Goal: Information Seeking & Learning: Compare options

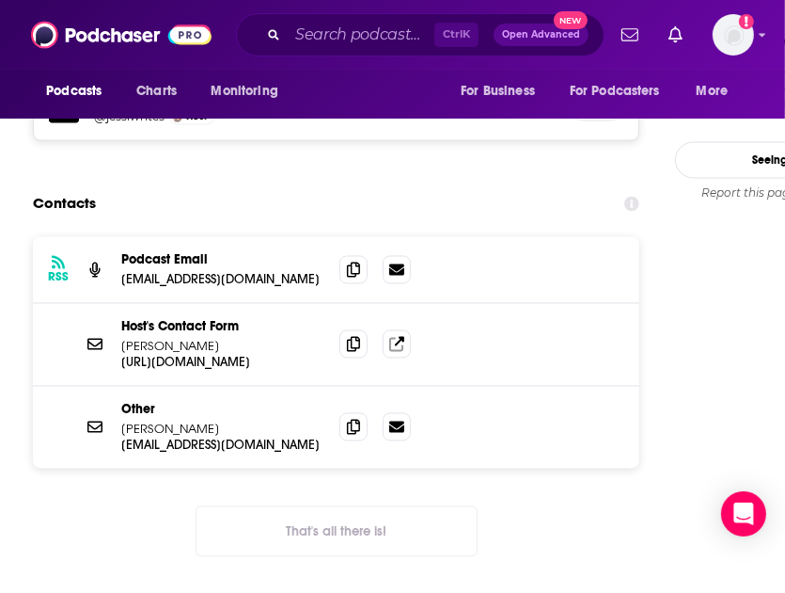
click at [69, 431] on div "RSS Podcast Email hellomonday@linkedin.com hellomonday@linkedin.com Host's Cont…" at bounding box center [336, 412] width 607 height 350
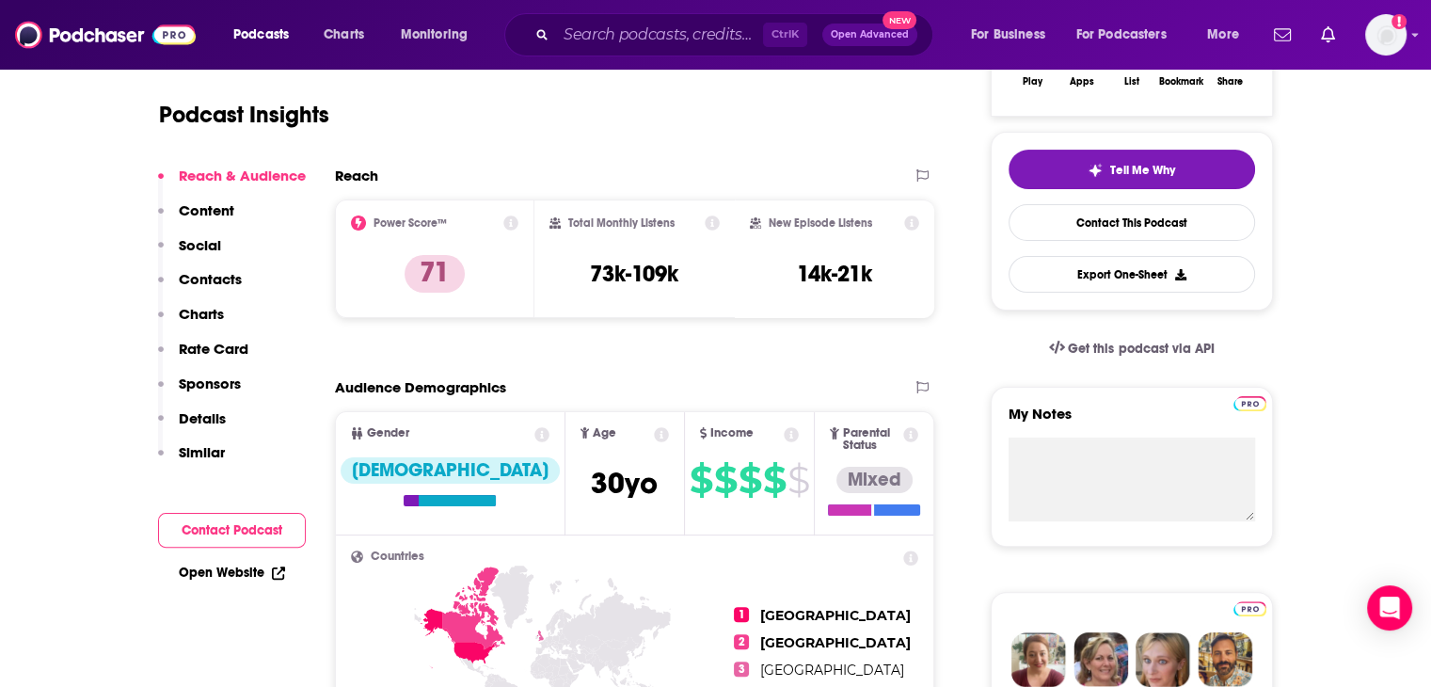
scroll to position [94, 0]
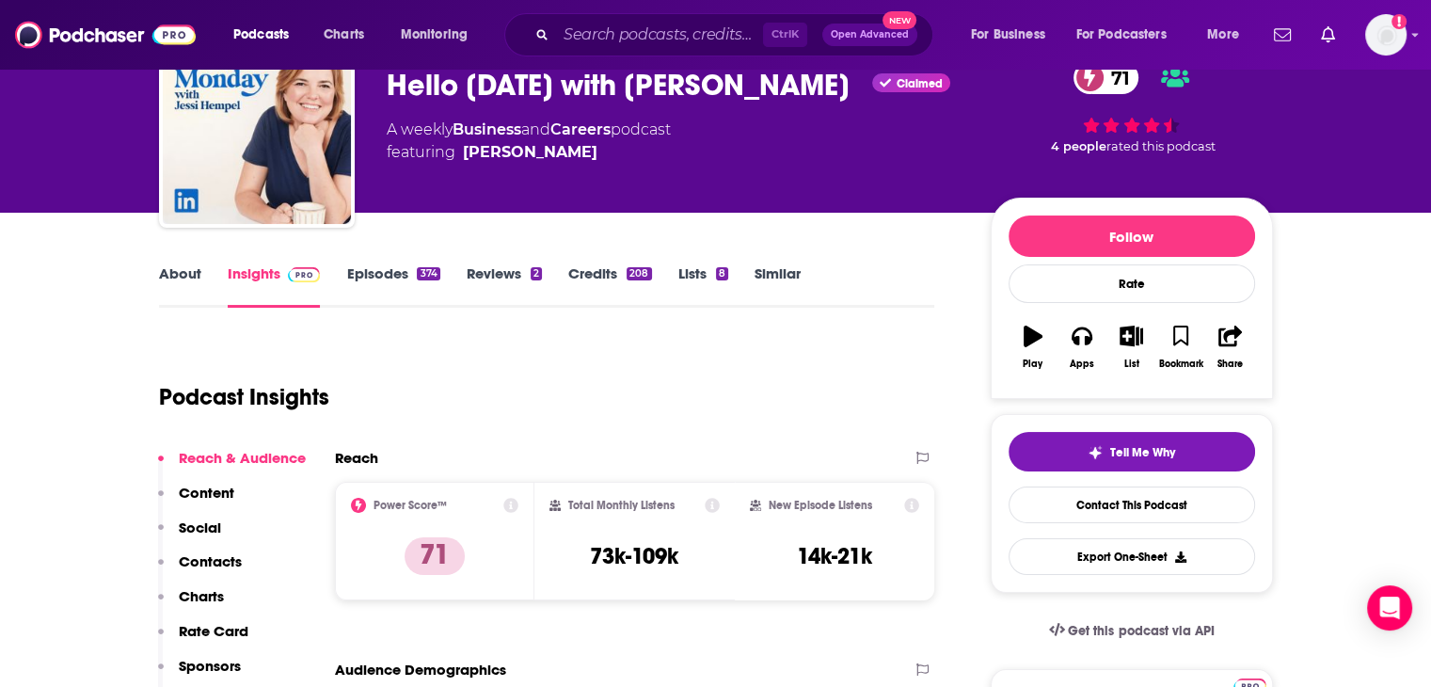
click at [783, 271] on link "Similar" at bounding box center [777, 285] width 46 height 43
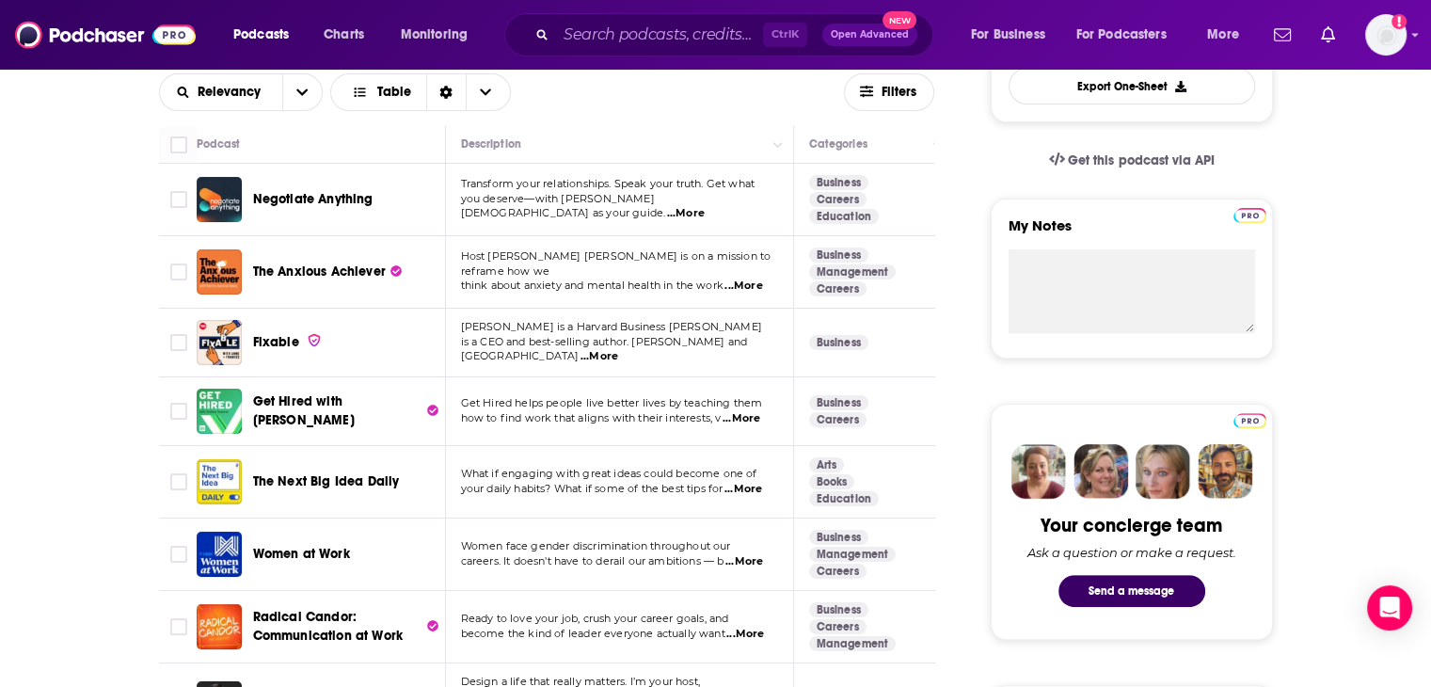
scroll to position [658, 0]
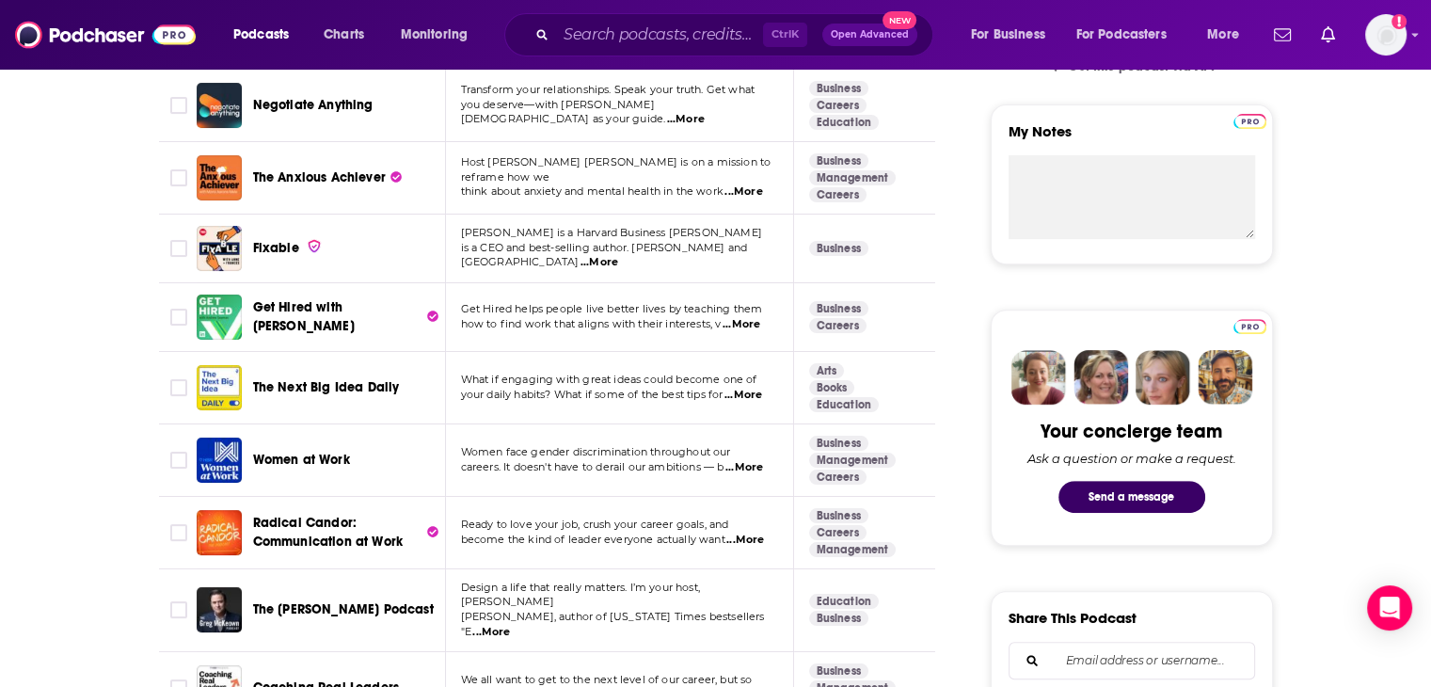
click at [618, 257] on span "...More" at bounding box center [599, 262] width 38 height 15
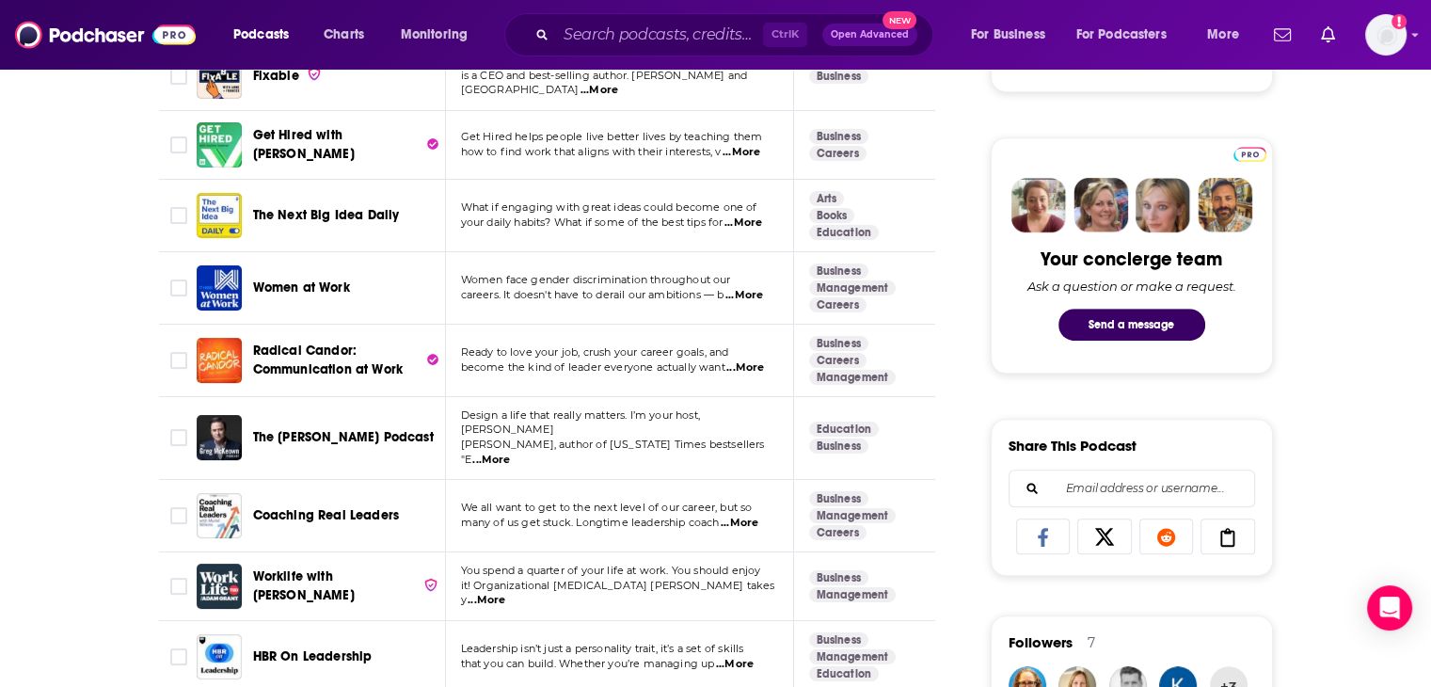
scroll to position [941, 0]
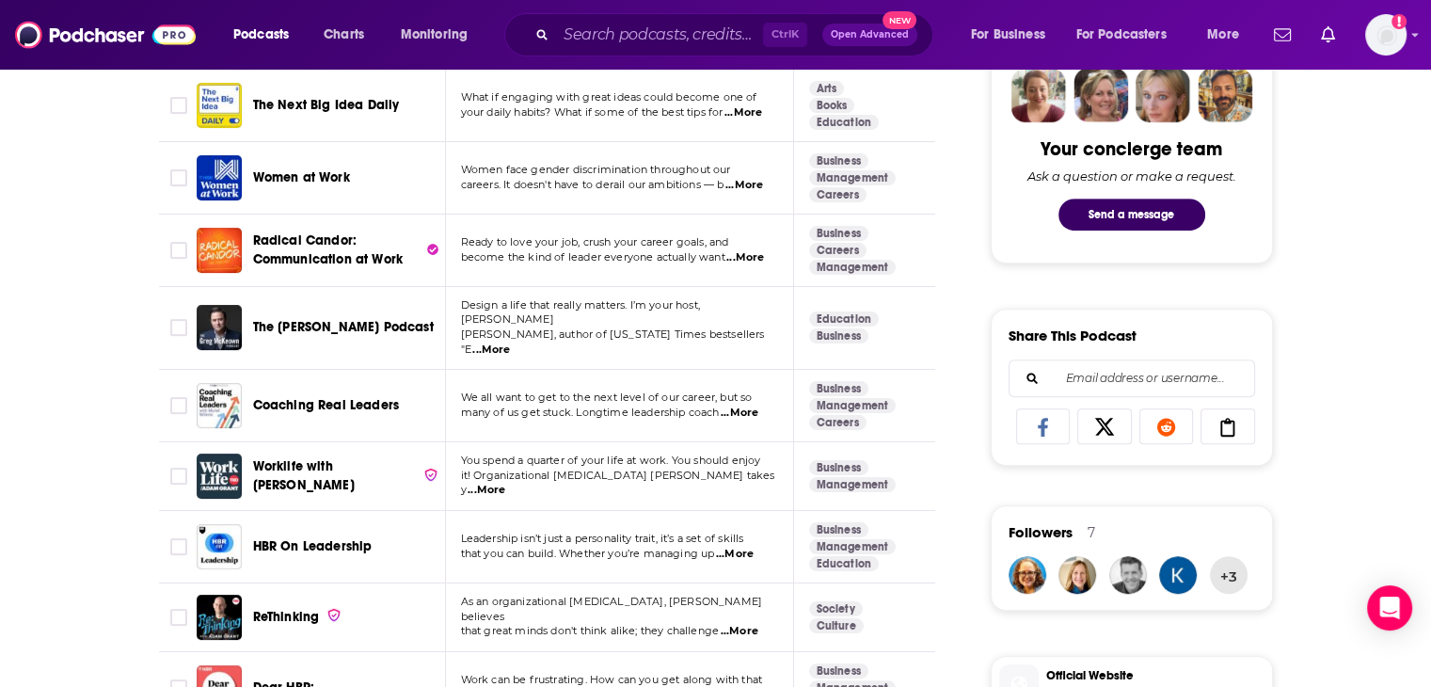
click at [510, 342] on span "...More" at bounding box center [491, 349] width 38 height 15
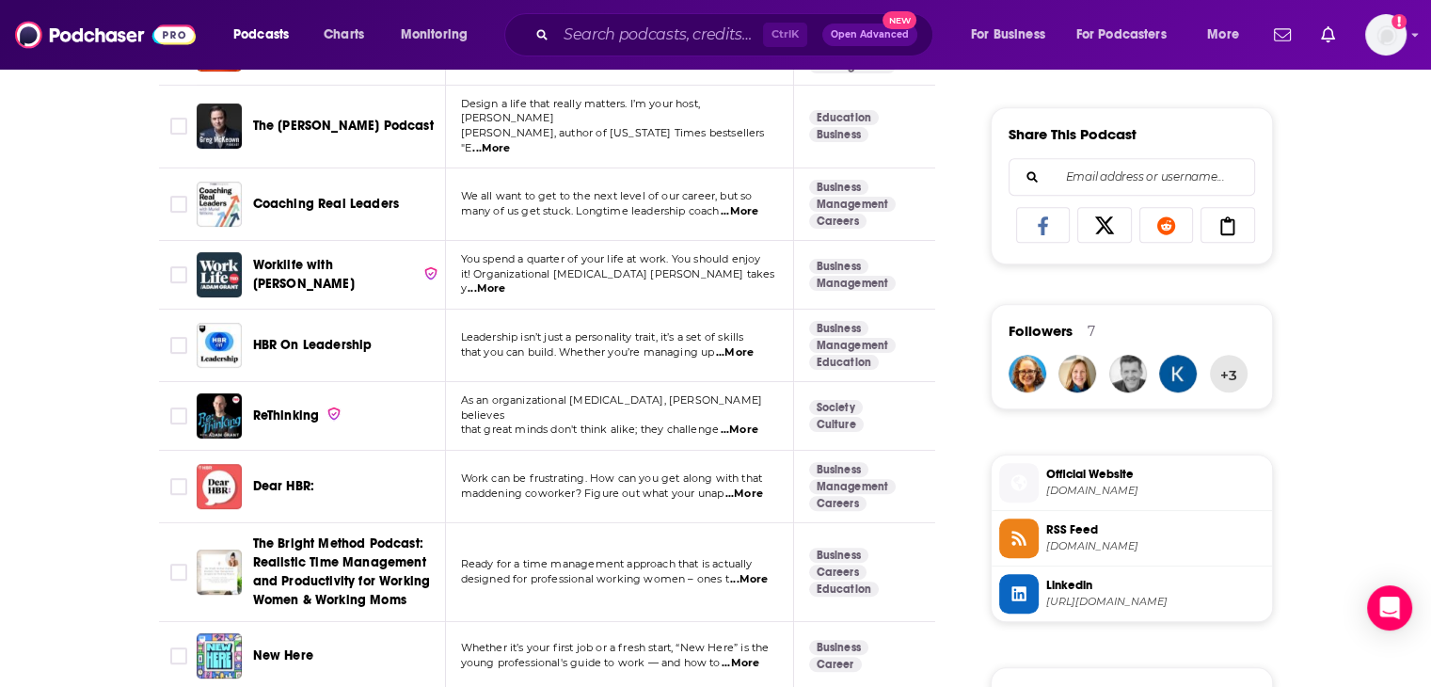
scroll to position [1223, 0]
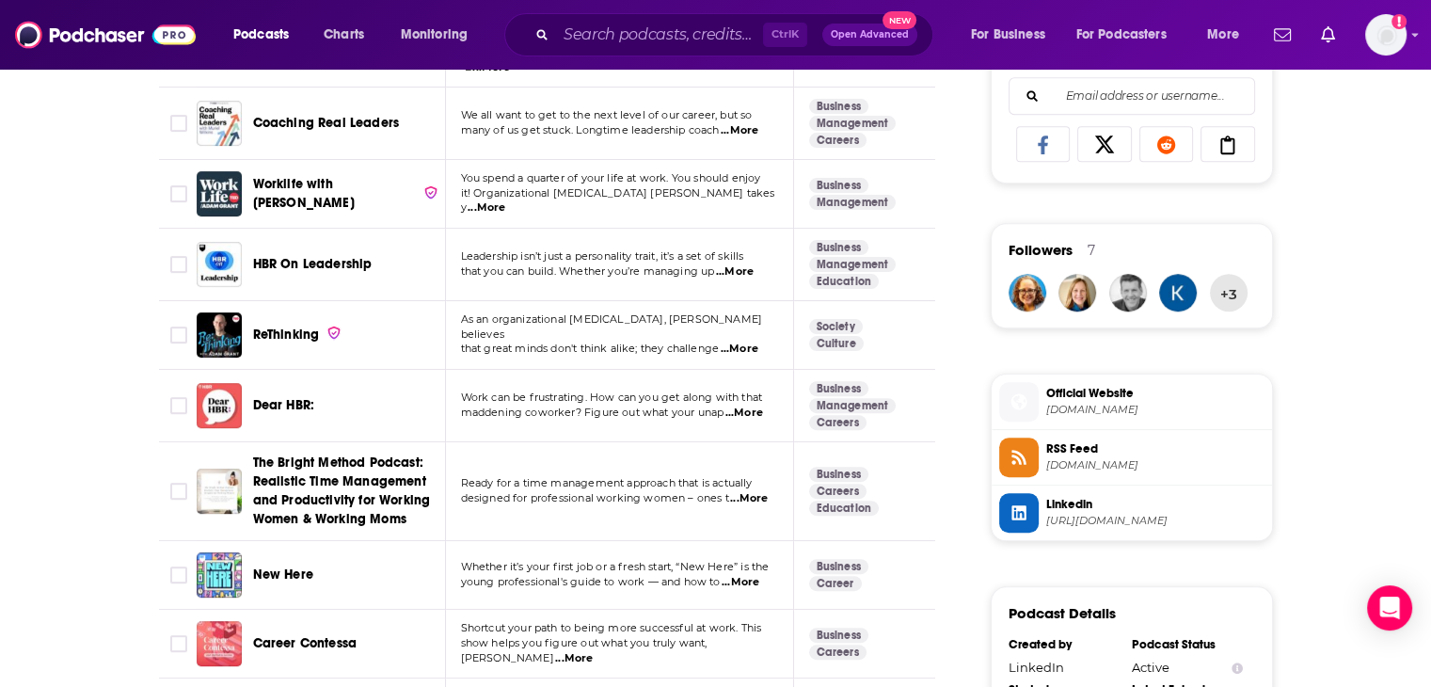
click at [749, 264] on span "...More" at bounding box center [735, 271] width 38 height 15
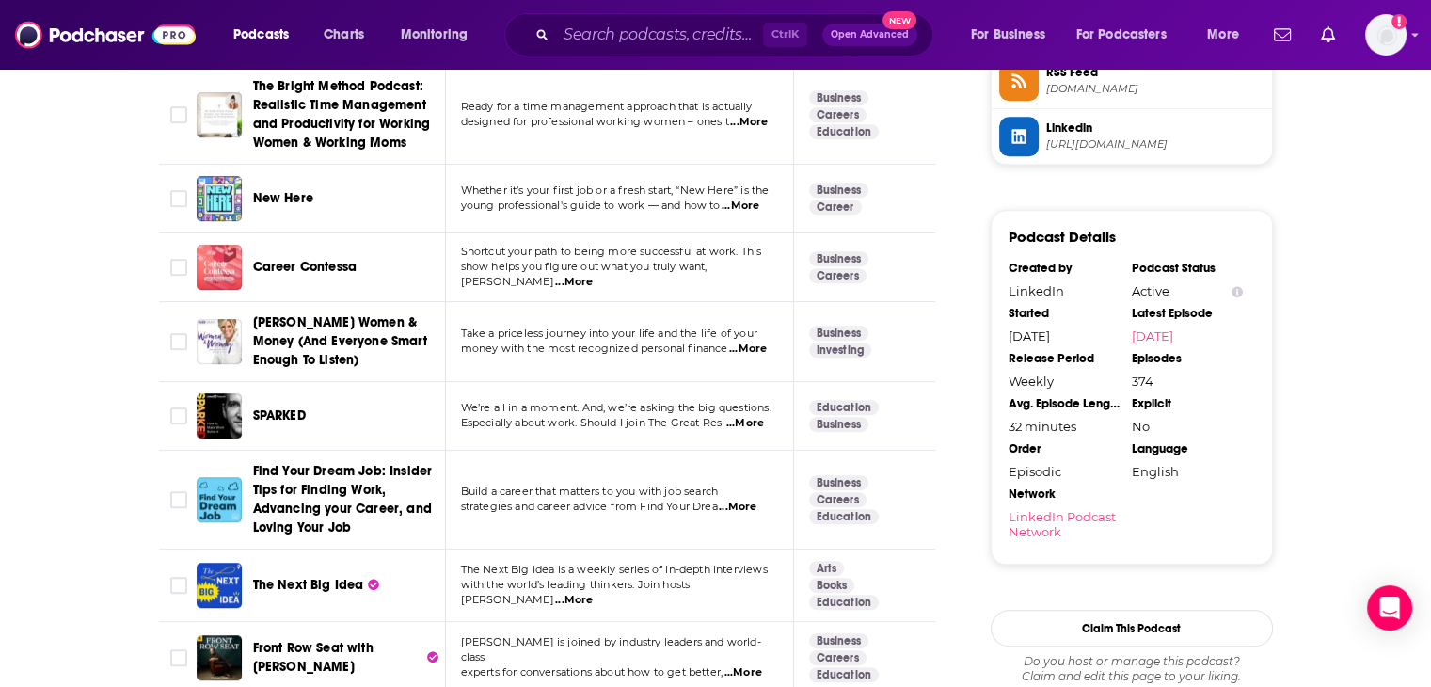
scroll to position [1693, 0]
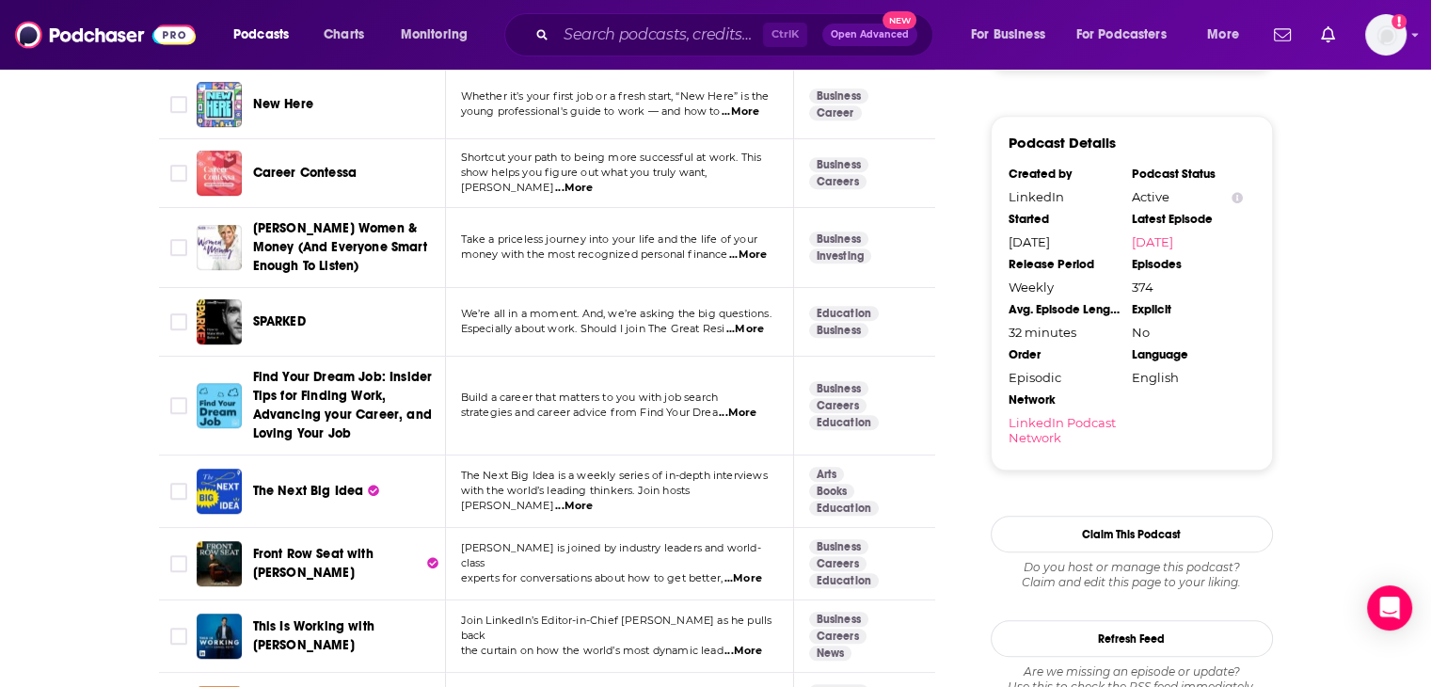
click at [756, 322] on span "...More" at bounding box center [745, 329] width 38 height 15
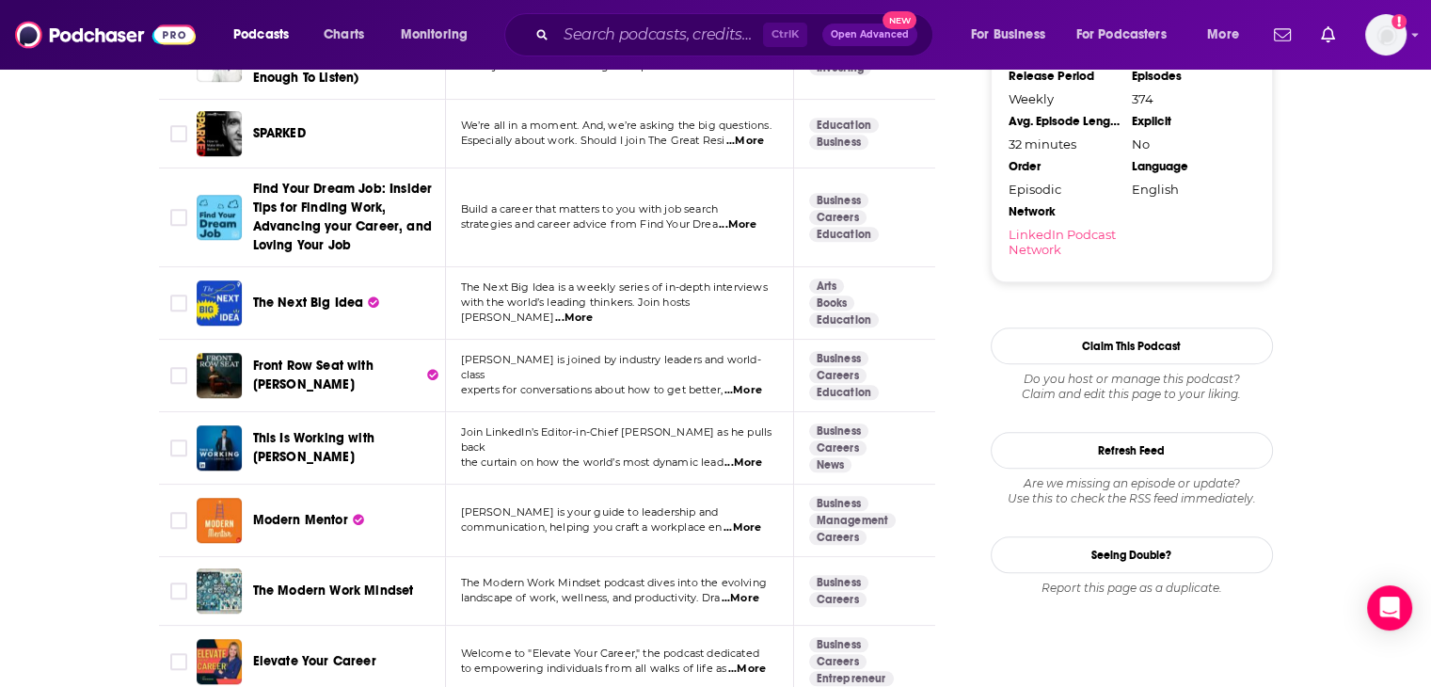
scroll to position [1975, 0]
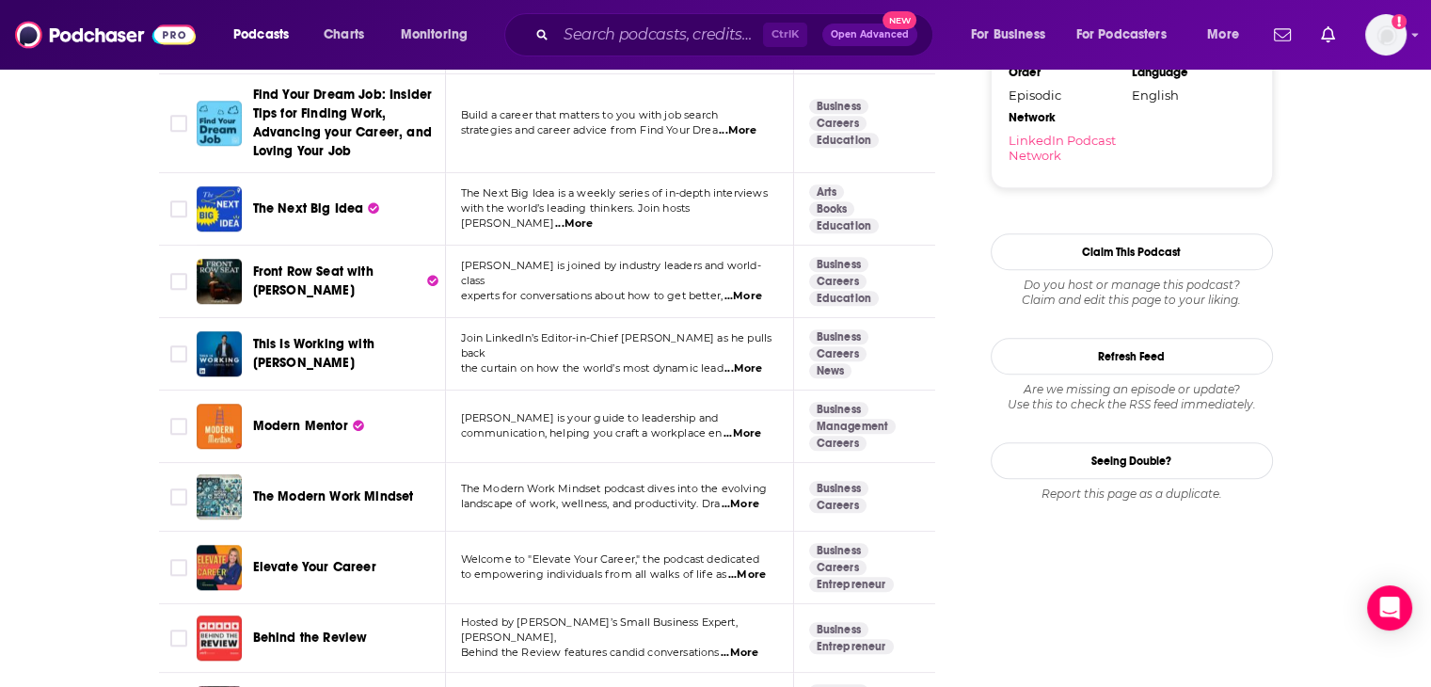
click at [752, 289] on span "...More" at bounding box center [743, 296] width 38 height 15
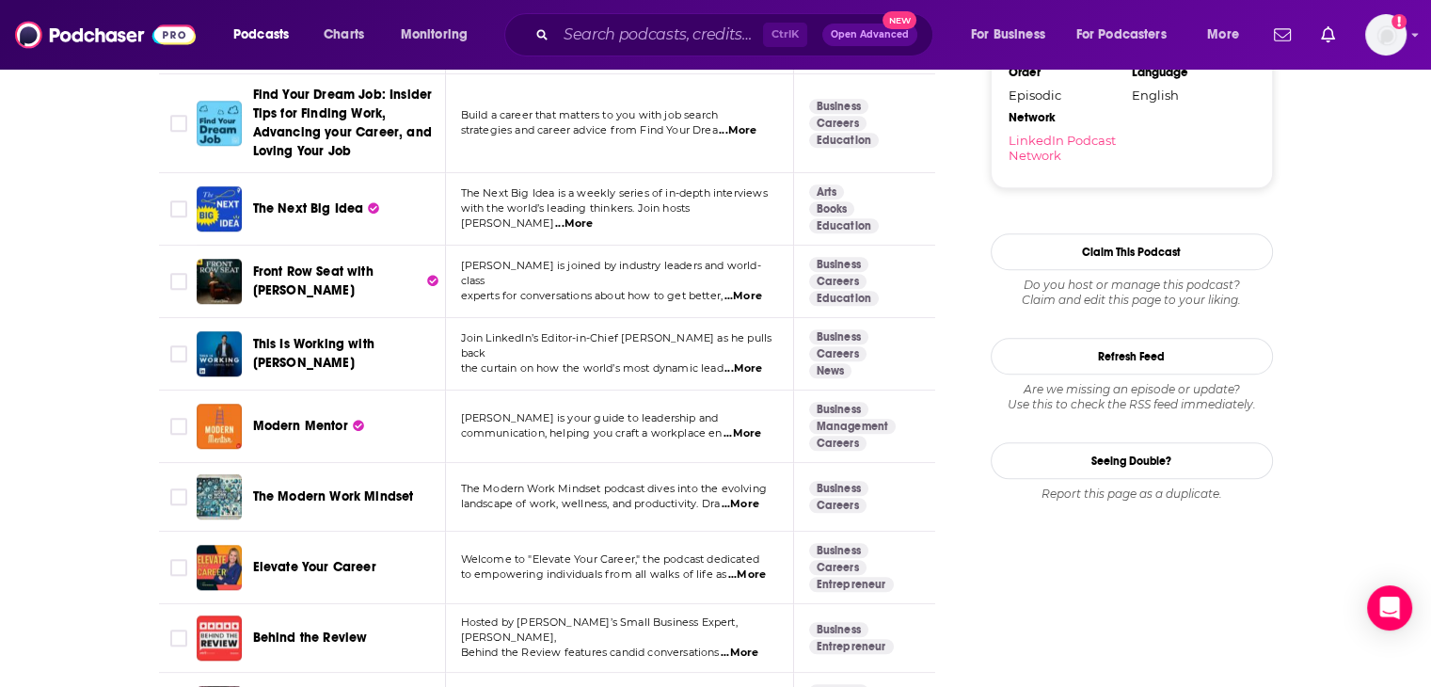
click at [750, 361] on span "...More" at bounding box center [743, 368] width 38 height 15
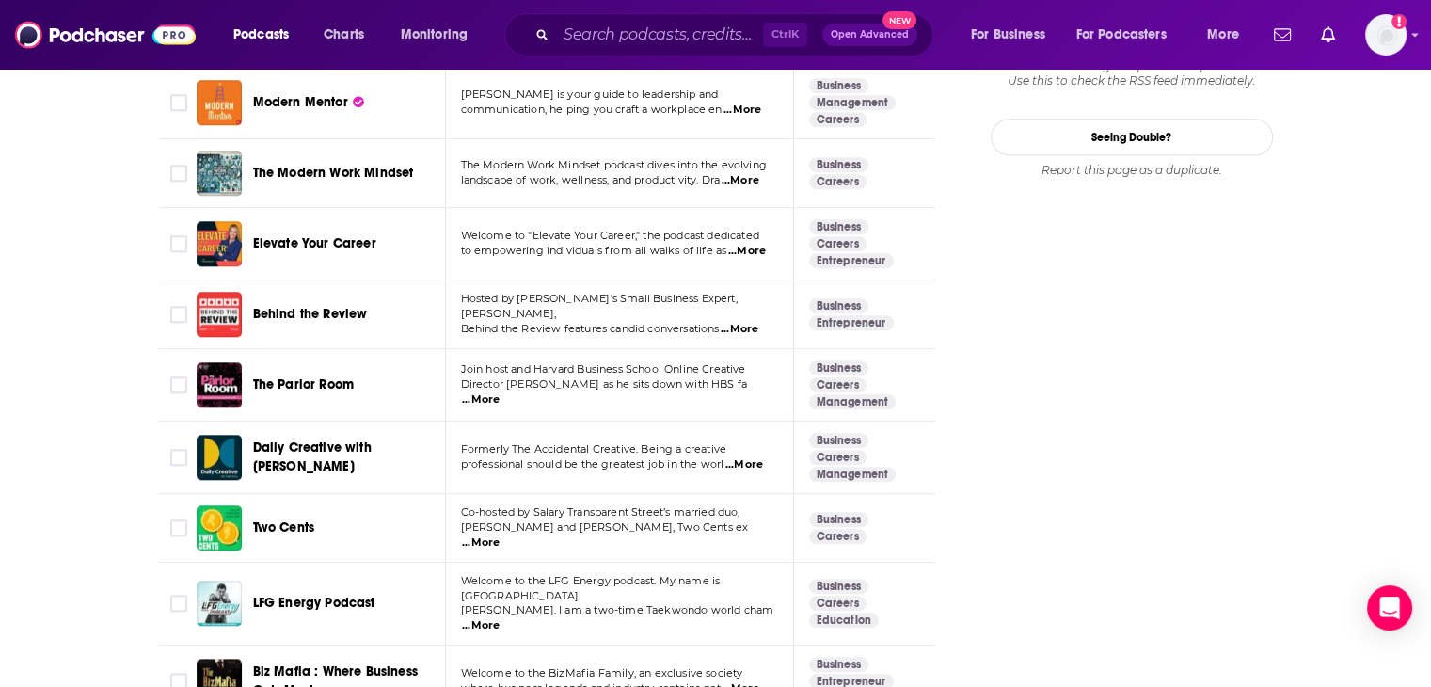
scroll to position [2351, 0]
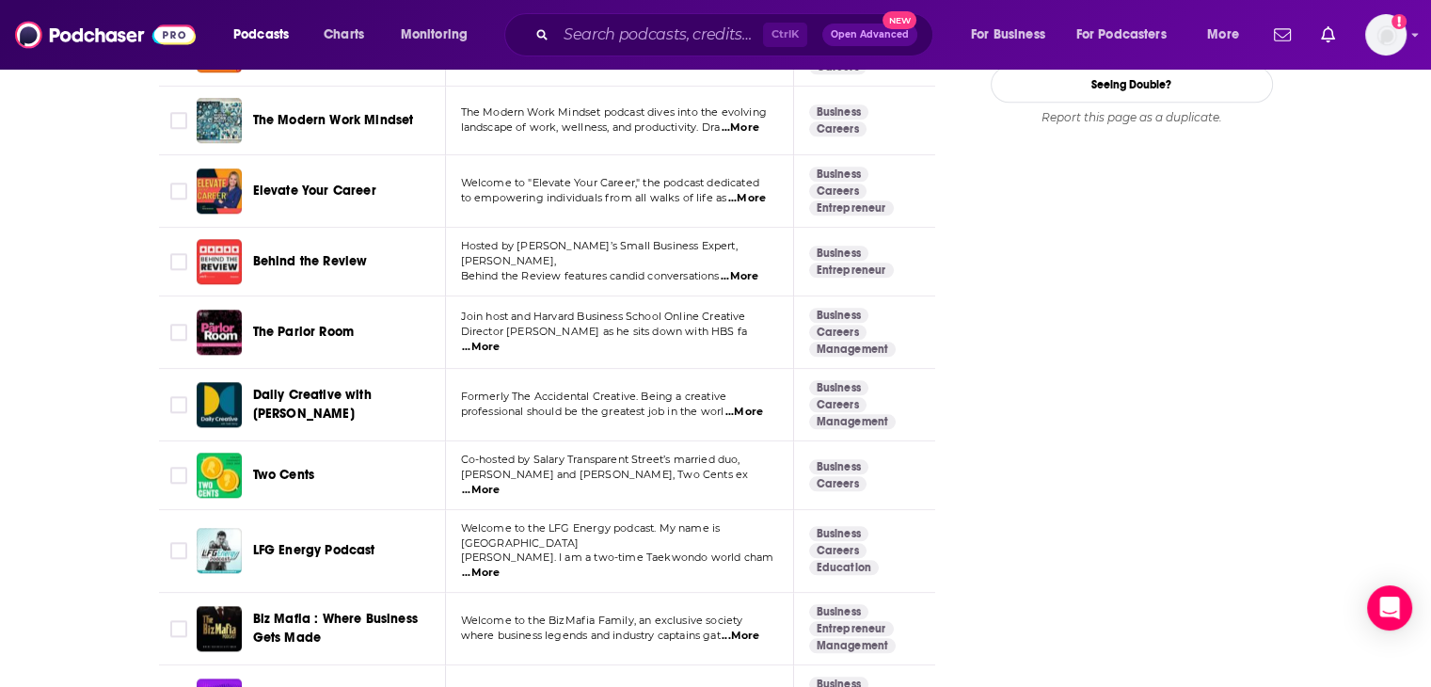
click at [499, 340] on span "...More" at bounding box center [481, 347] width 38 height 15
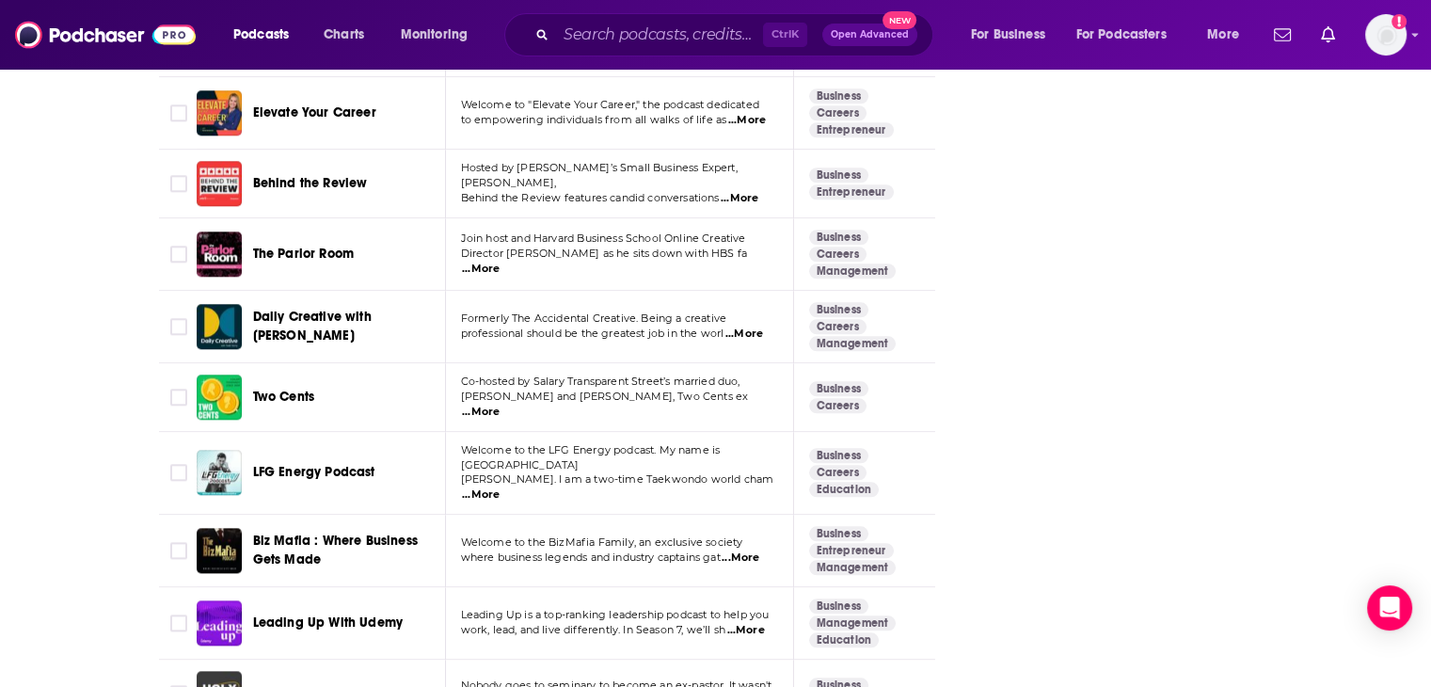
scroll to position [2445, 0]
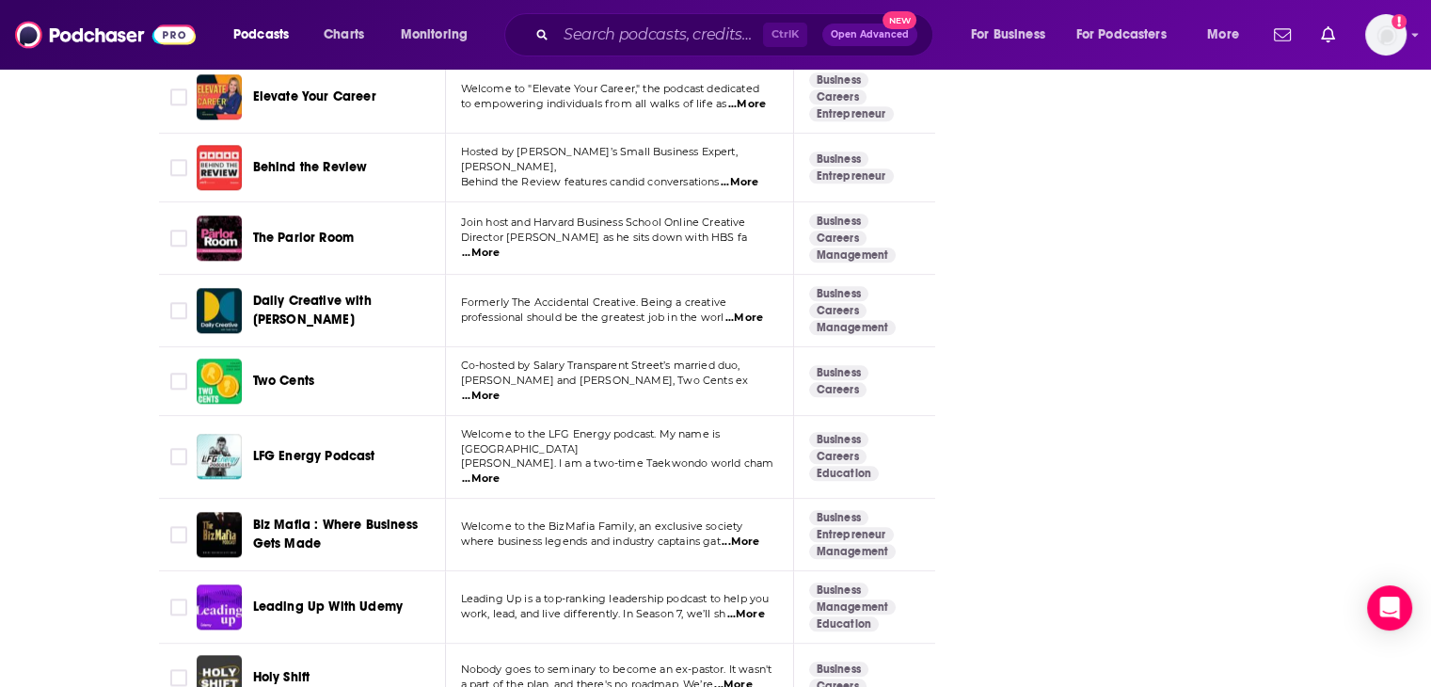
click at [751, 310] on span "...More" at bounding box center [744, 317] width 38 height 15
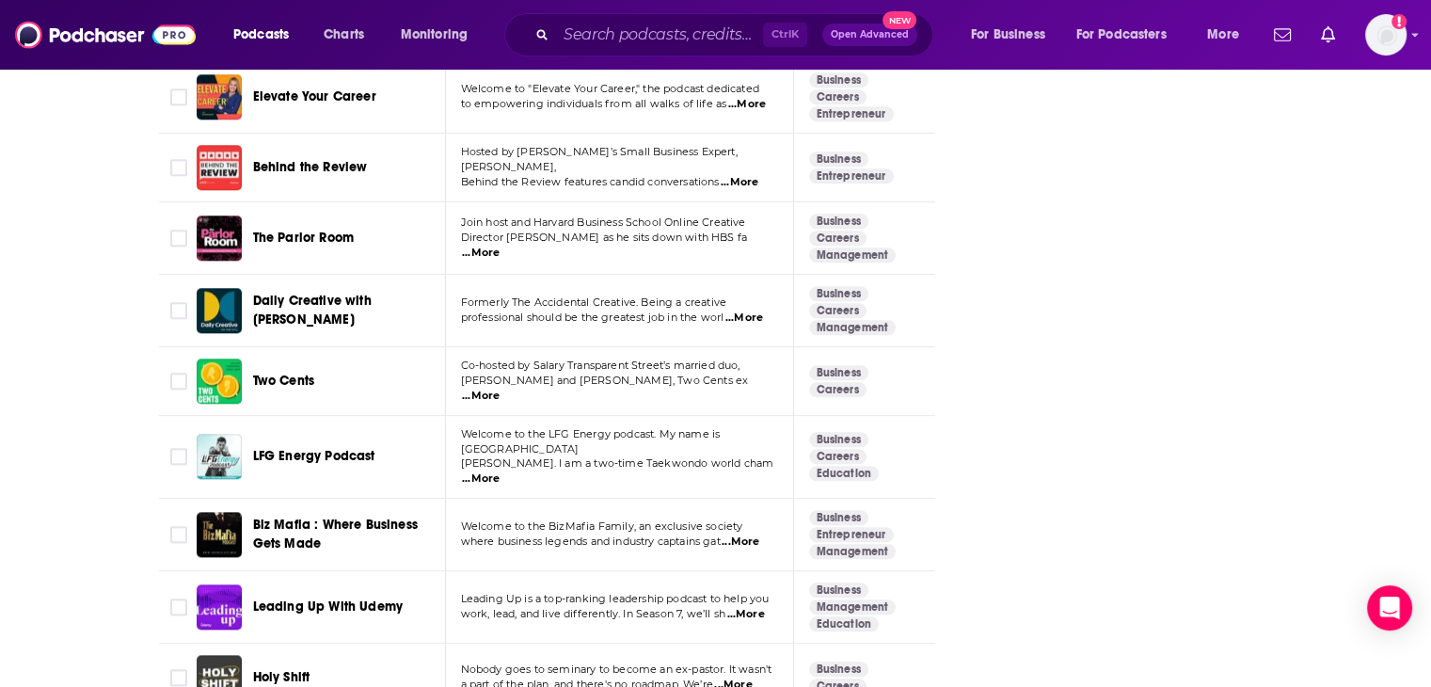
scroll to position [2539, 0]
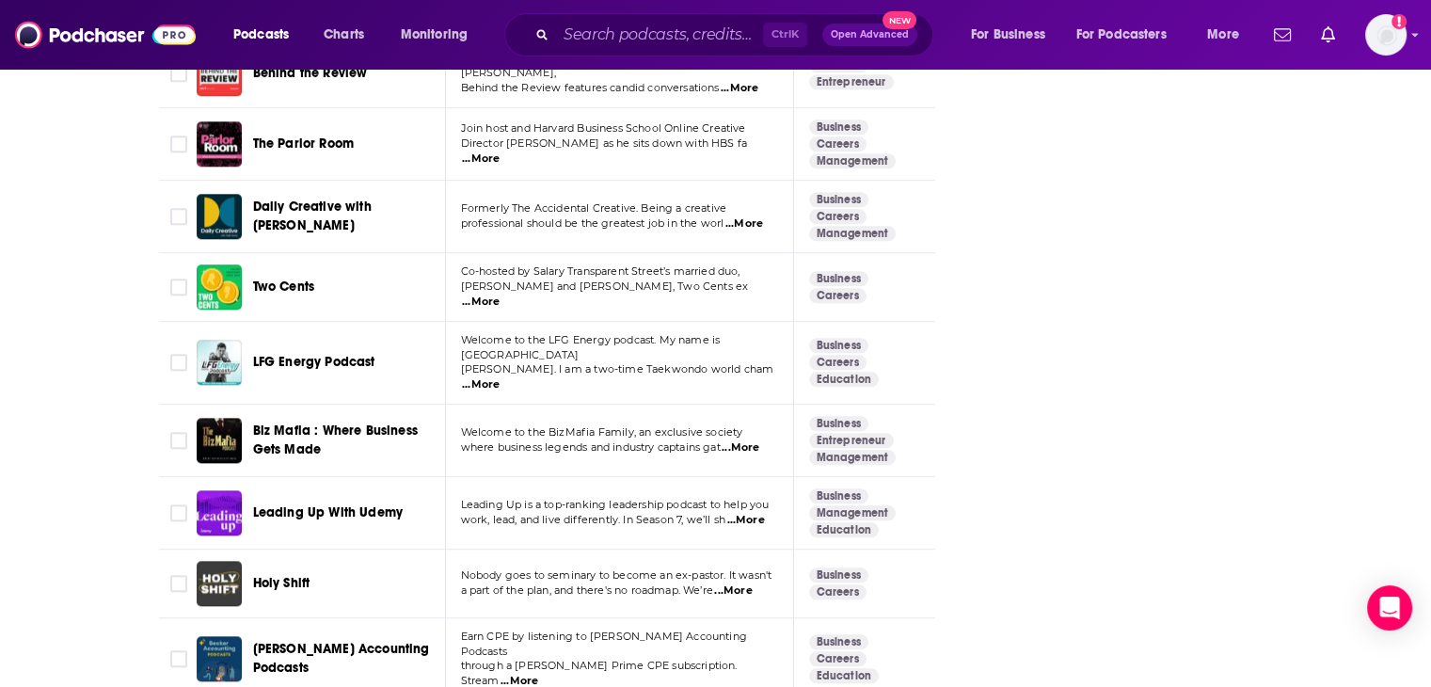
click at [499, 377] on span "...More" at bounding box center [481, 384] width 38 height 15
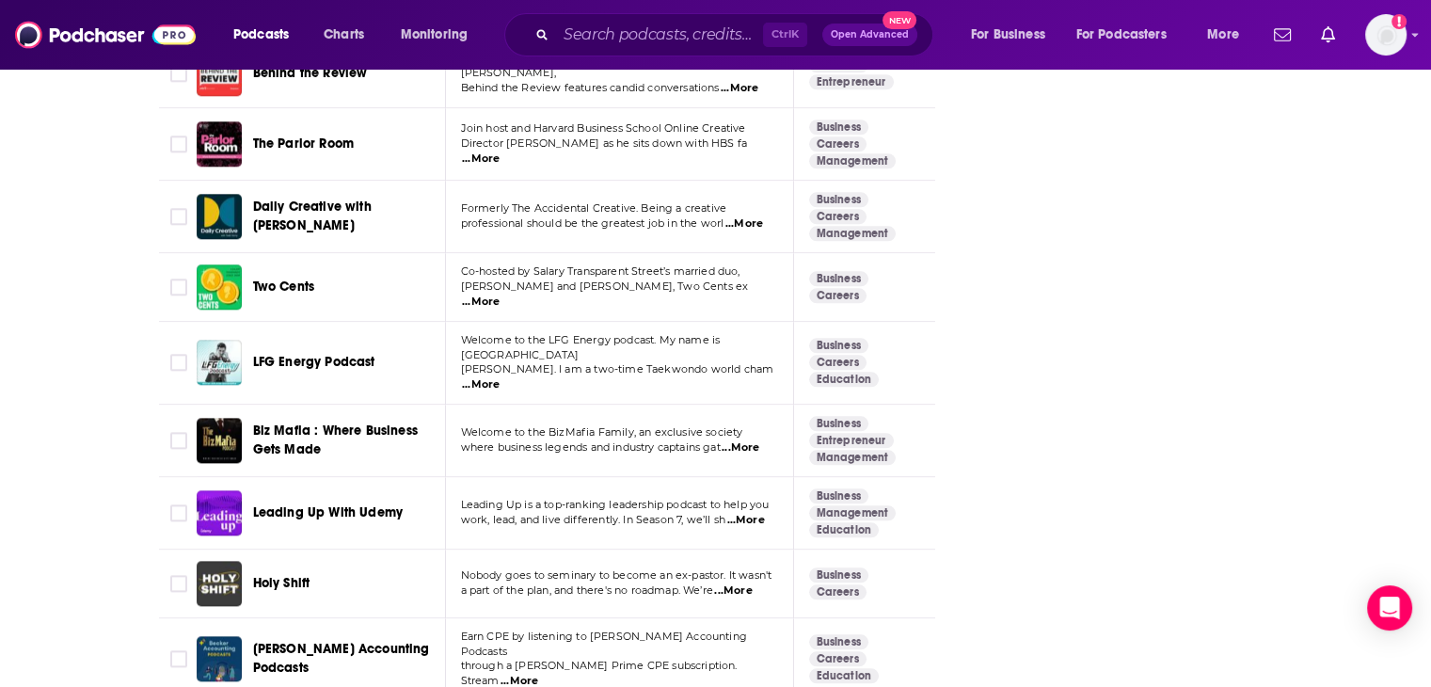
scroll to position [2633, 0]
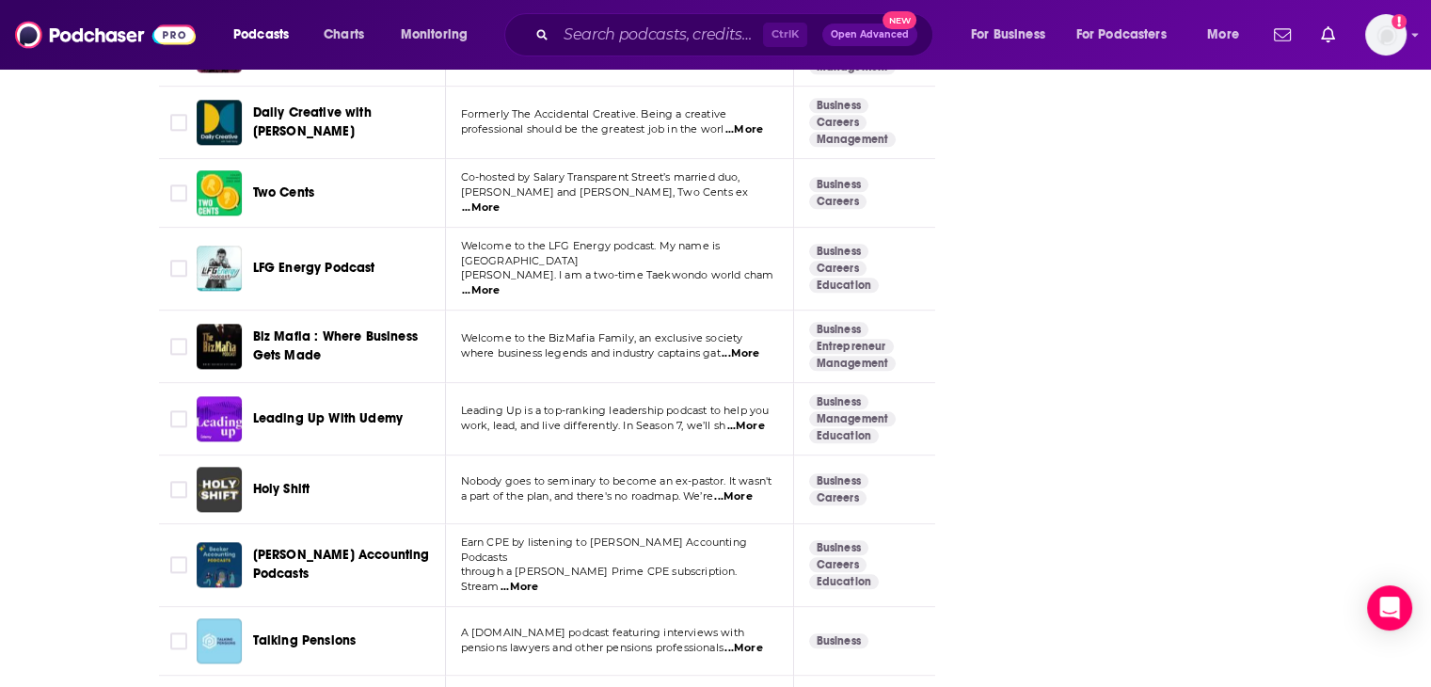
click at [748, 419] on span "...More" at bounding box center [745, 426] width 38 height 15
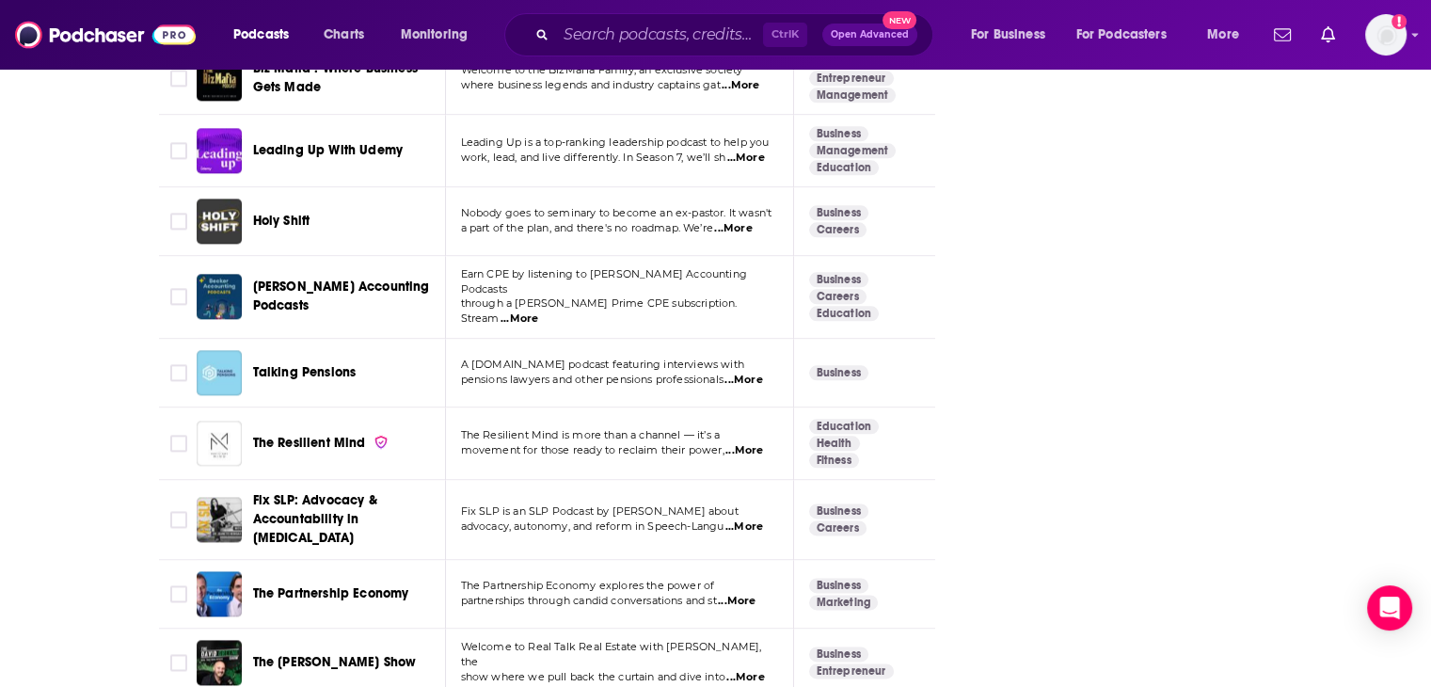
scroll to position [2916, 0]
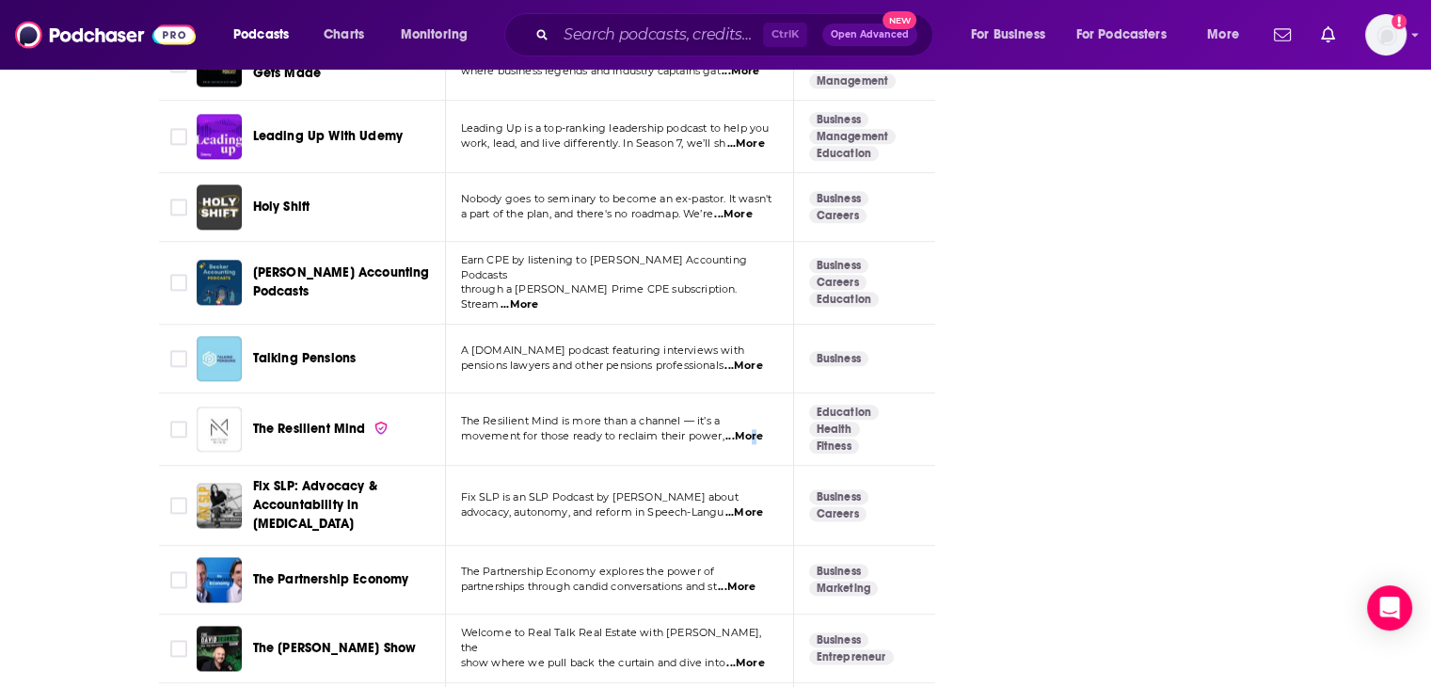
click at [751, 429] on span "...More" at bounding box center [744, 436] width 38 height 15
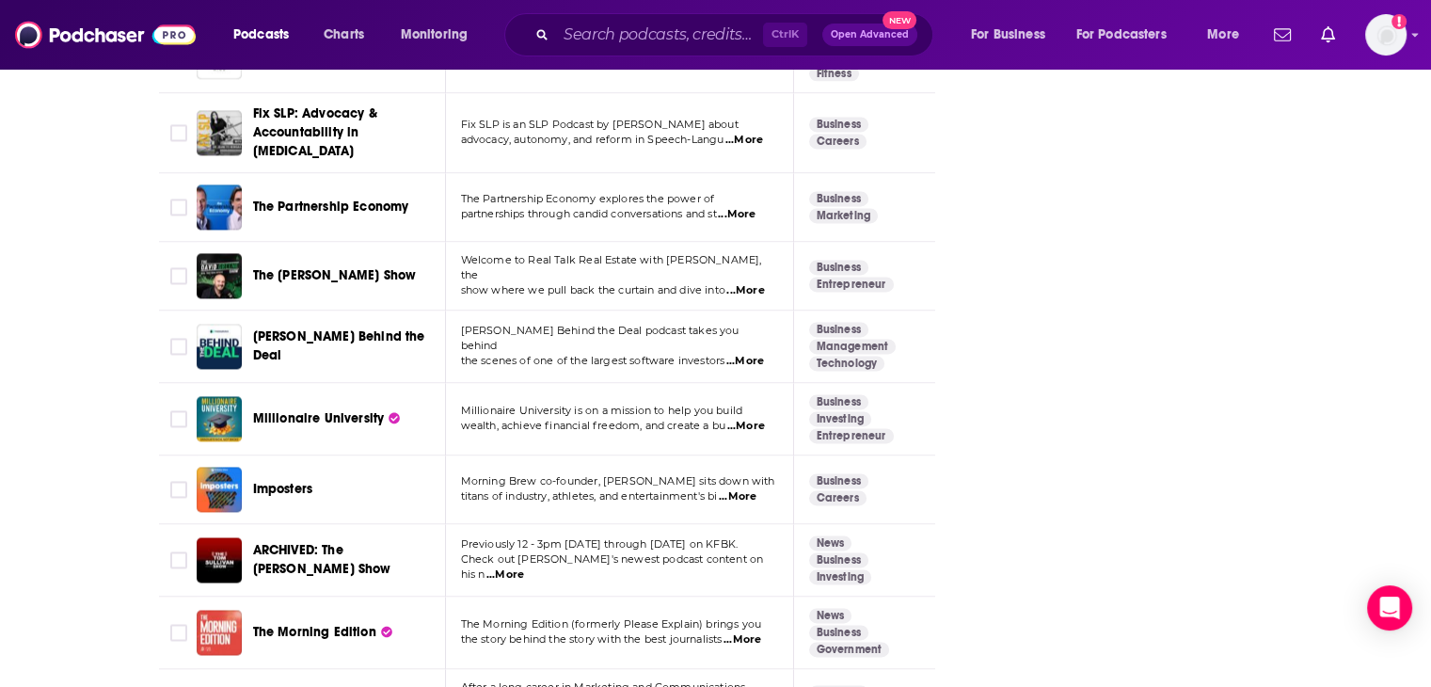
scroll to position [3292, 0]
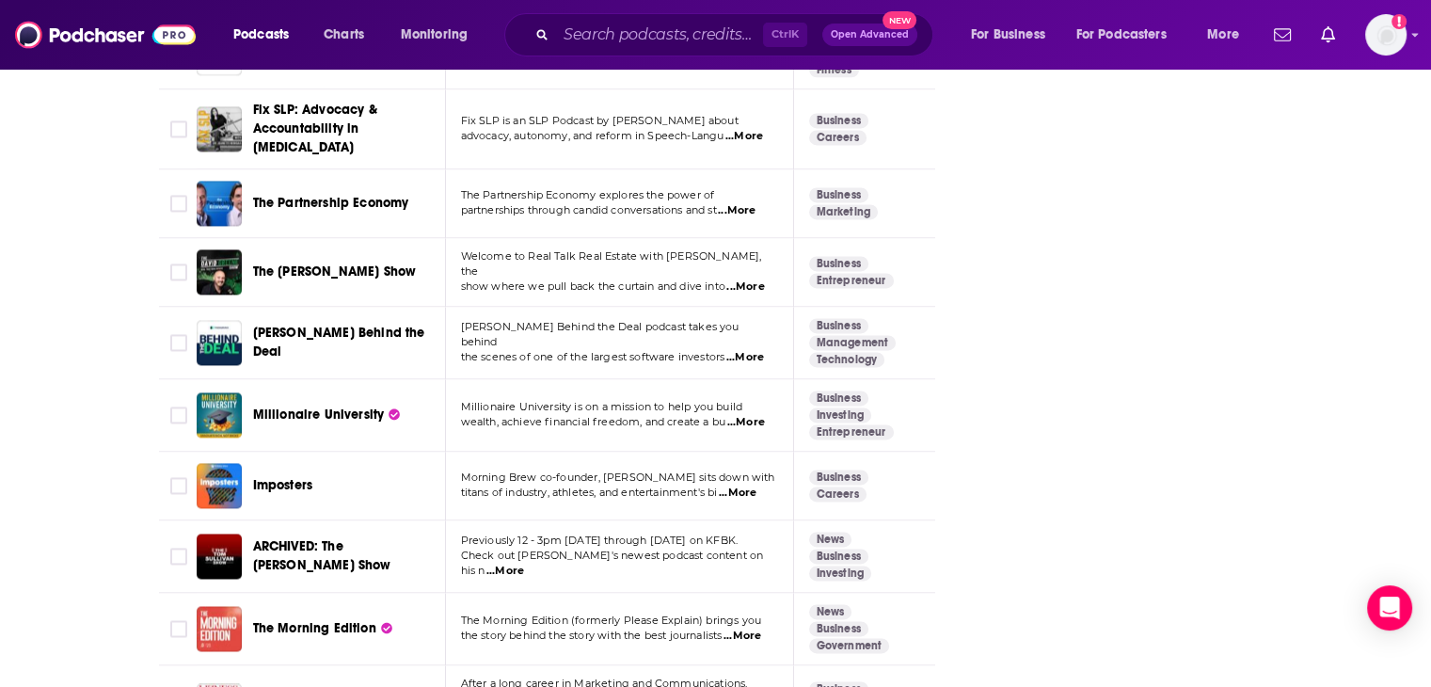
click at [749, 485] on span "...More" at bounding box center [738, 492] width 38 height 15
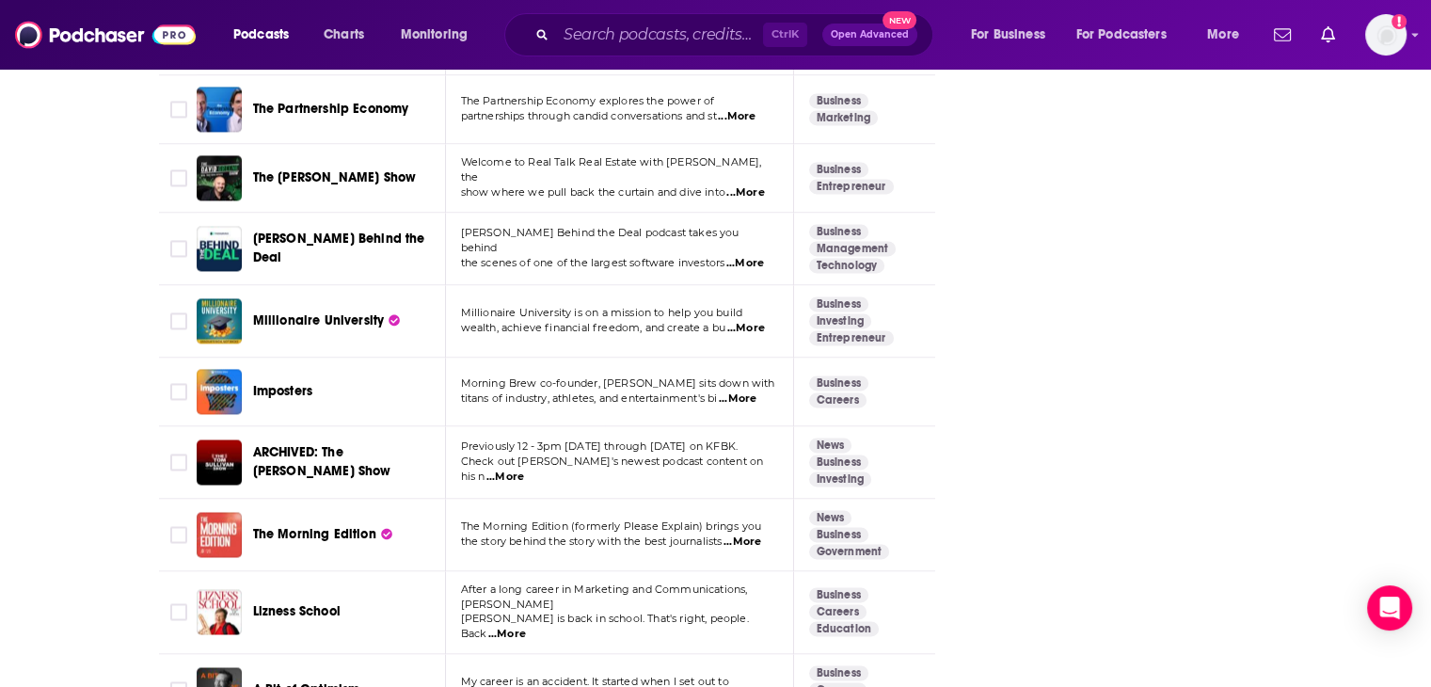
scroll to position [3480, 0]
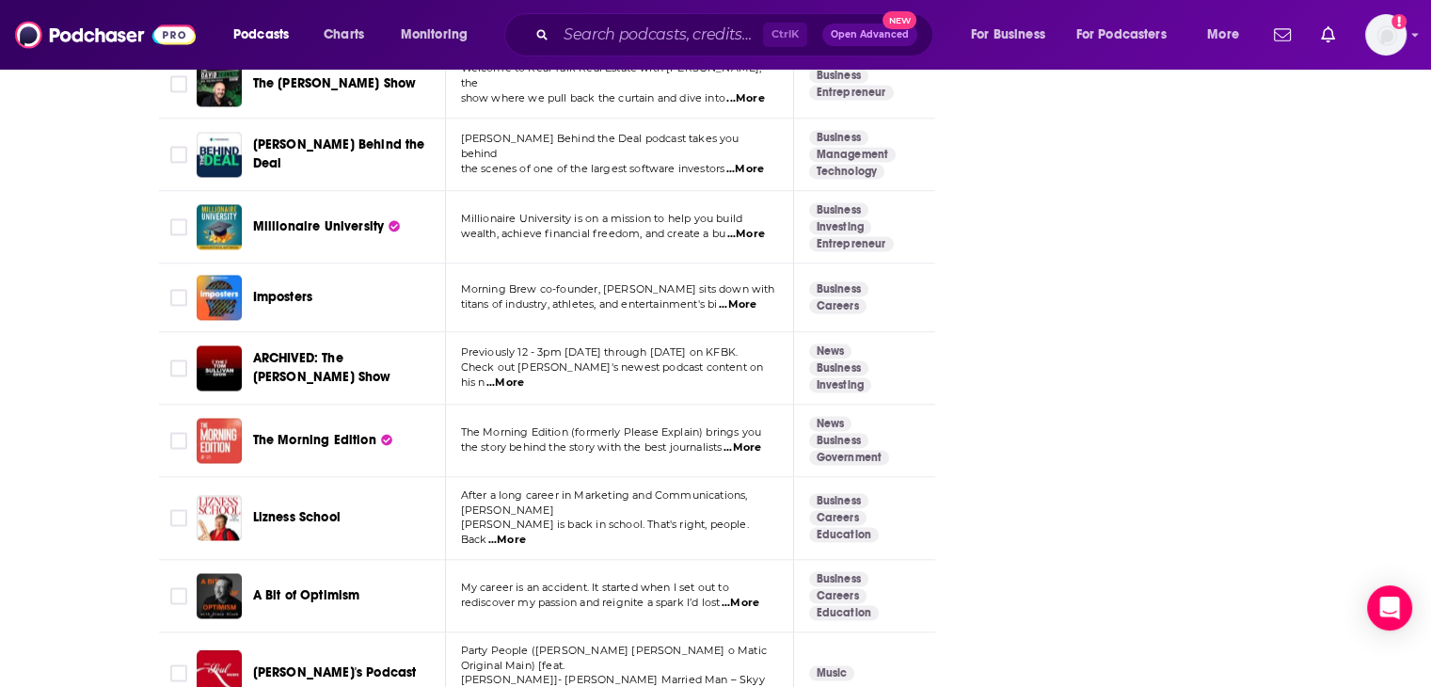
click at [748, 440] on span "...More" at bounding box center [742, 447] width 38 height 15
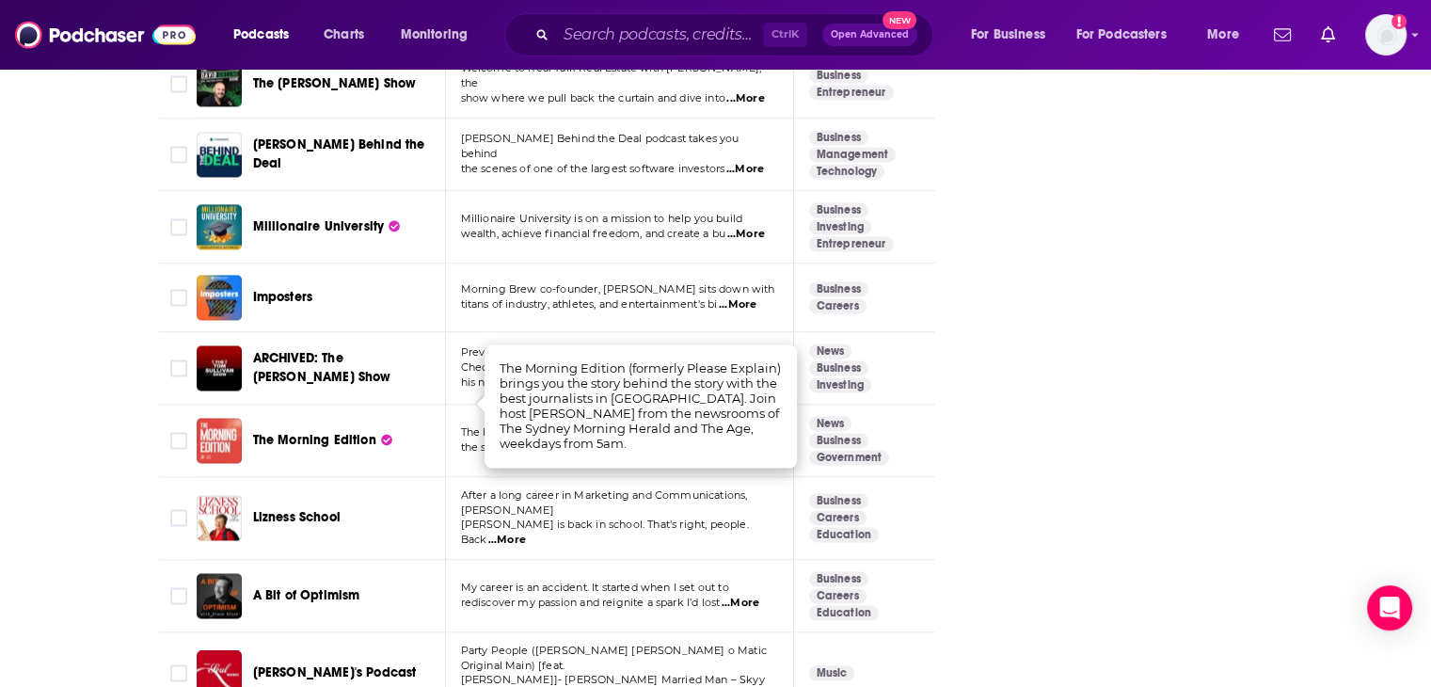
click at [30, 472] on div "About Insights Episodes 374 Reviews 2 Credits 208 Lists 8 Similar Podcasts like…" at bounding box center [715, 568] width 1431 height 7482
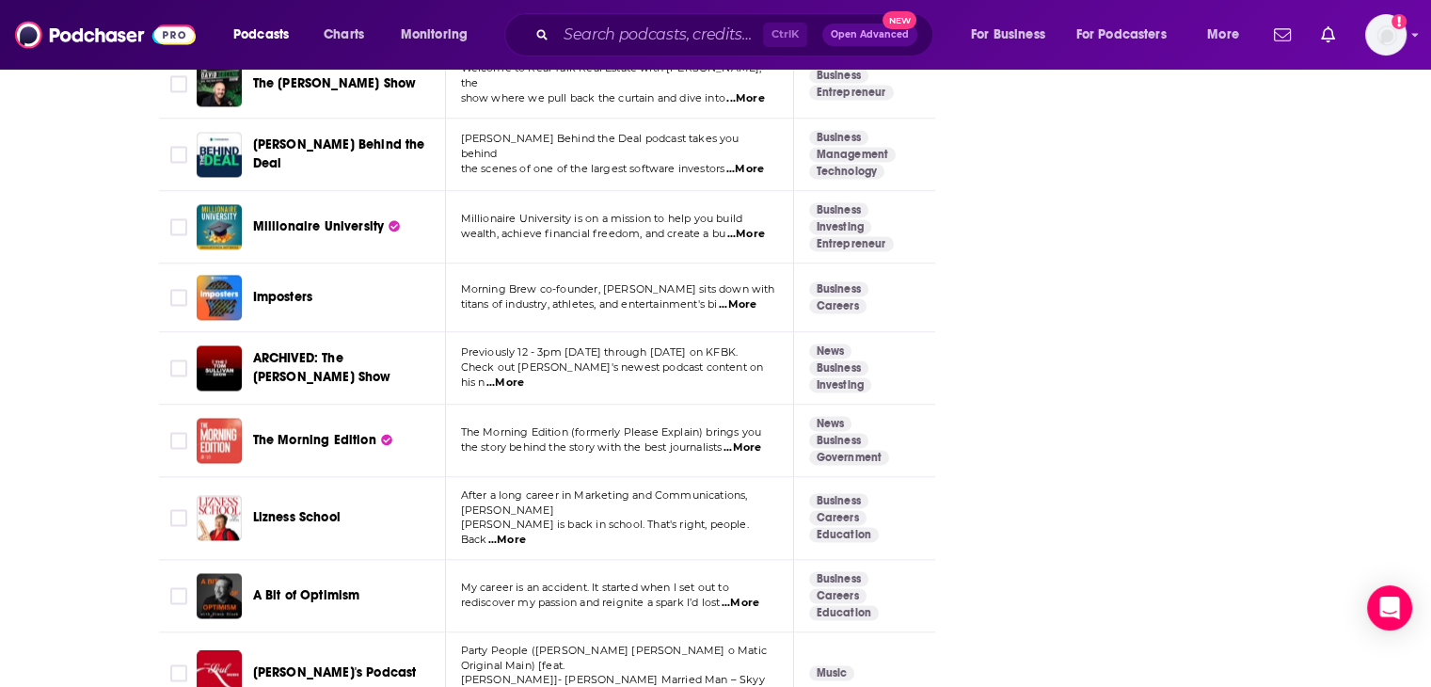
scroll to position [3574, 0]
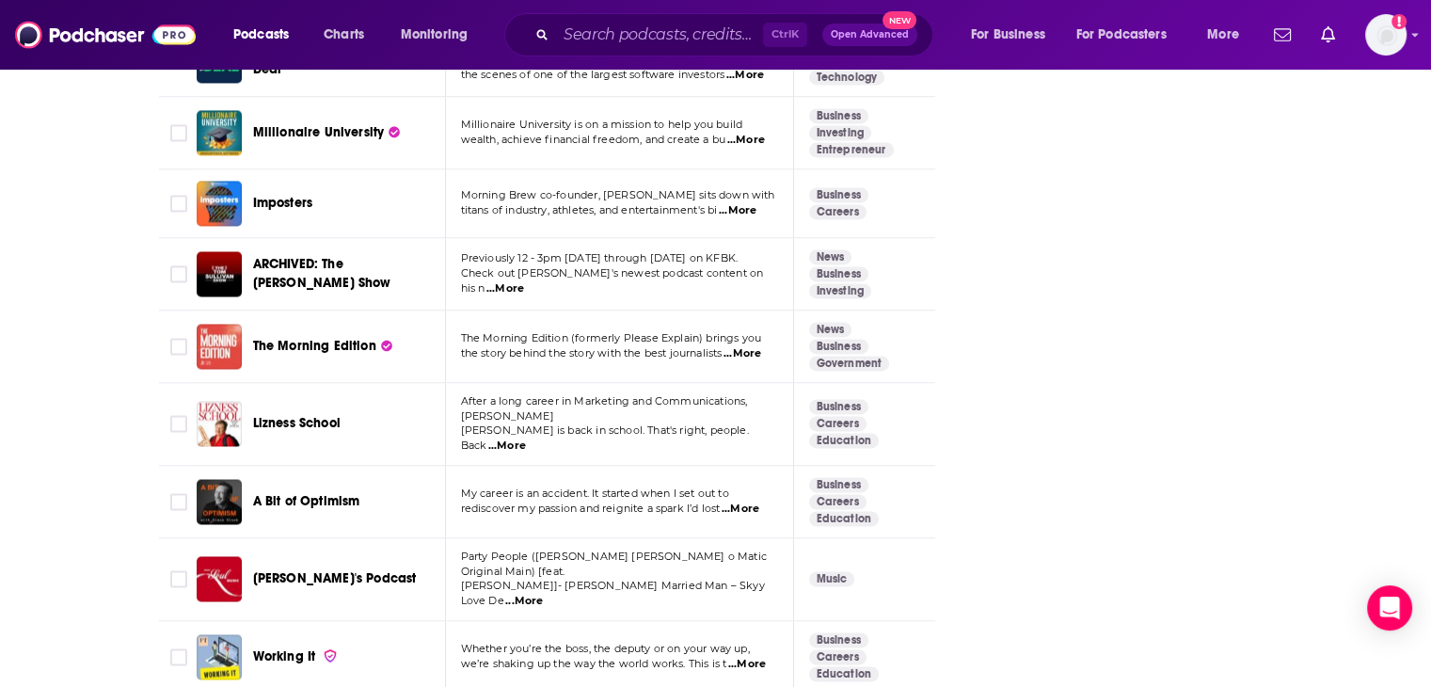
click at [753, 501] on span "...More" at bounding box center [740, 508] width 38 height 15
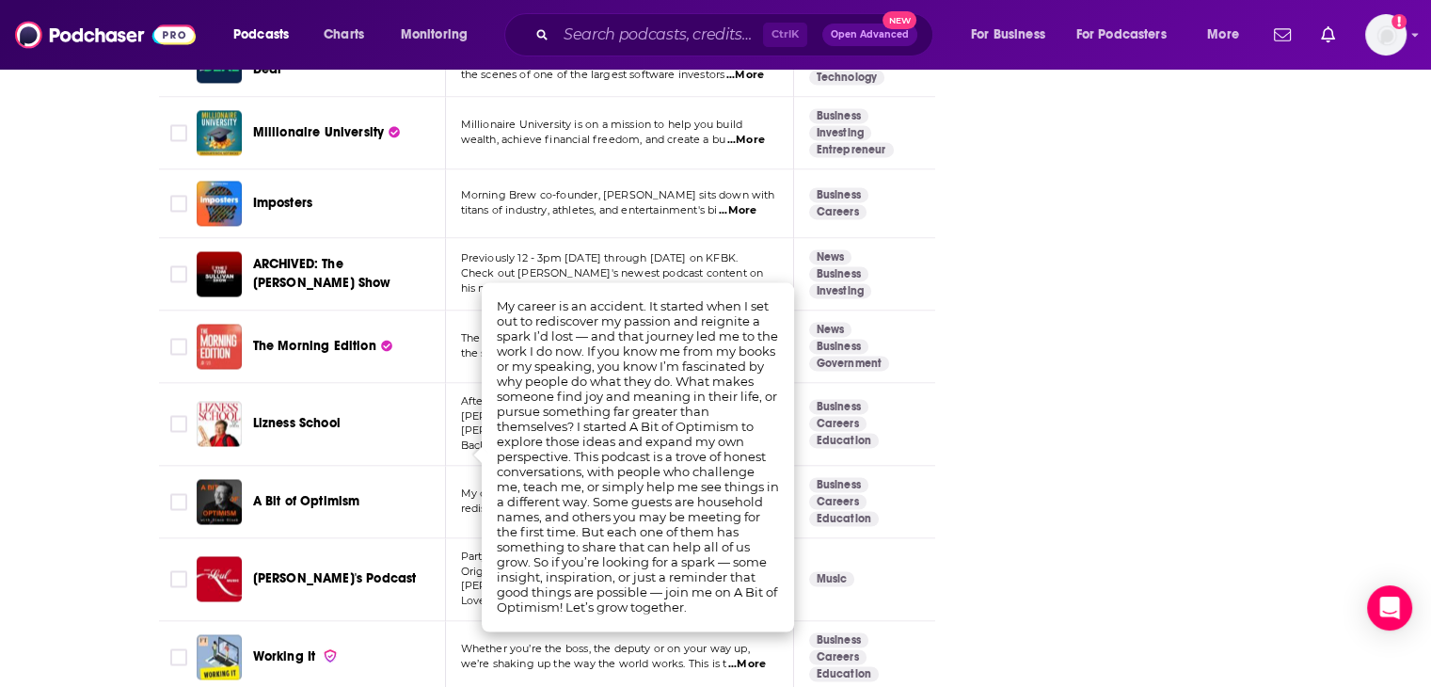
click at [0, 502] on div "About Insights Episodes 374 Reviews 2 Credits 208 Lists 8 Similar Podcasts like…" at bounding box center [715, 474] width 1431 height 7482
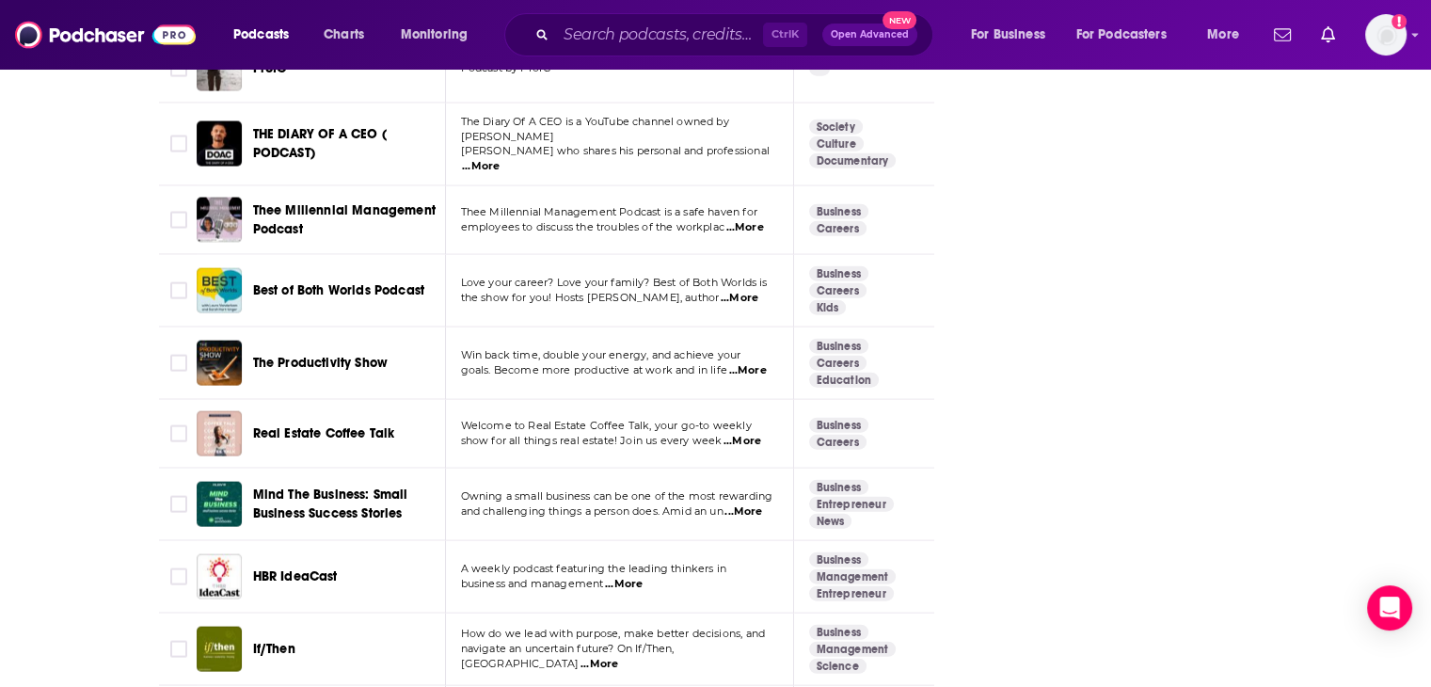
scroll to position [4609, 0]
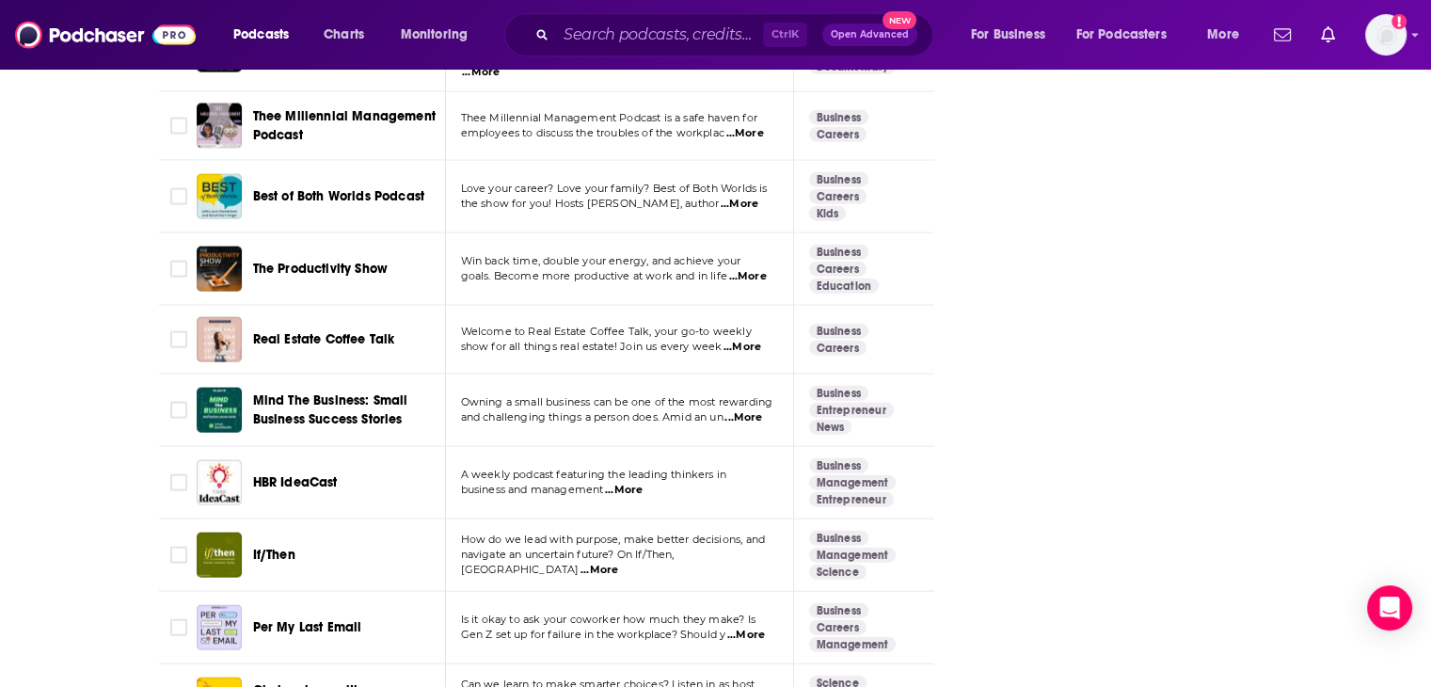
click at [618, 562] on span "...More" at bounding box center [599, 569] width 38 height 15
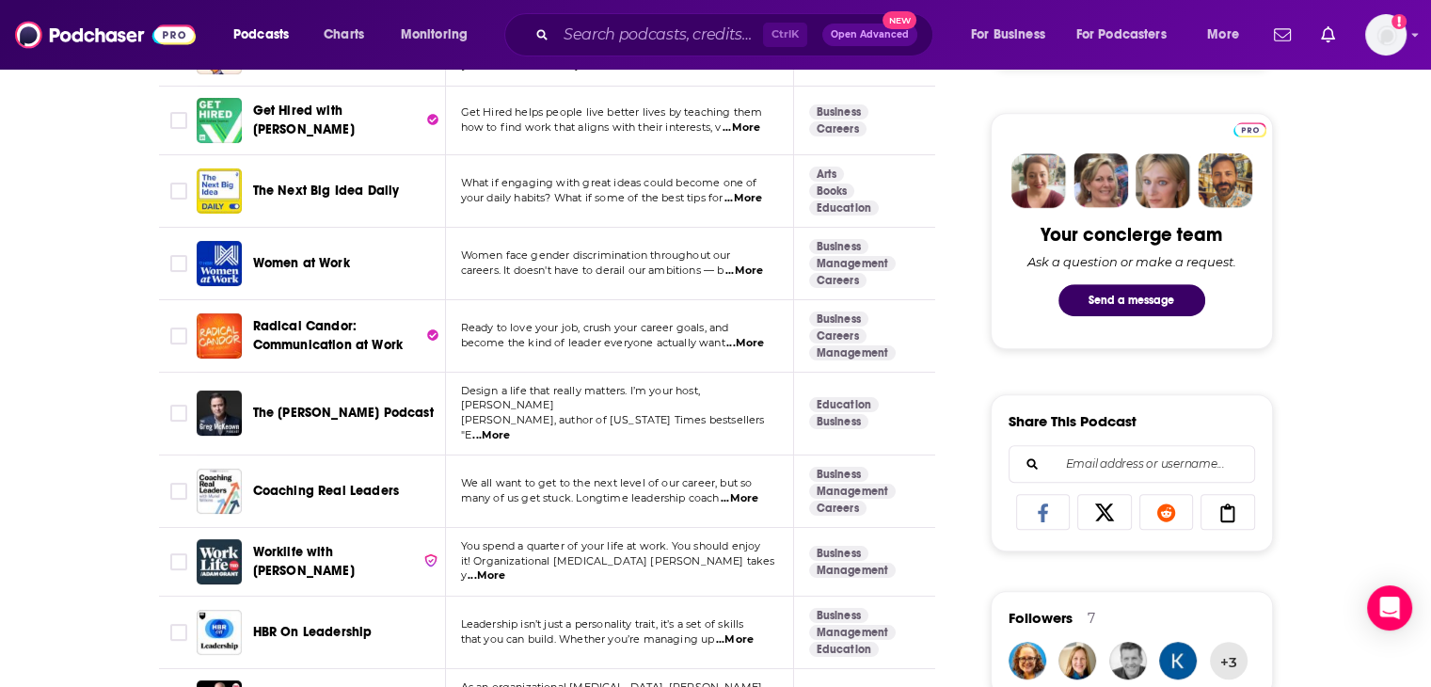
scroll to position [846, 0]
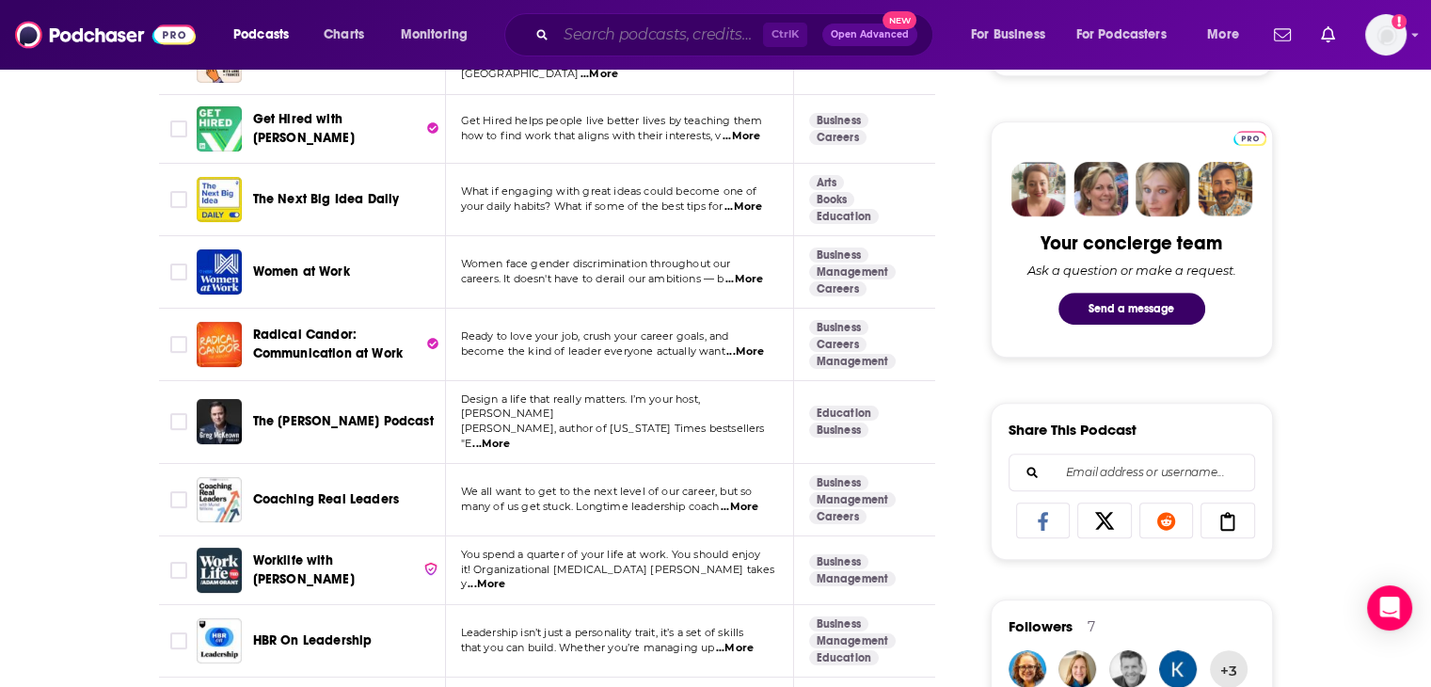
click at [616, 29] on input "Search podcasts, credits, & more..." at bounding box center [659, 35] width 207 height 30
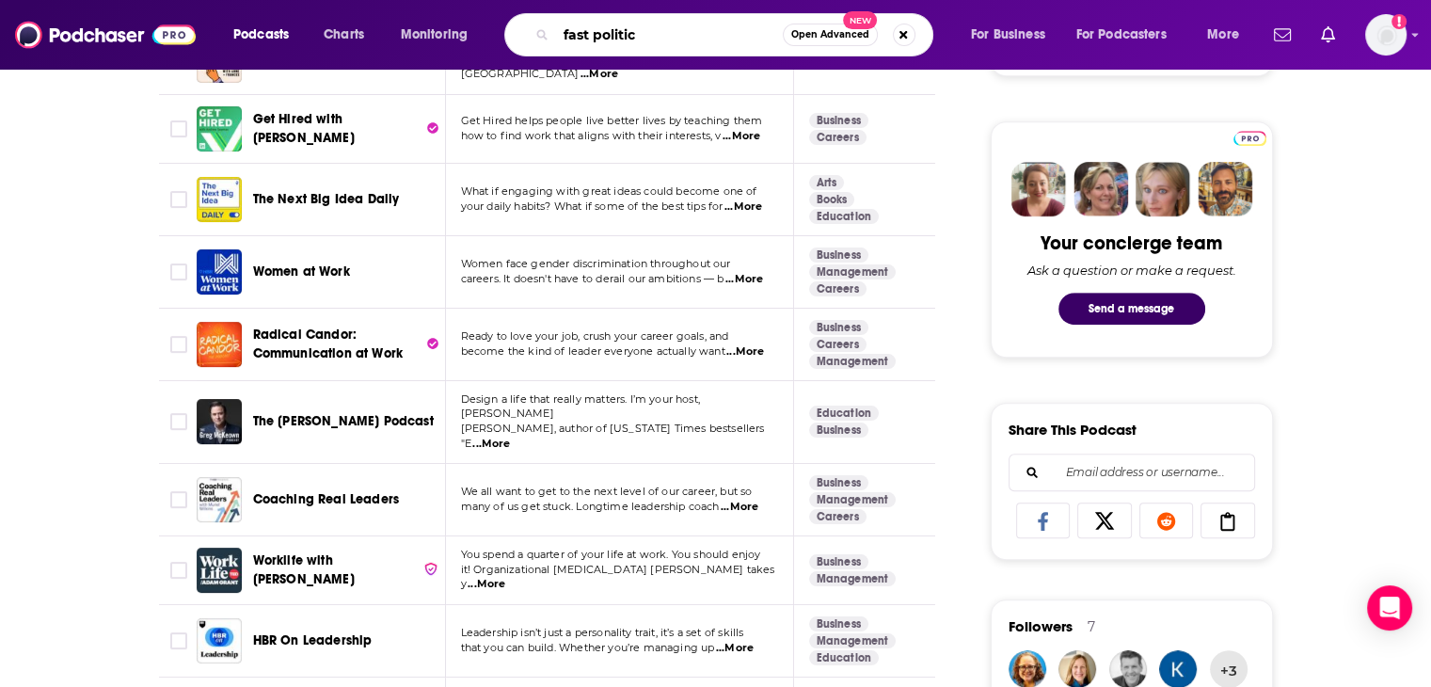
type input "fast politics"
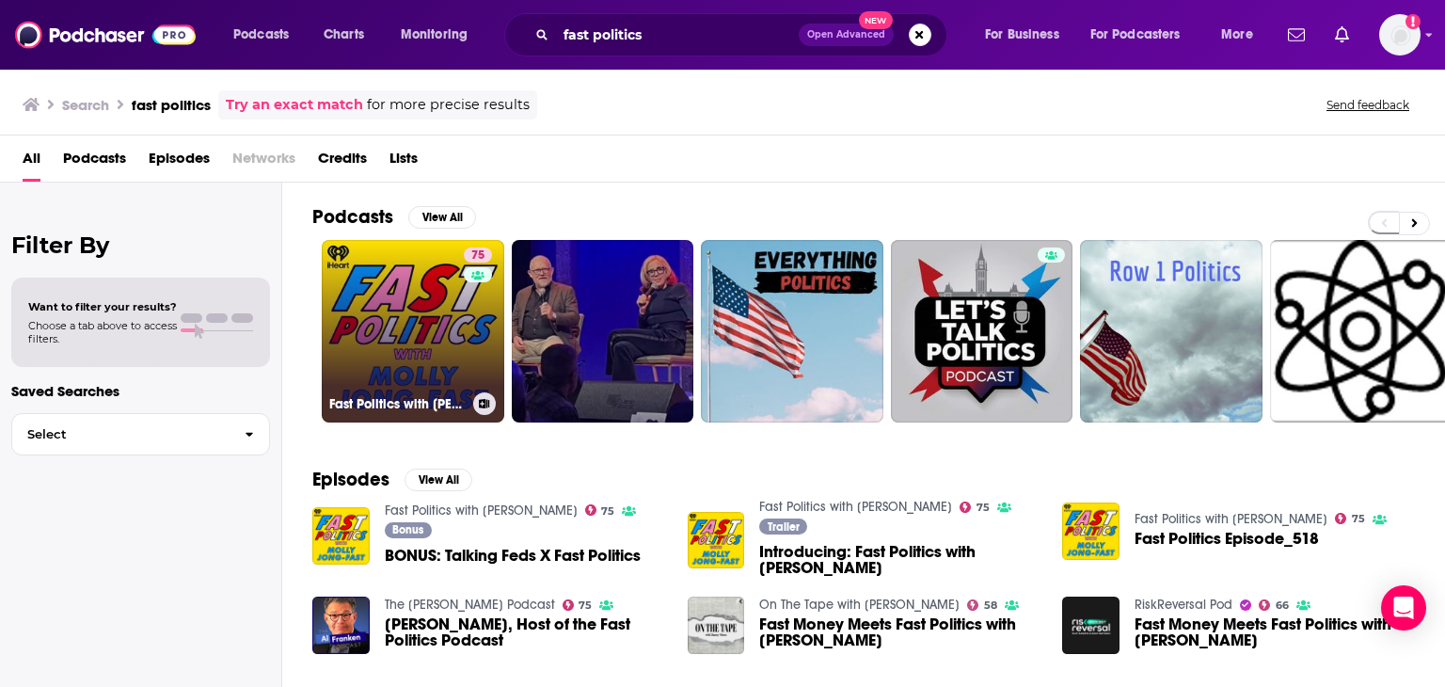
click at [382, 337] on link "75 Fast Politics with Molly Jong-Fast" at bounding box center [413, 331] width 182 height 182
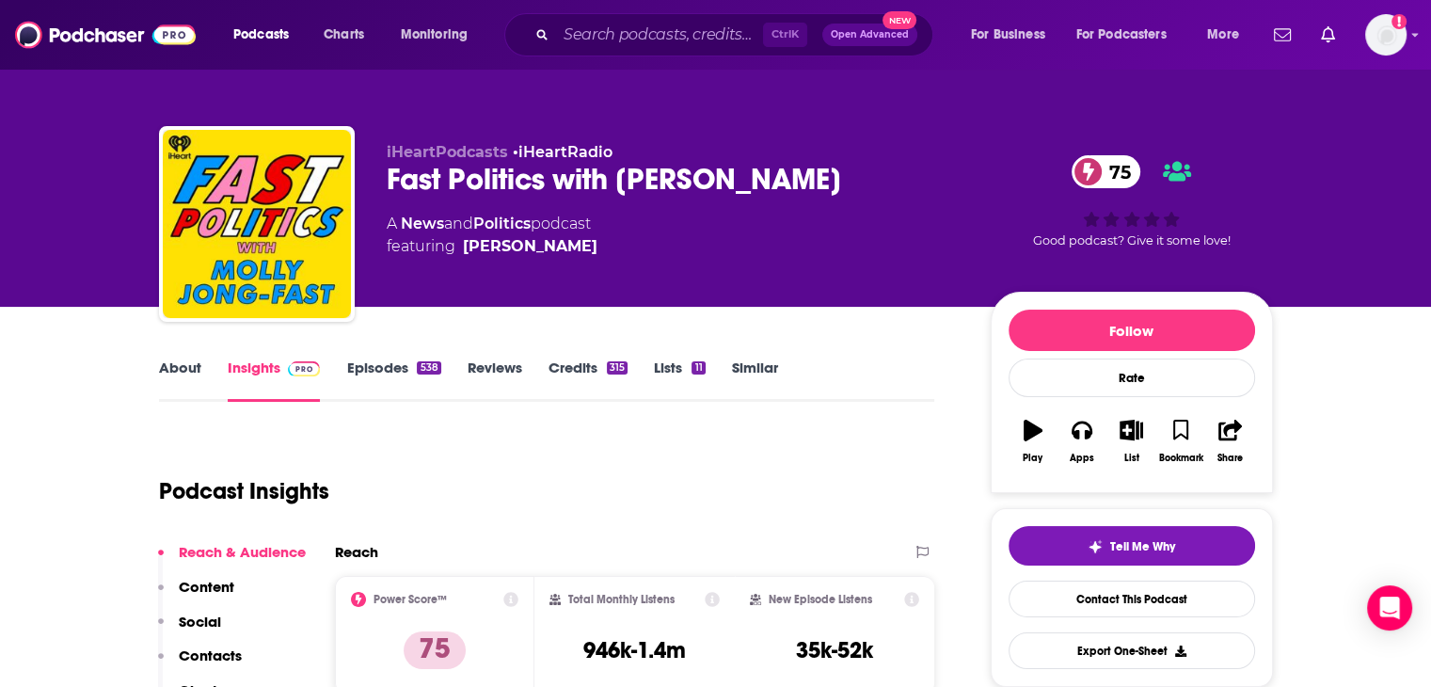
click at [745, 374] on link "Similar" at bounding box center [755, 379] width 46 height 43
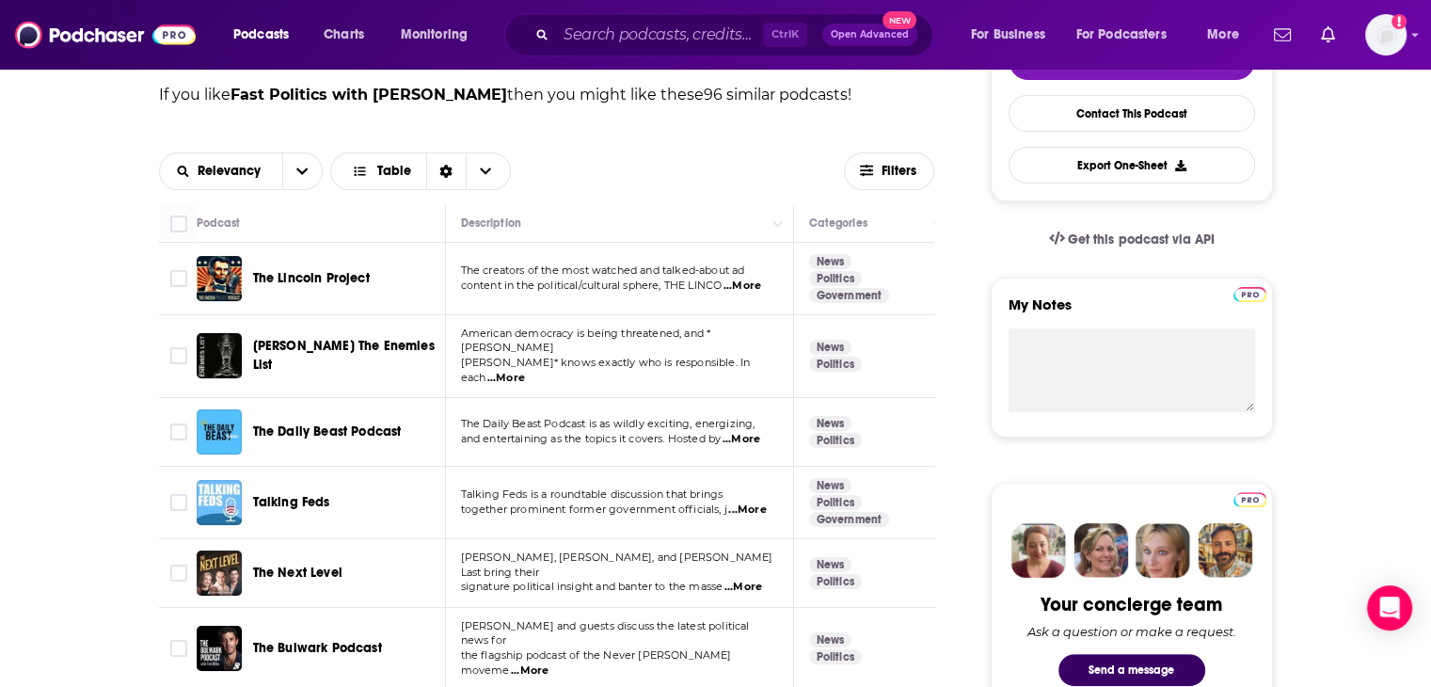
scroll to position [564, 0]
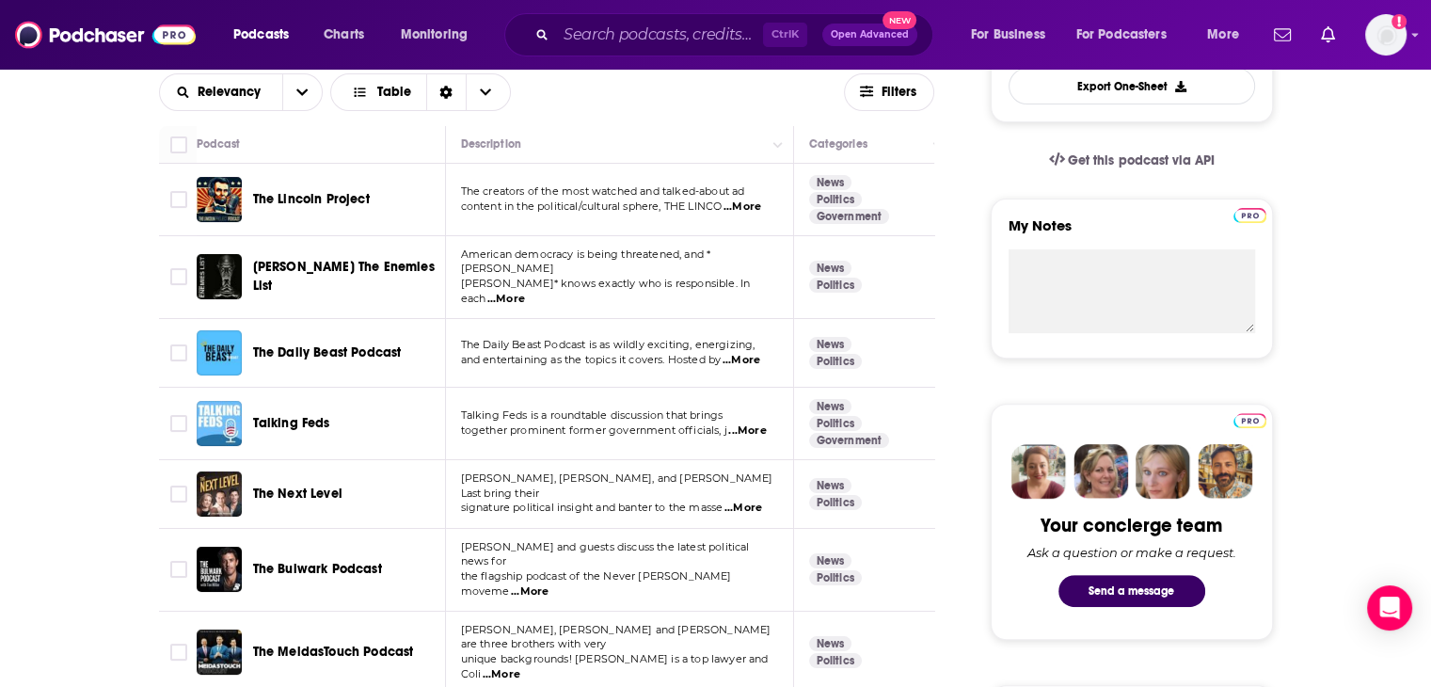
click at [752, 353] on span "...More" at bounding box center [741, 360] width 38 height 15
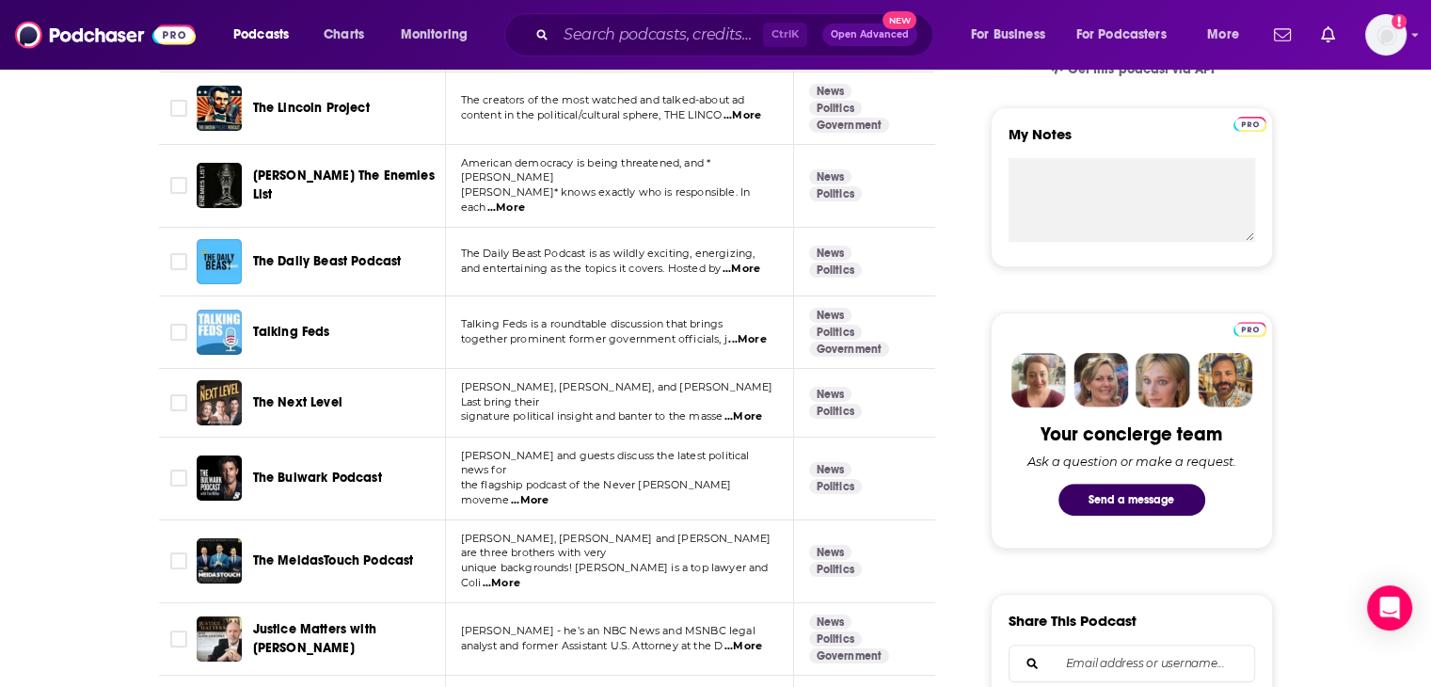
scroll to position [658, 0]
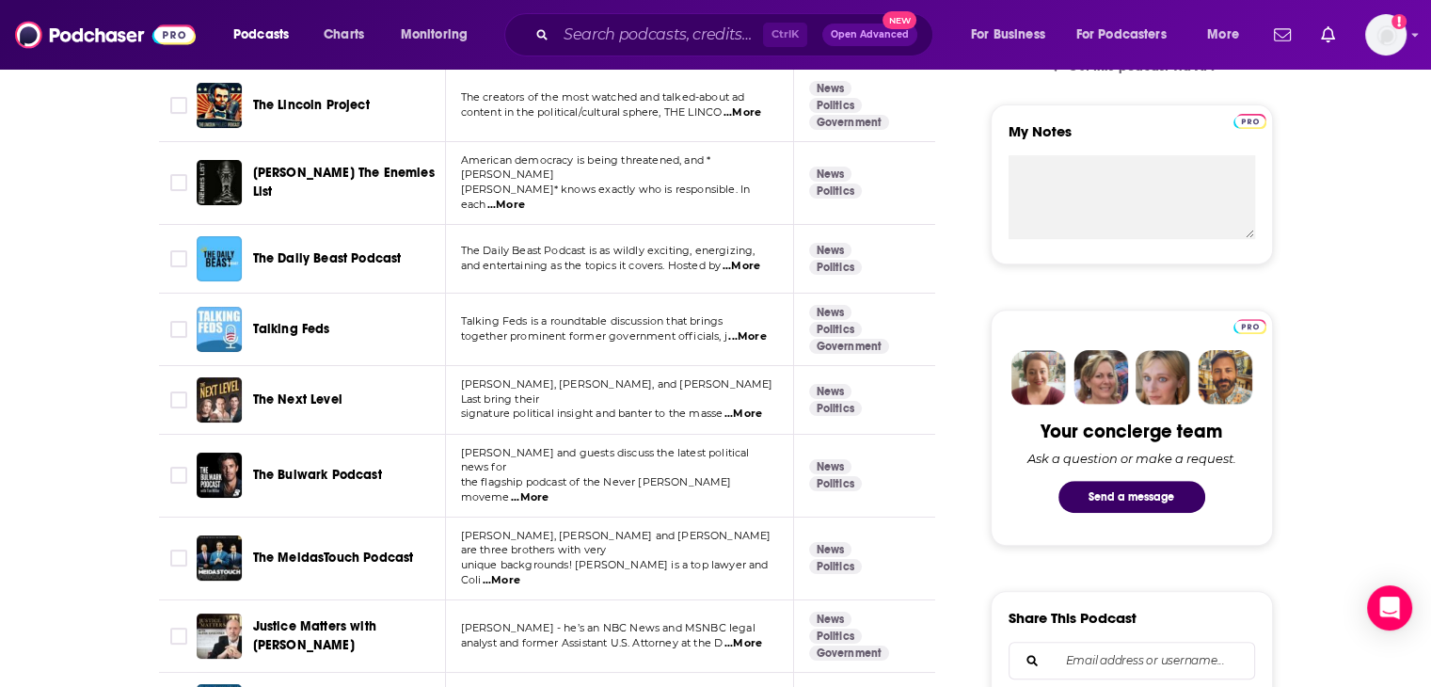
click at [752, 406] on span "...More" at bounding box center [743, 413] width 38 height 15
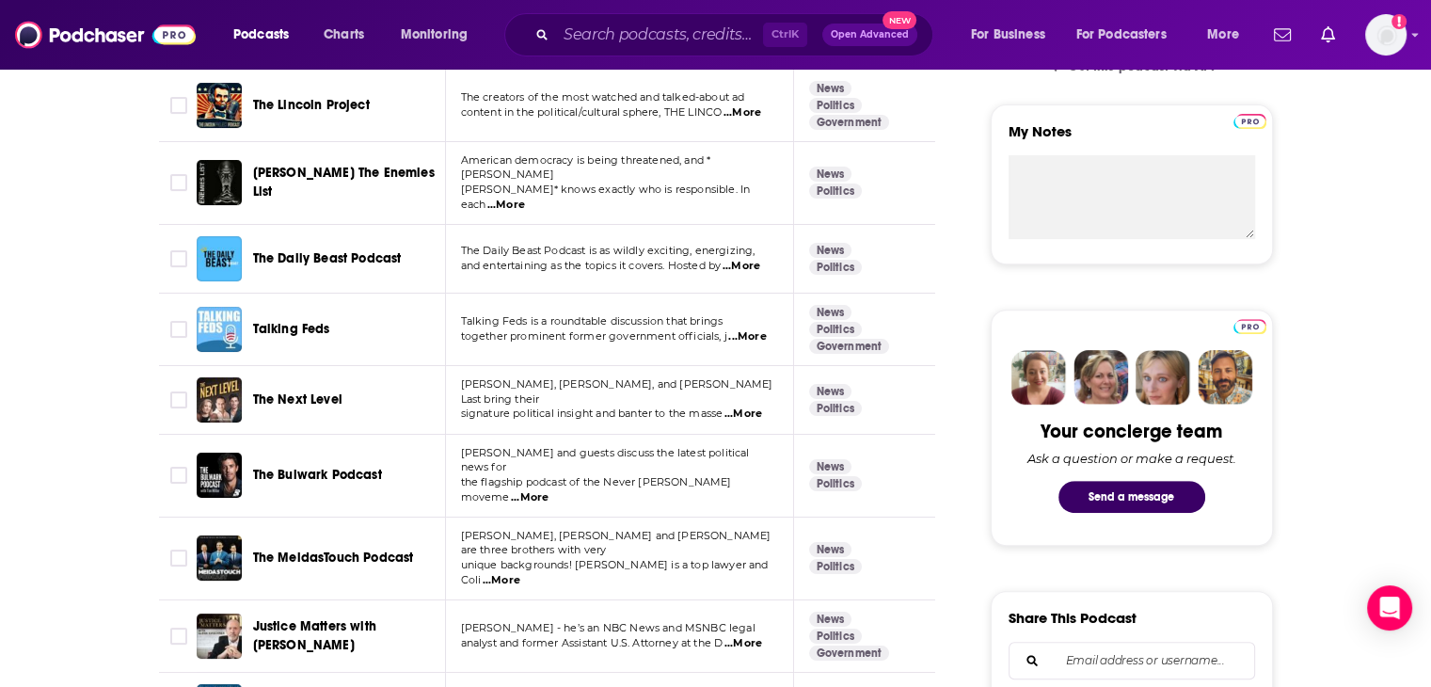
scroll to position [282, 0]
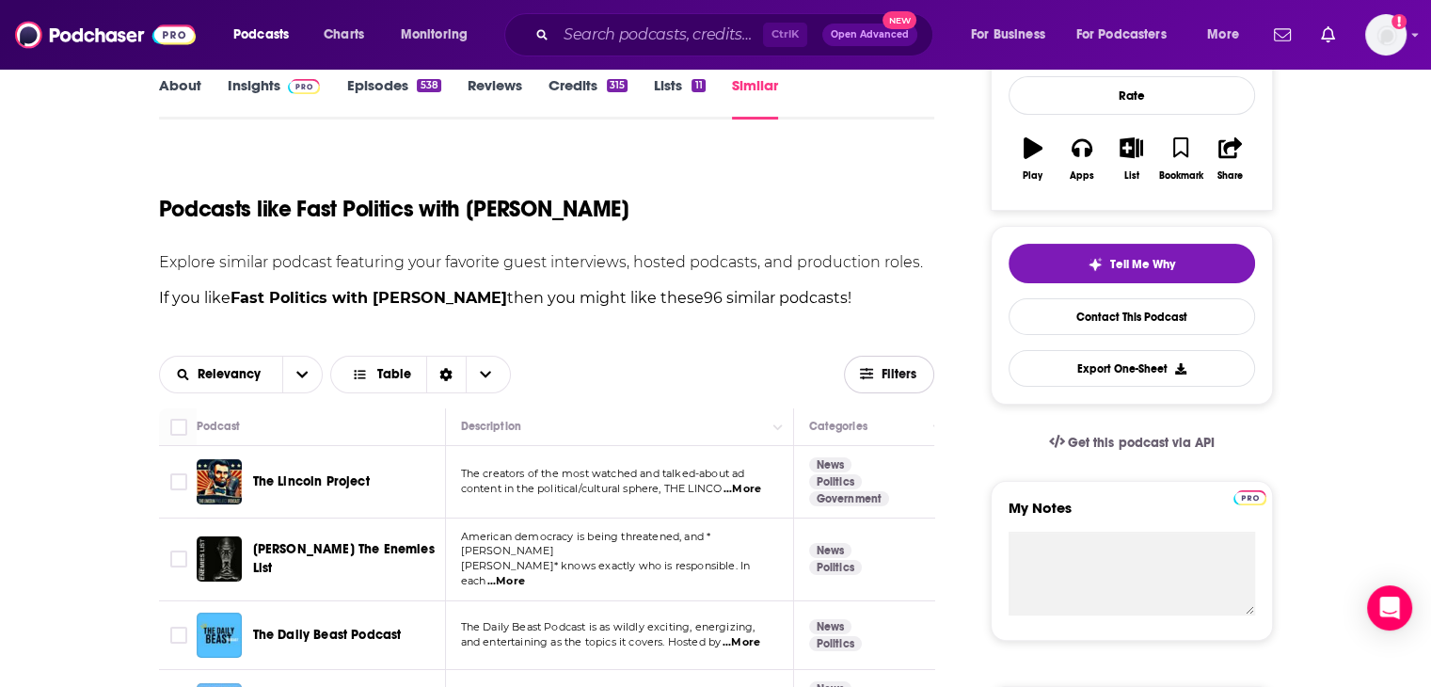
click at [784, 368] on icon "button" at bounding box center [866, 373] width 13 height 11
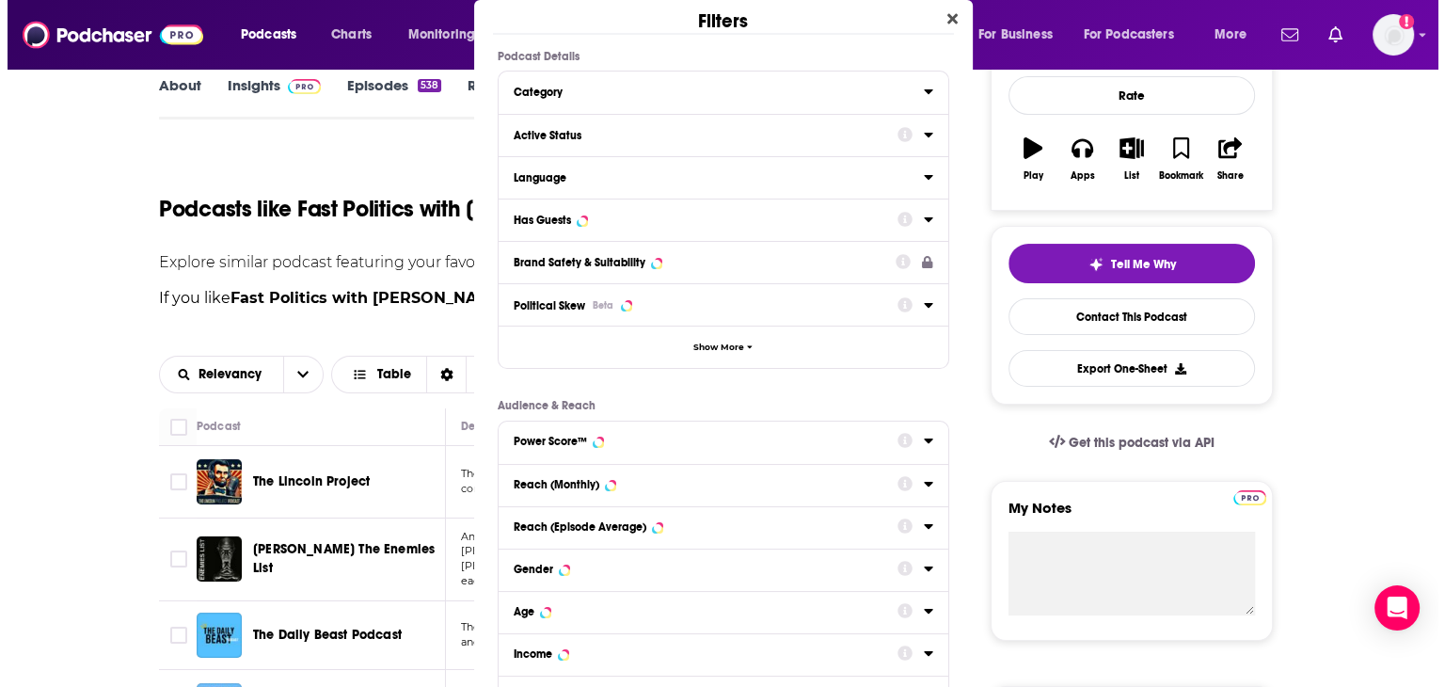
scroll to position [0, 0]
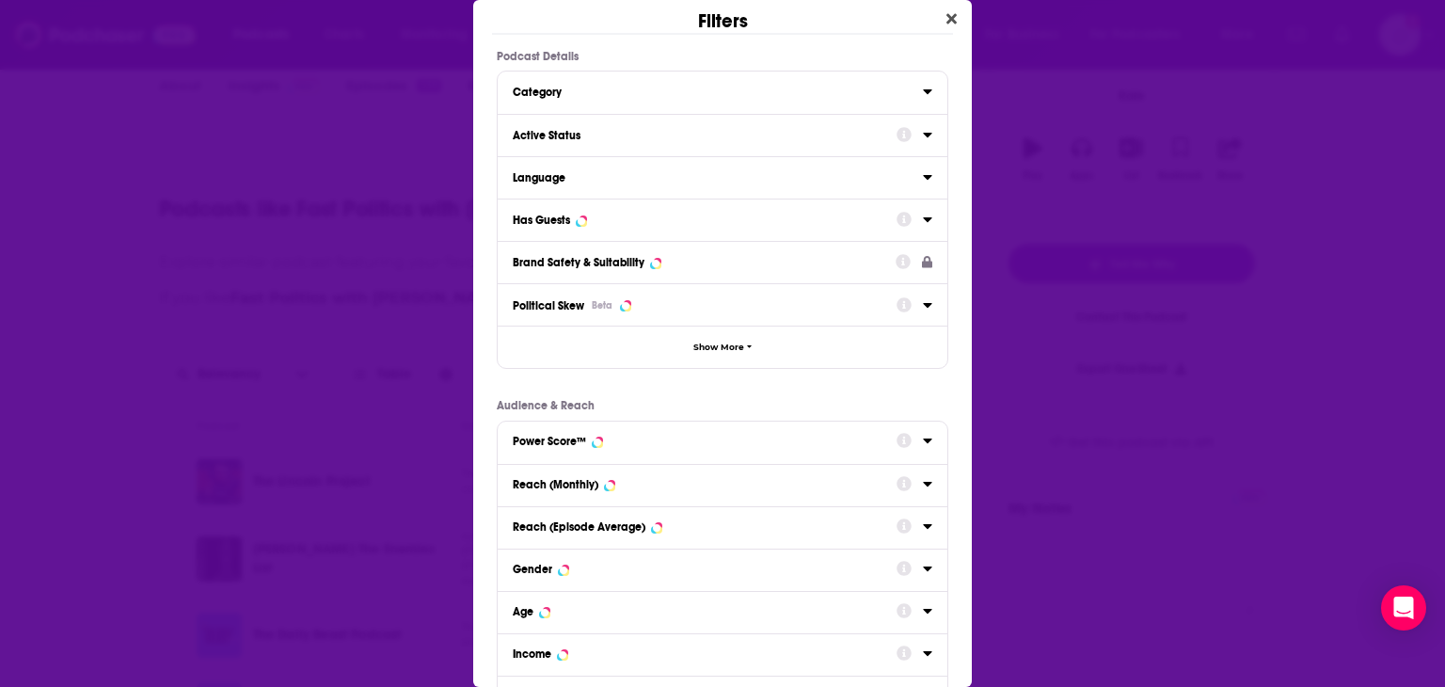
drag, startPoint x: 914, startPoint y: 223, endPoint x: 897, endPoint y: 225, distance: 17.0
click at [784, 223] on icon "Dialog" at bounding box center [927, 219] width 9 height 15
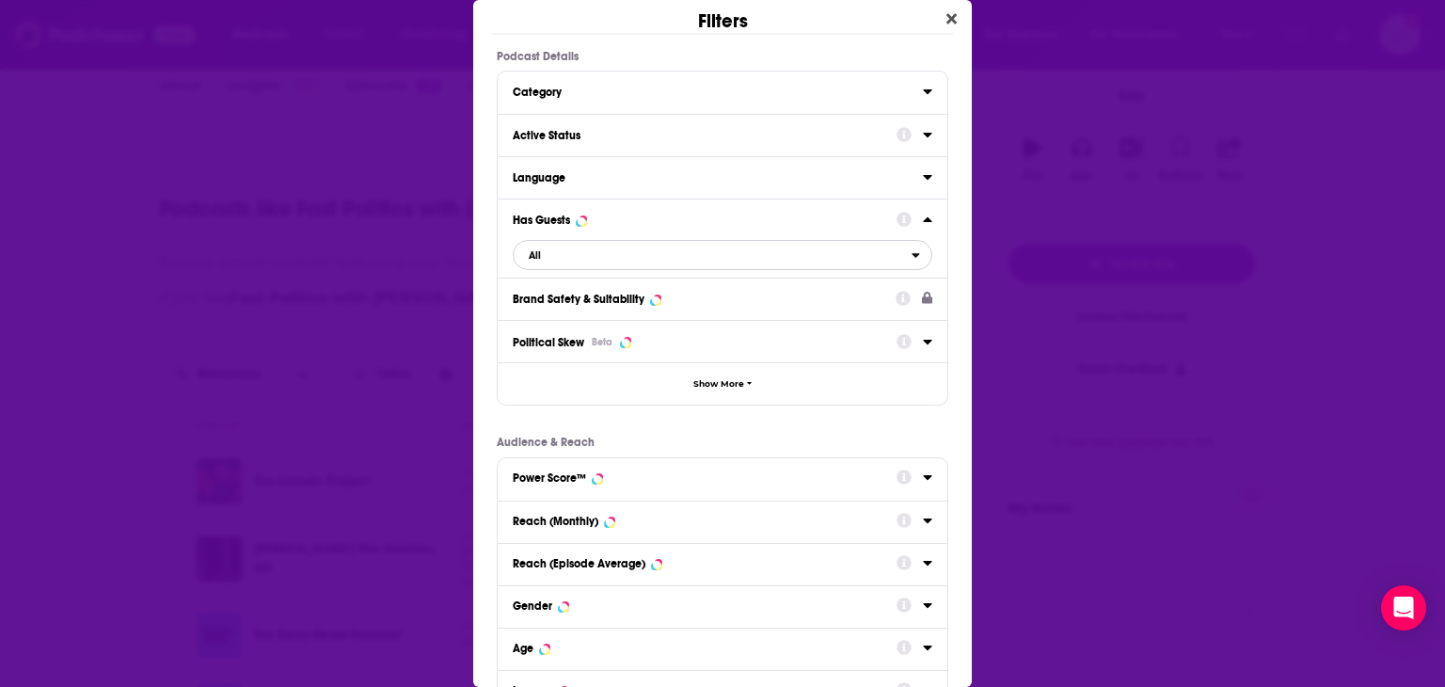
click at [784, 253] on span "All" at bounding box center [713, 255] width 398 height 24
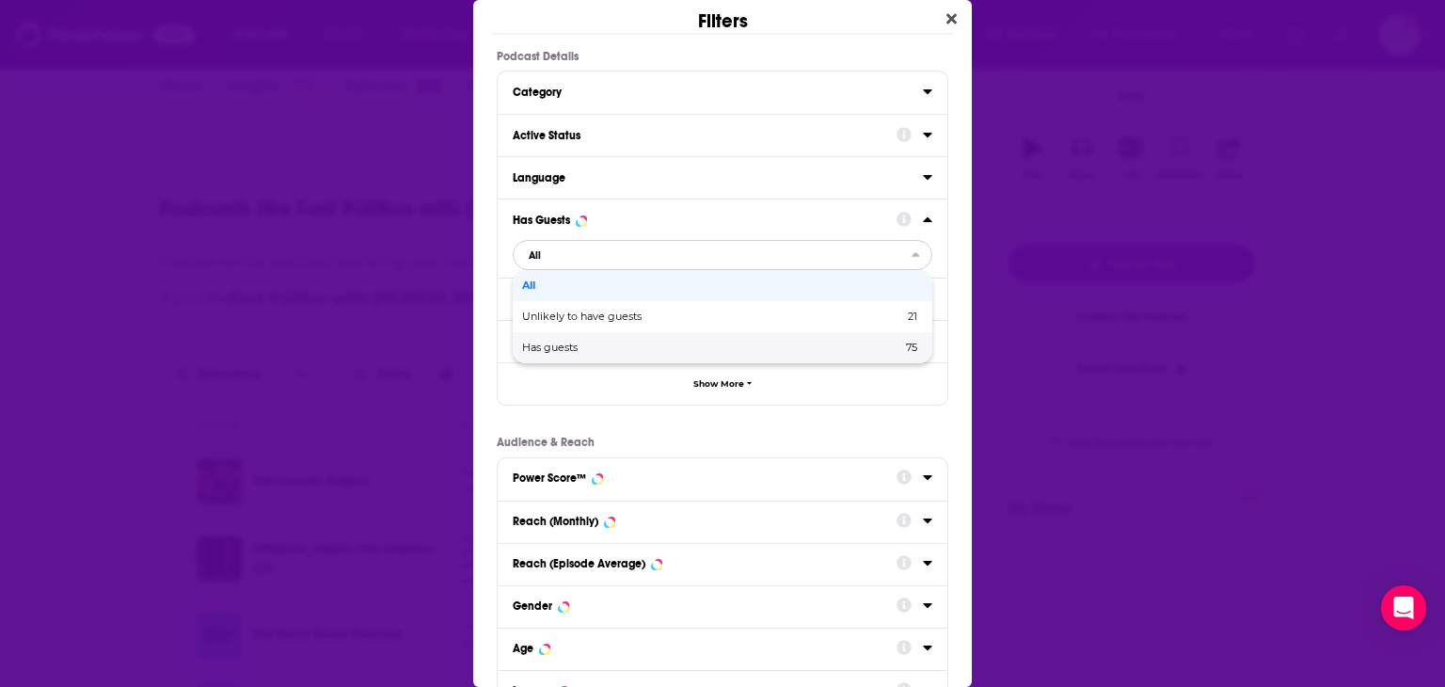
click at [533, 352] on span "Has guests" at bounding box center [630, 347] width 217 height 10
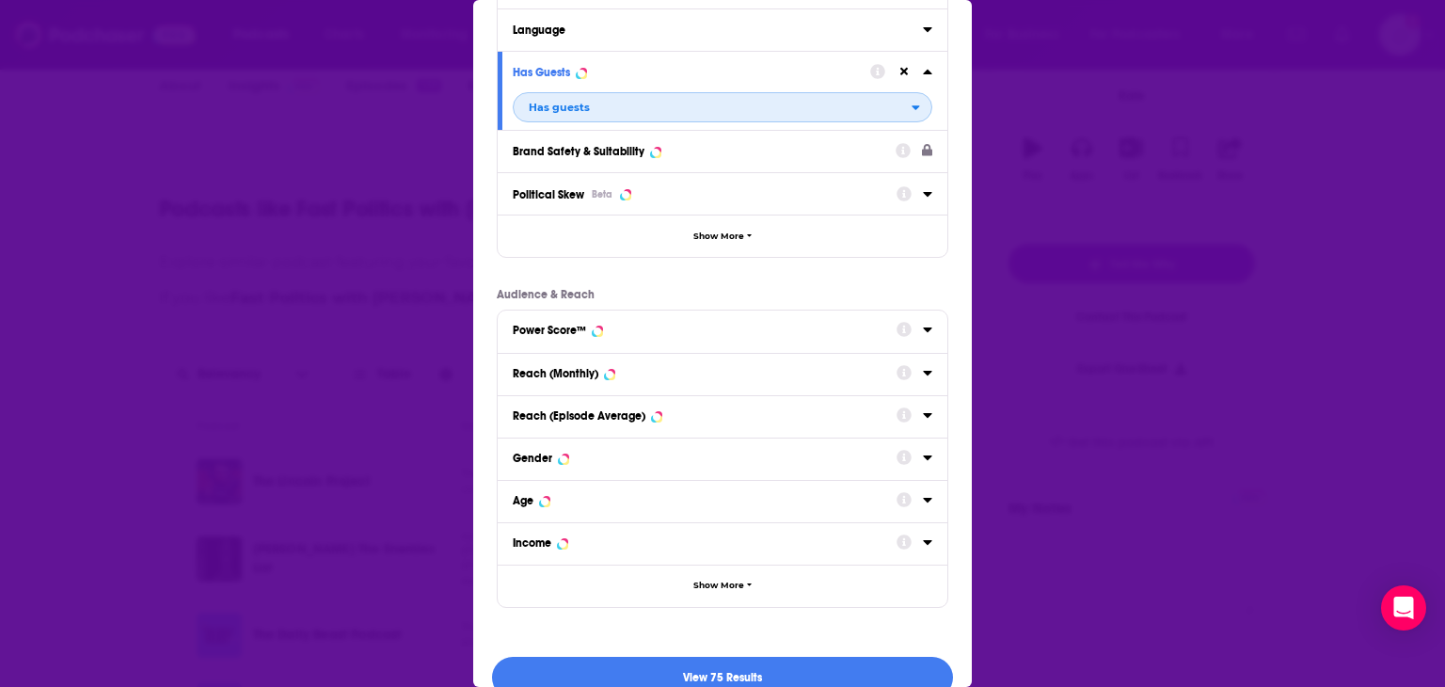
scroll to position [177, 0]
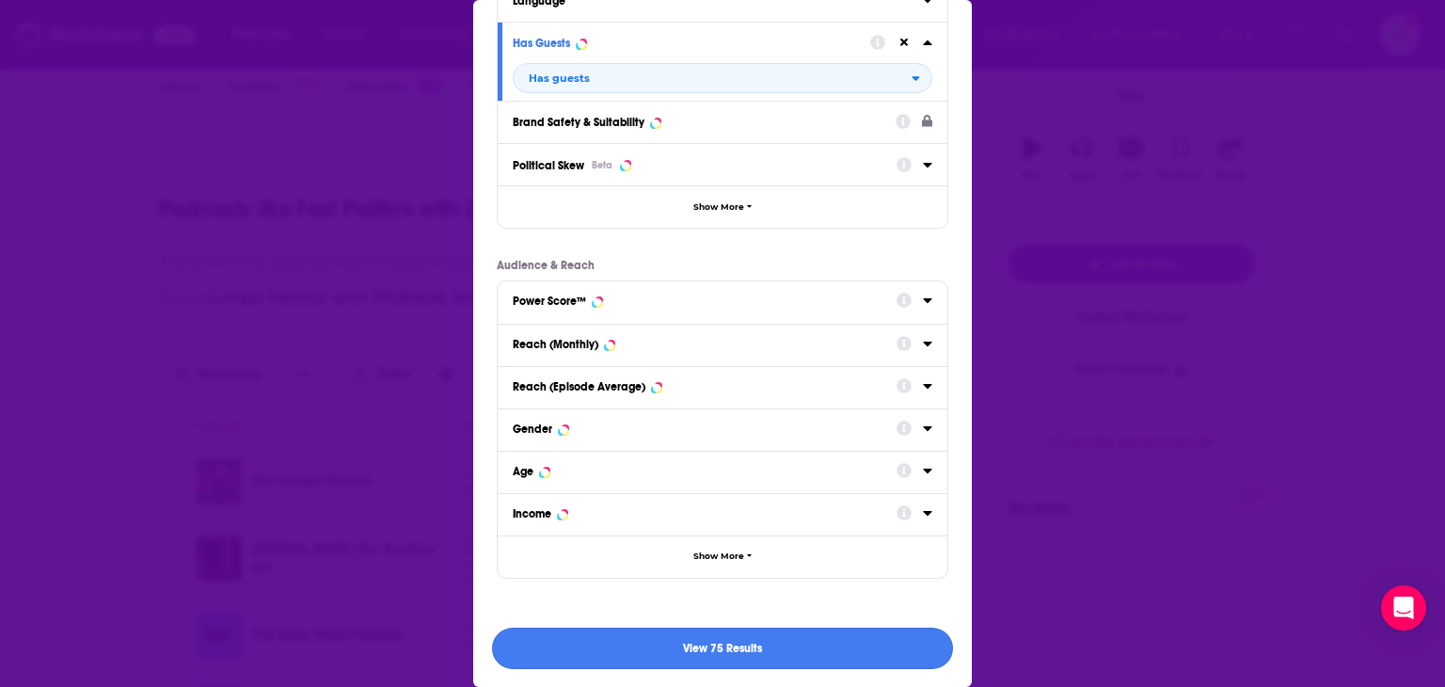
click at [722, 592] on button "View 75 Results" at bounding box center [722, 648] width 461 height 42
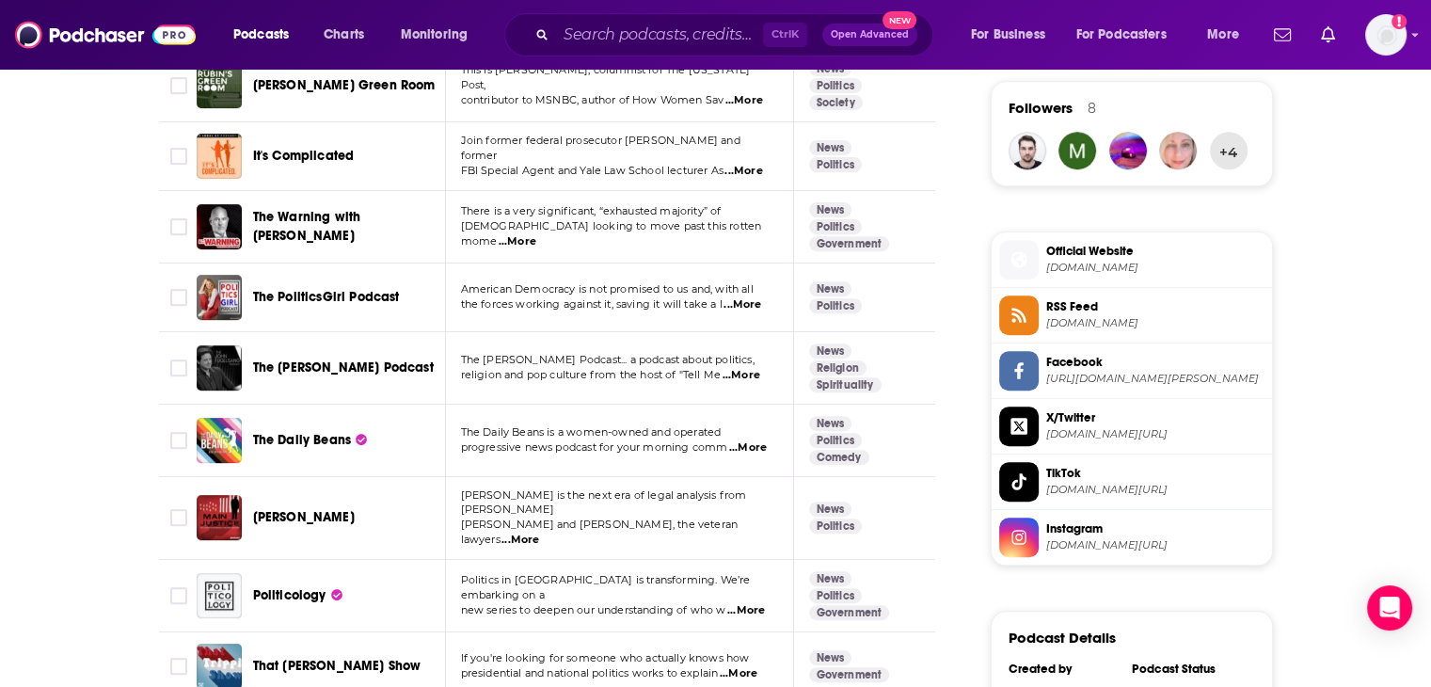
scroll to position [1317, 0]
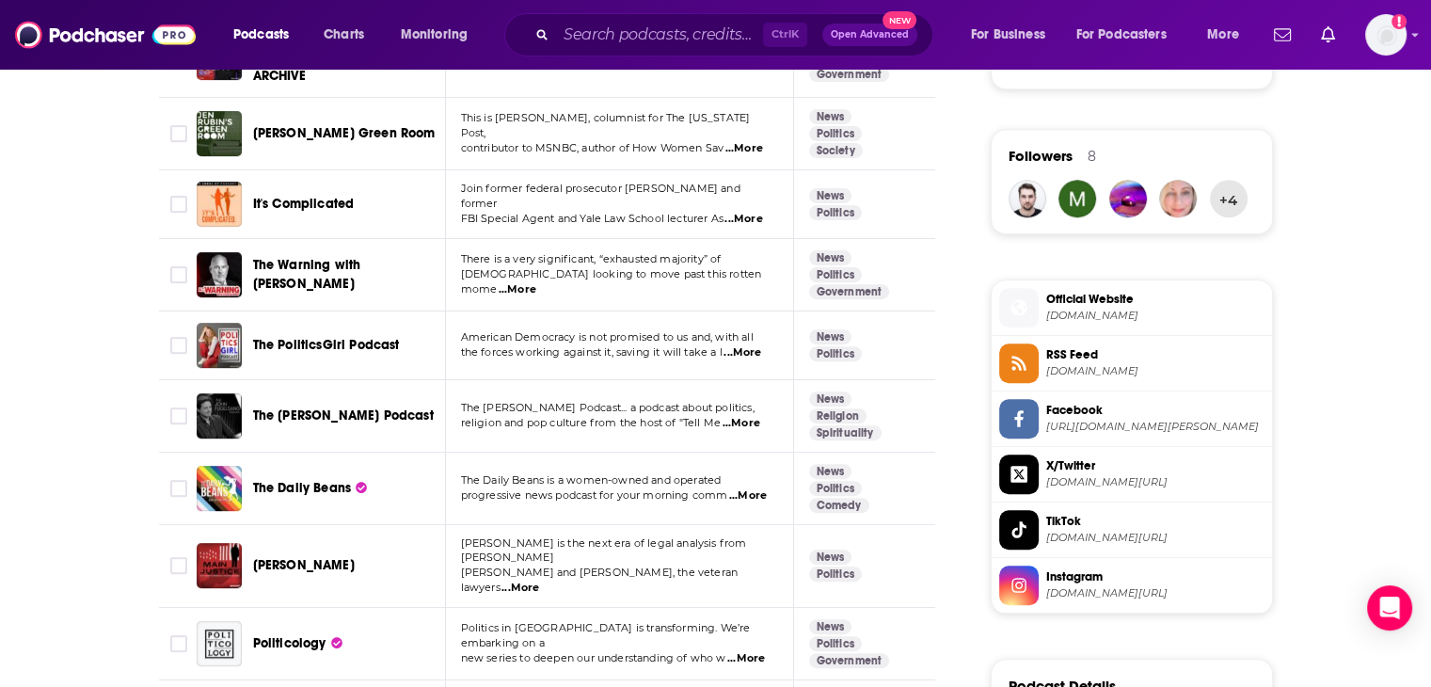
click at [737, 345] on span "...More" at bounding box center [742, 352] width 38 height 15
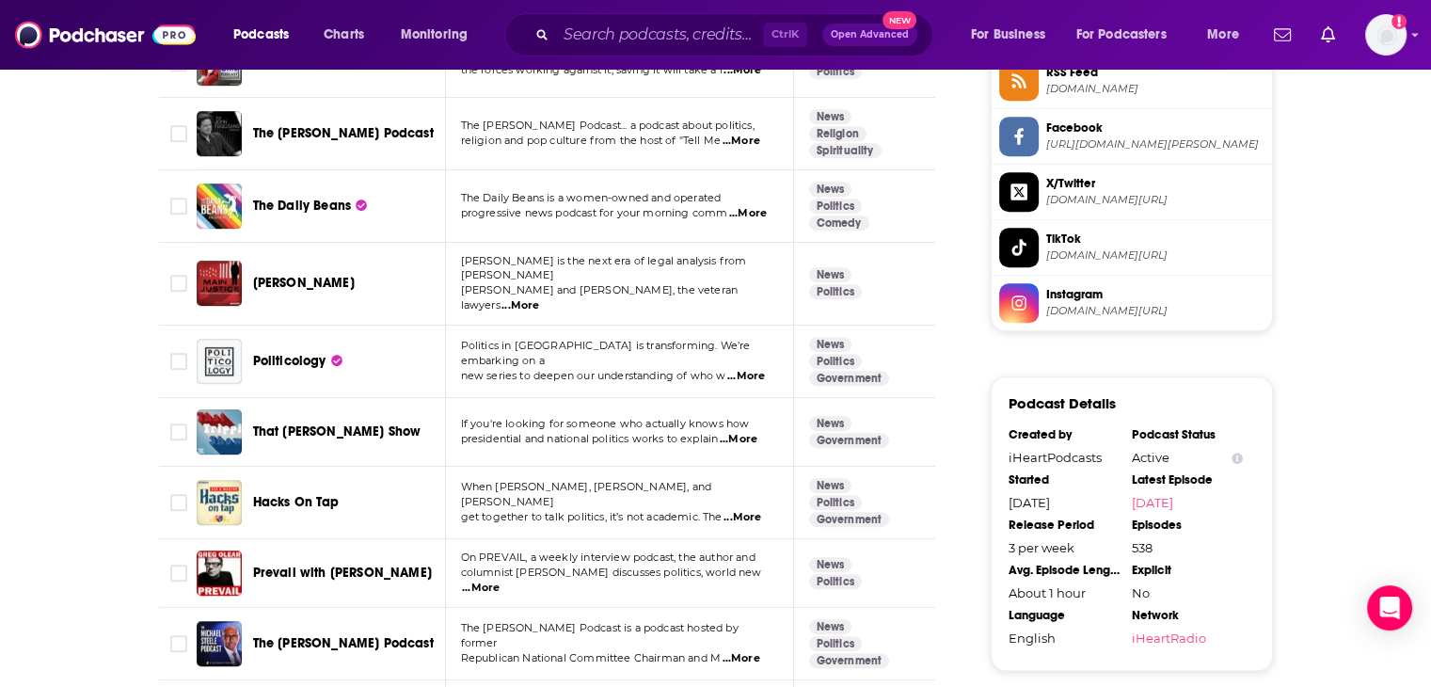
scroll to position [1693, 0]
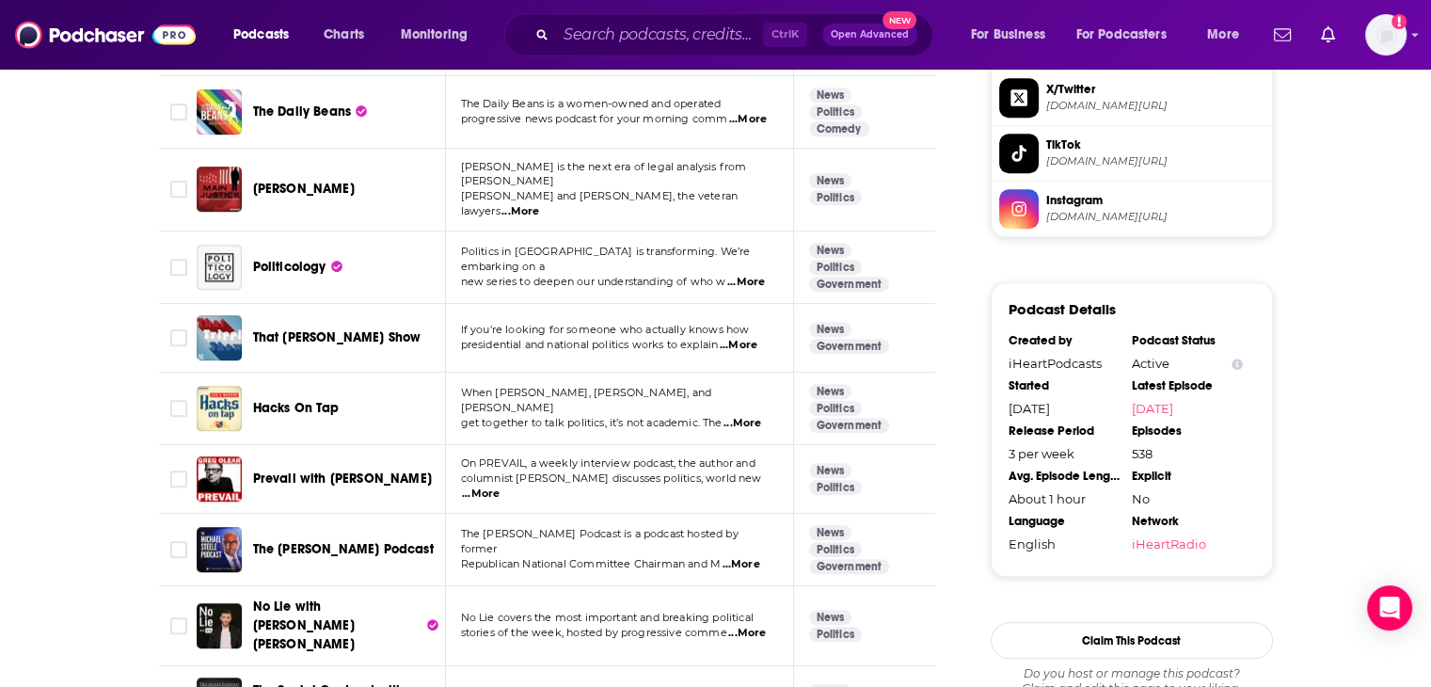
click at [499, 486] on span "...More" at bounding box center [481, 493] width 38 height 15
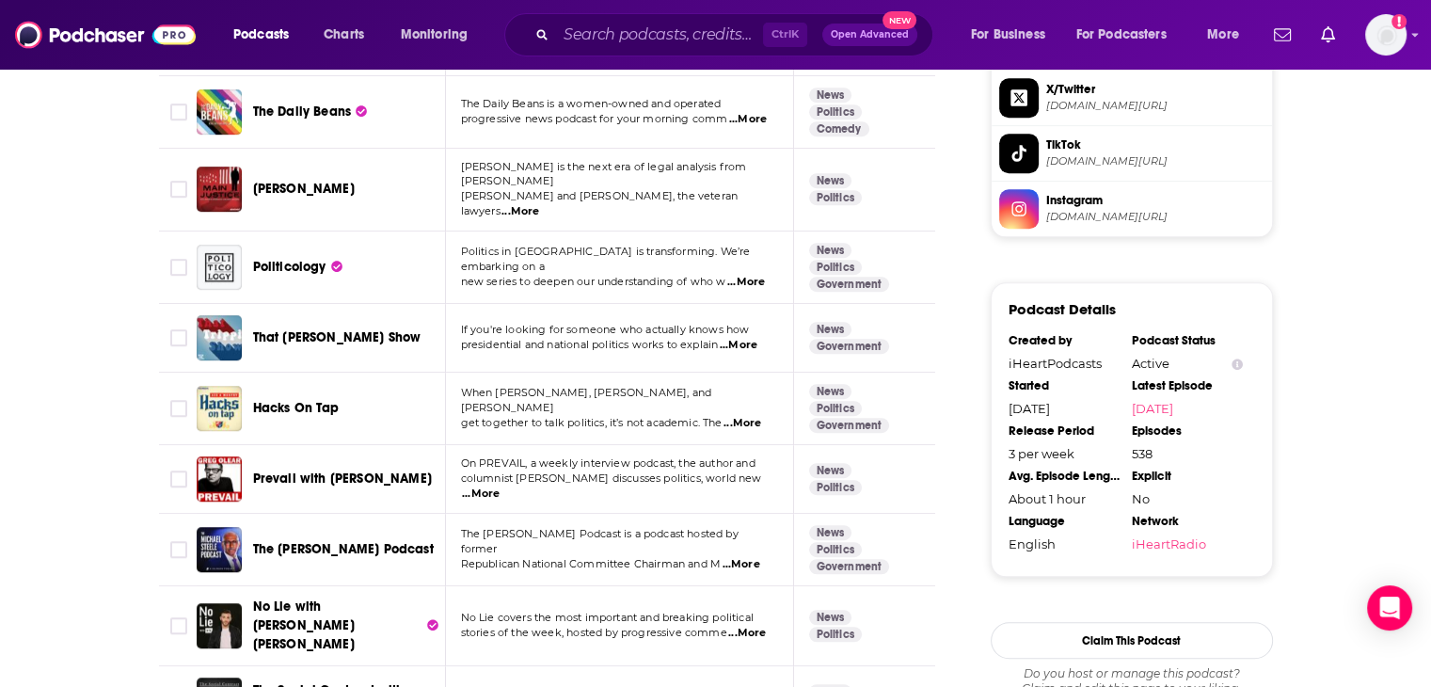
click at [735, 557] on span "...More" at bounding box center [741, 564] width 38 height 15
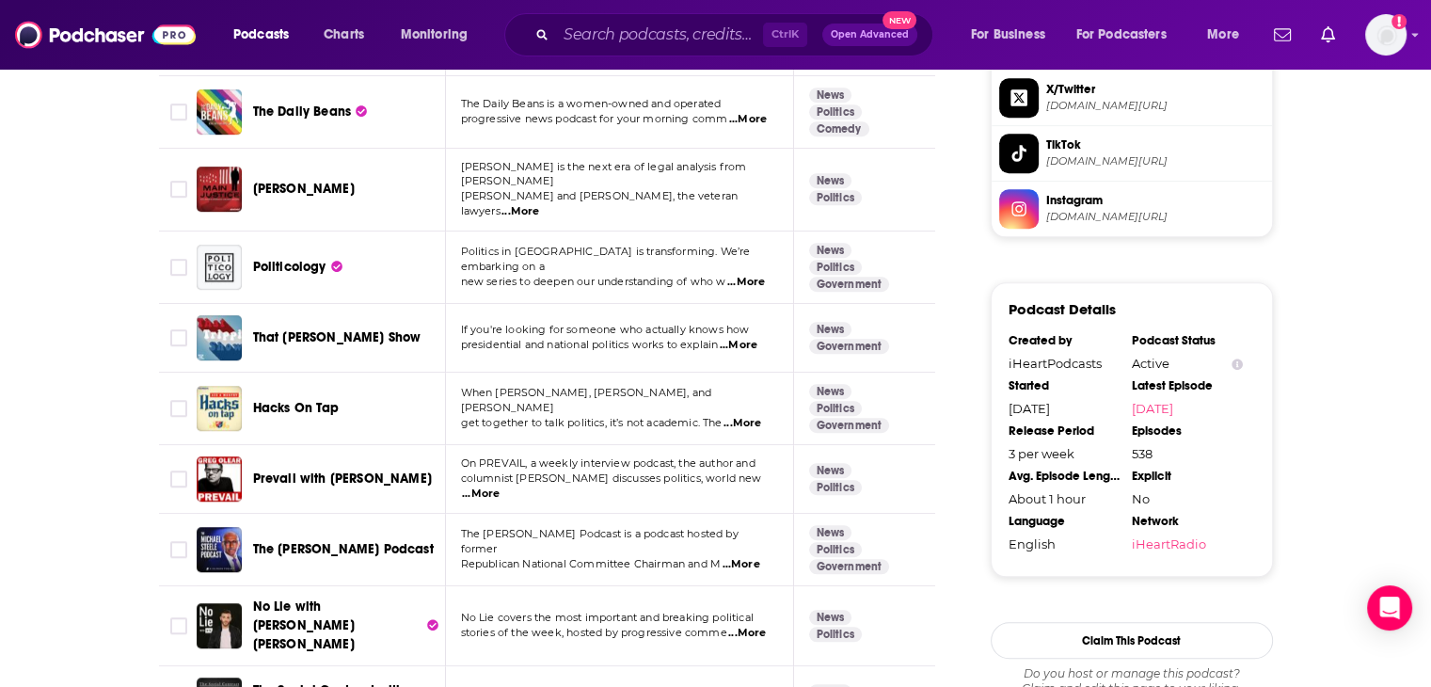
scroll to position [1787, 0]
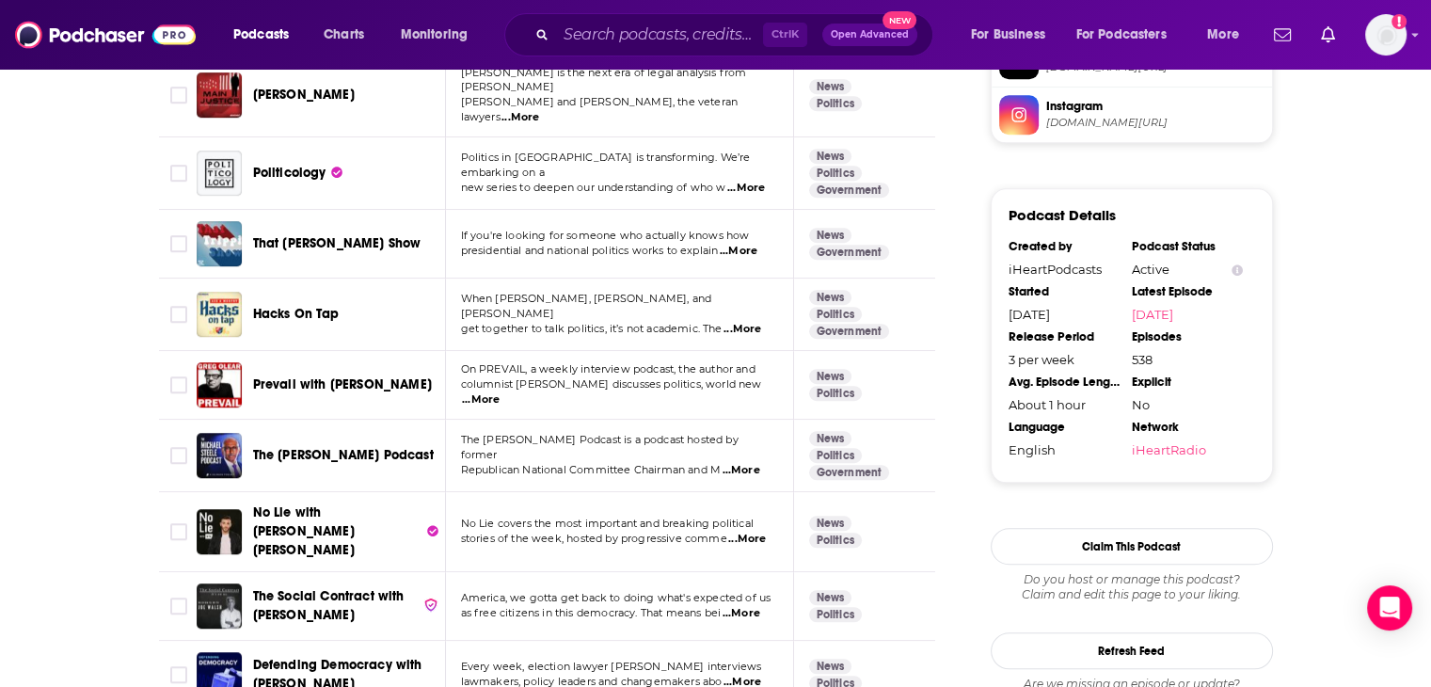
click at [741, 531] on span "...More" at bounding box center [747, 538] width 38 height 15
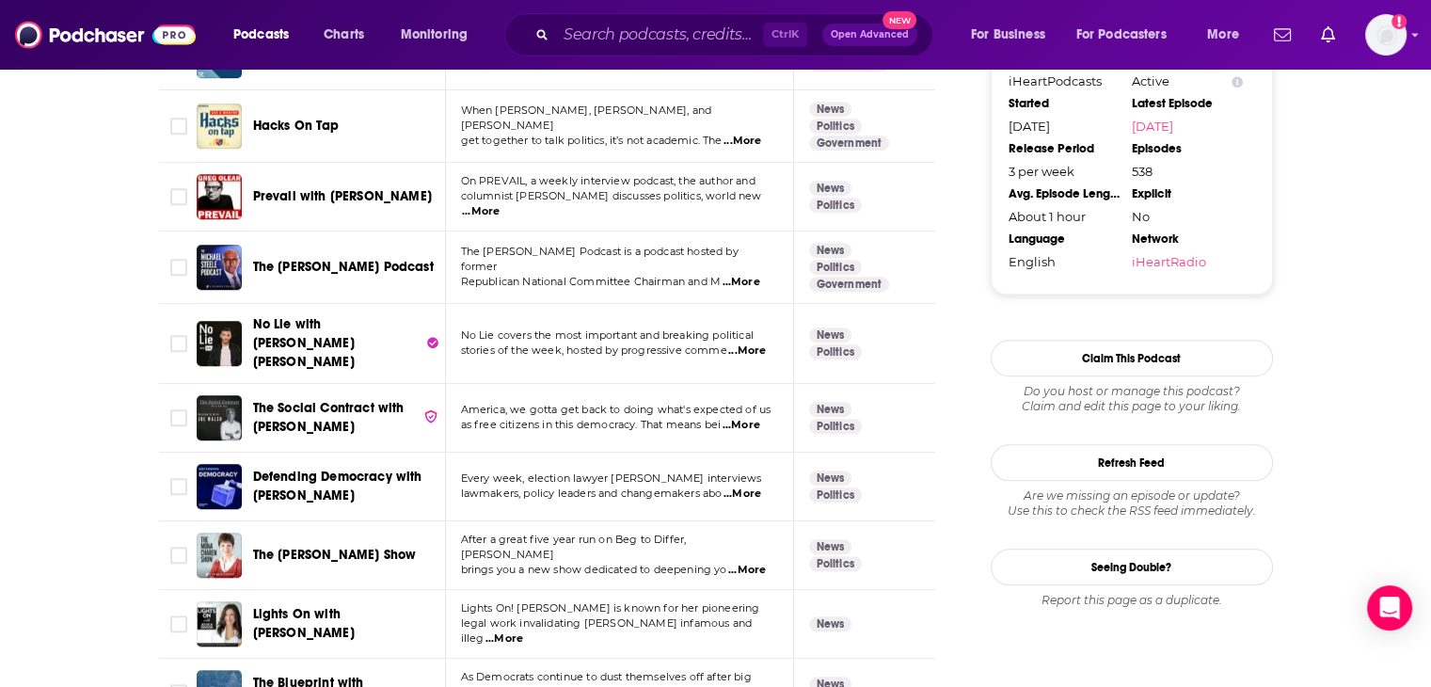
scroll to position [2069, 0]
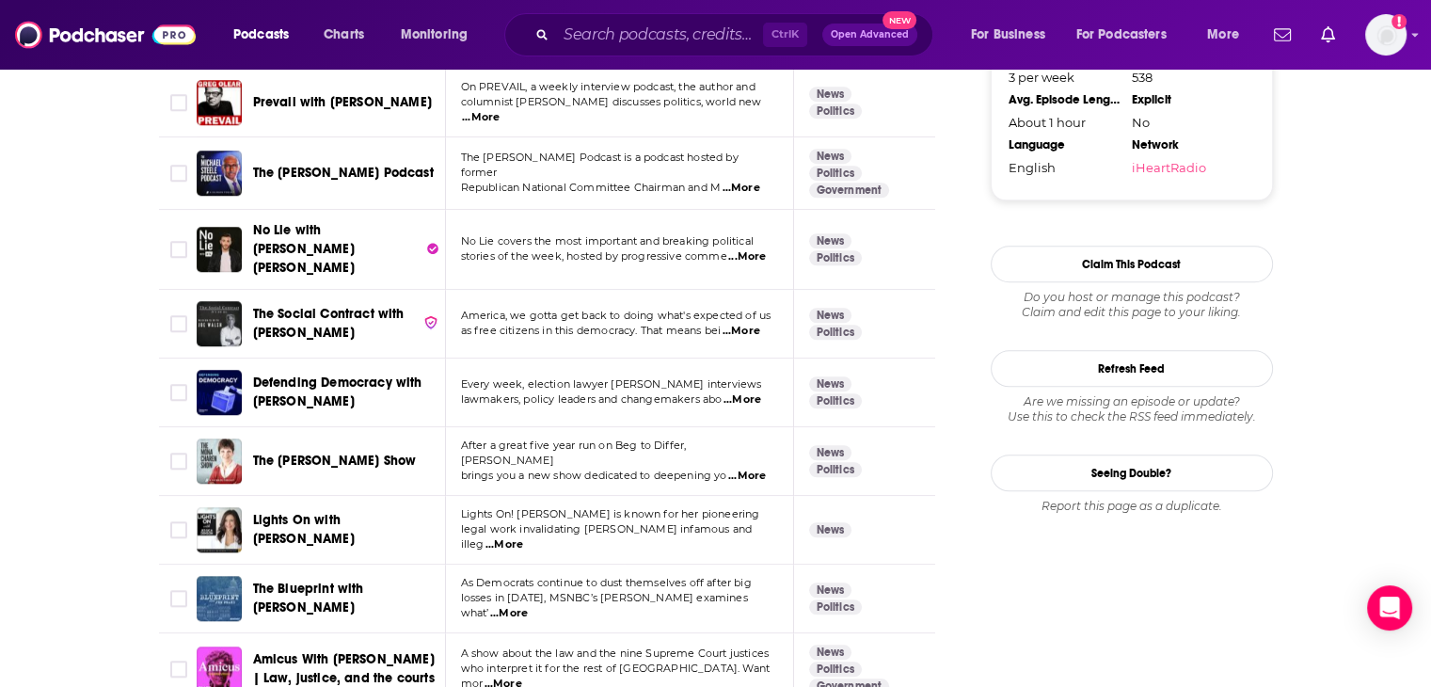
click at [741, 468] on span "...More" at bounding box center [747, 475] width 38 height 15
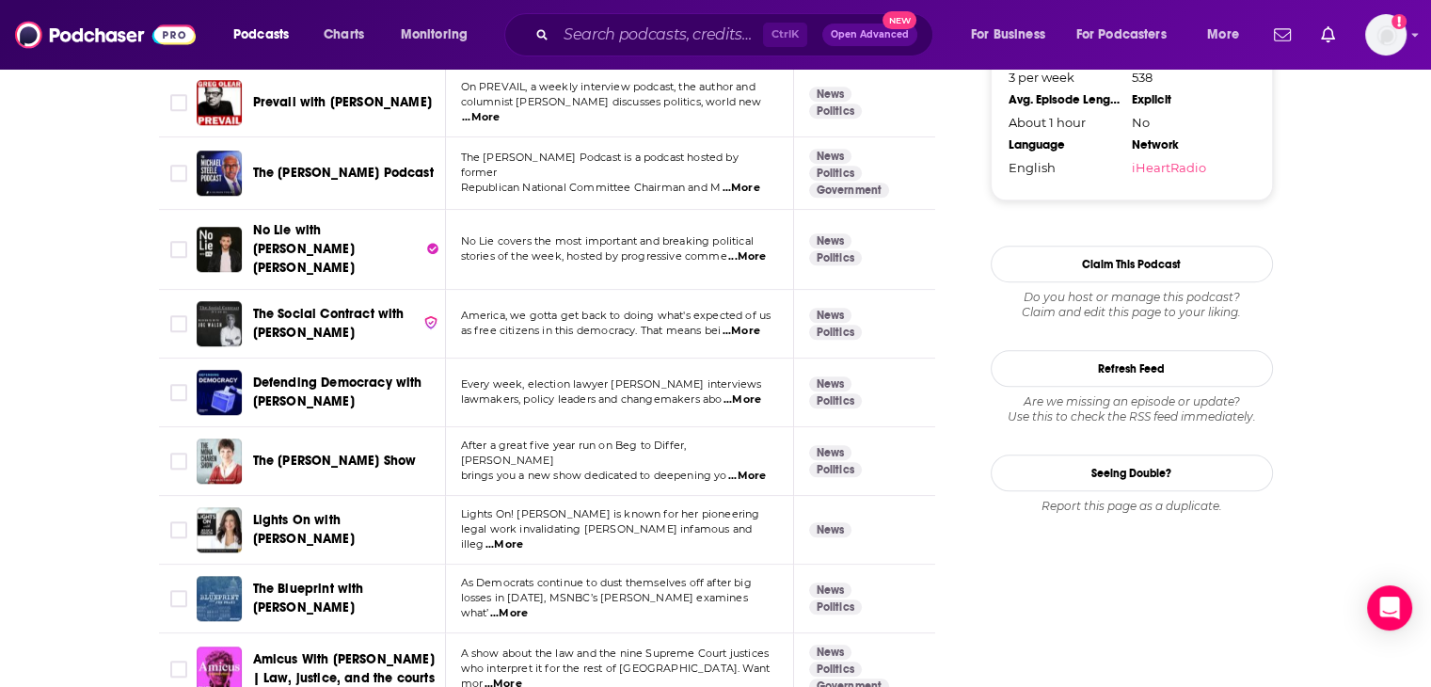
click at [523, 537] on span "...More" at bounding box center [504, 544] width 38 height 15
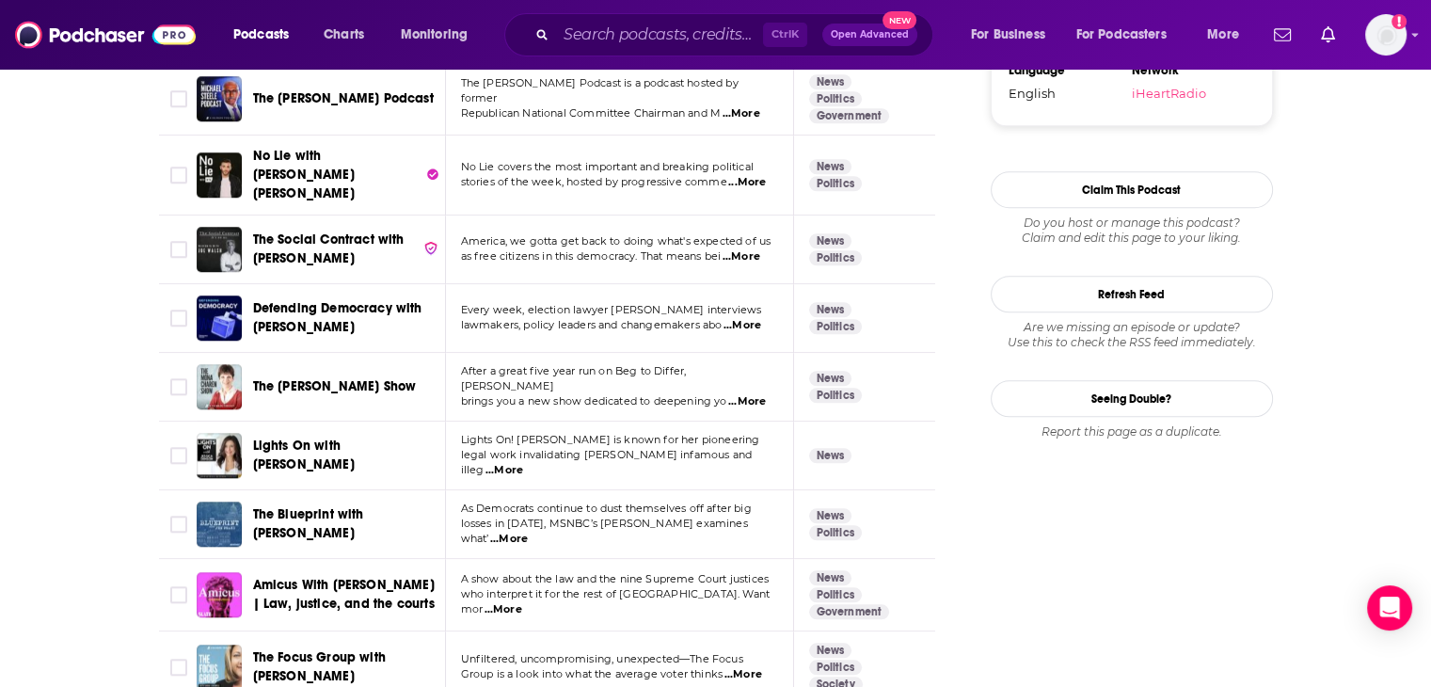
scroll to position [2163, 0]
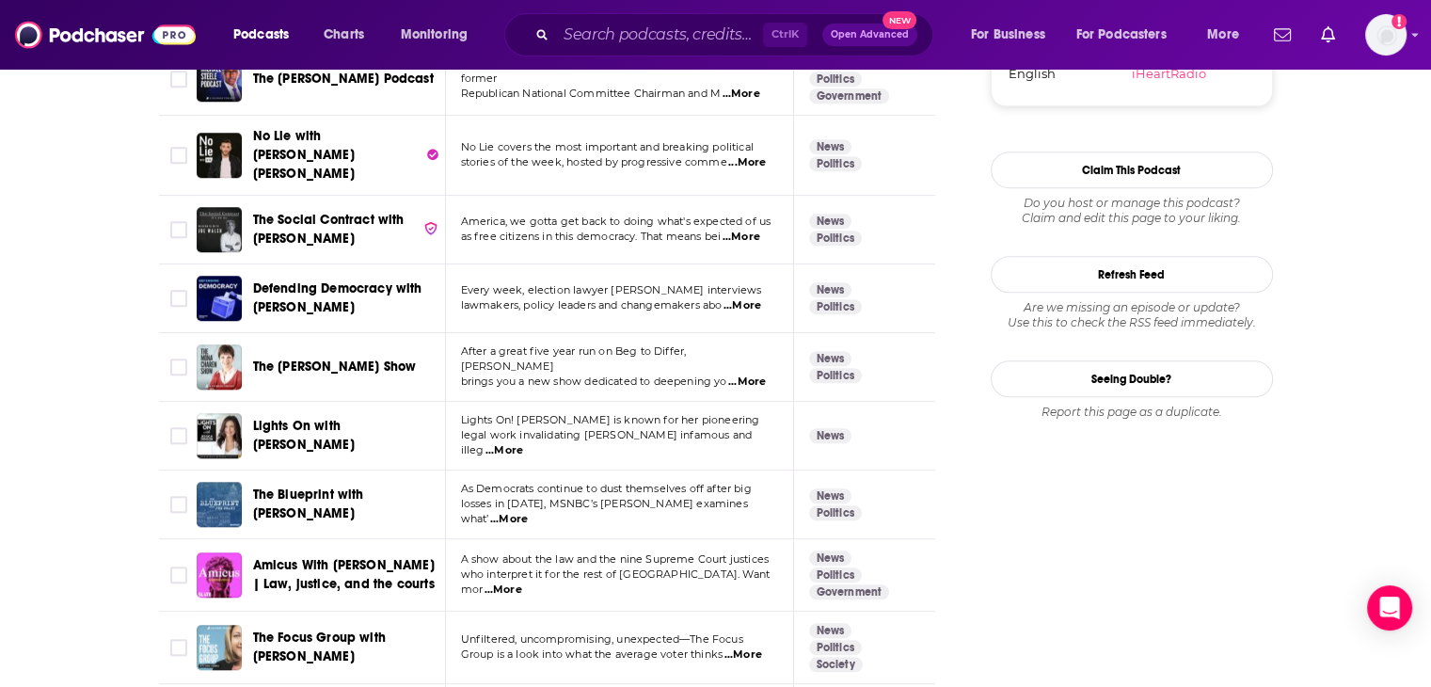
click at [528, 512] on span "...More" at bounding box center [509, 519] width 38 height 15
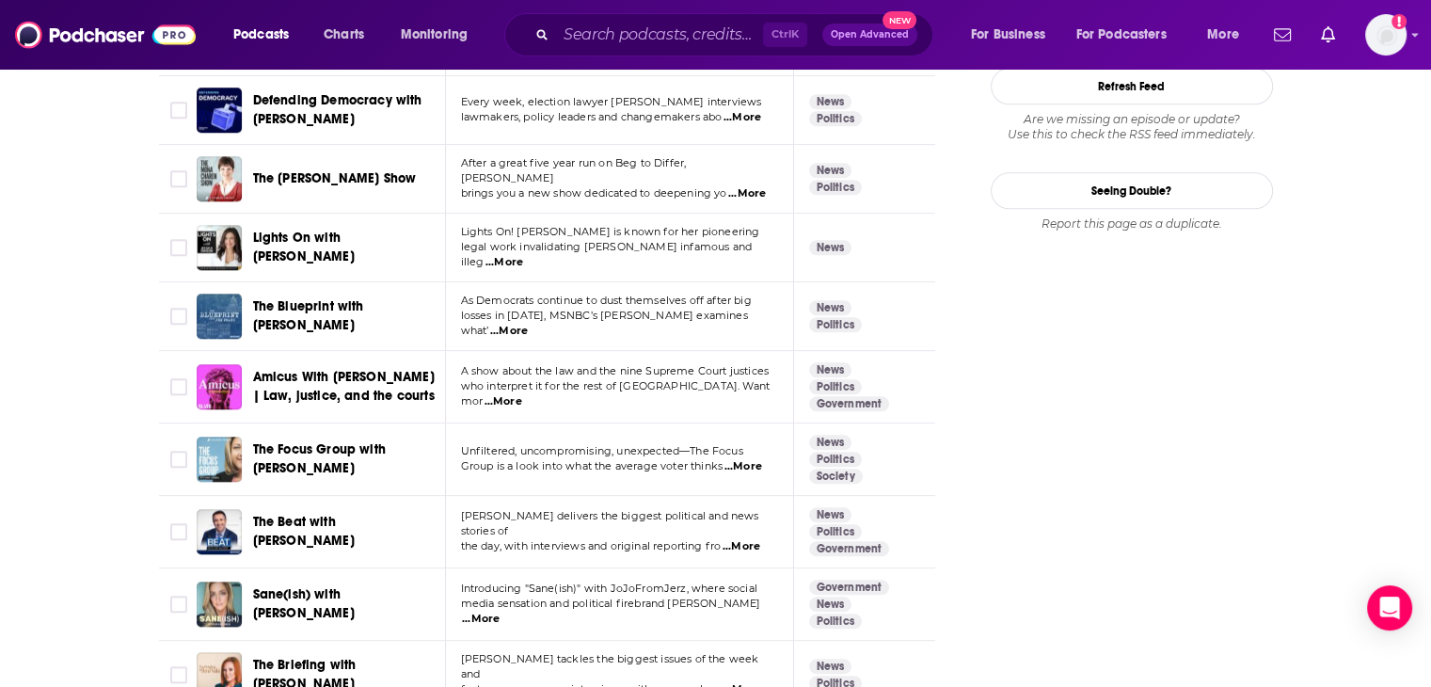
scroll to position [2445, 0]
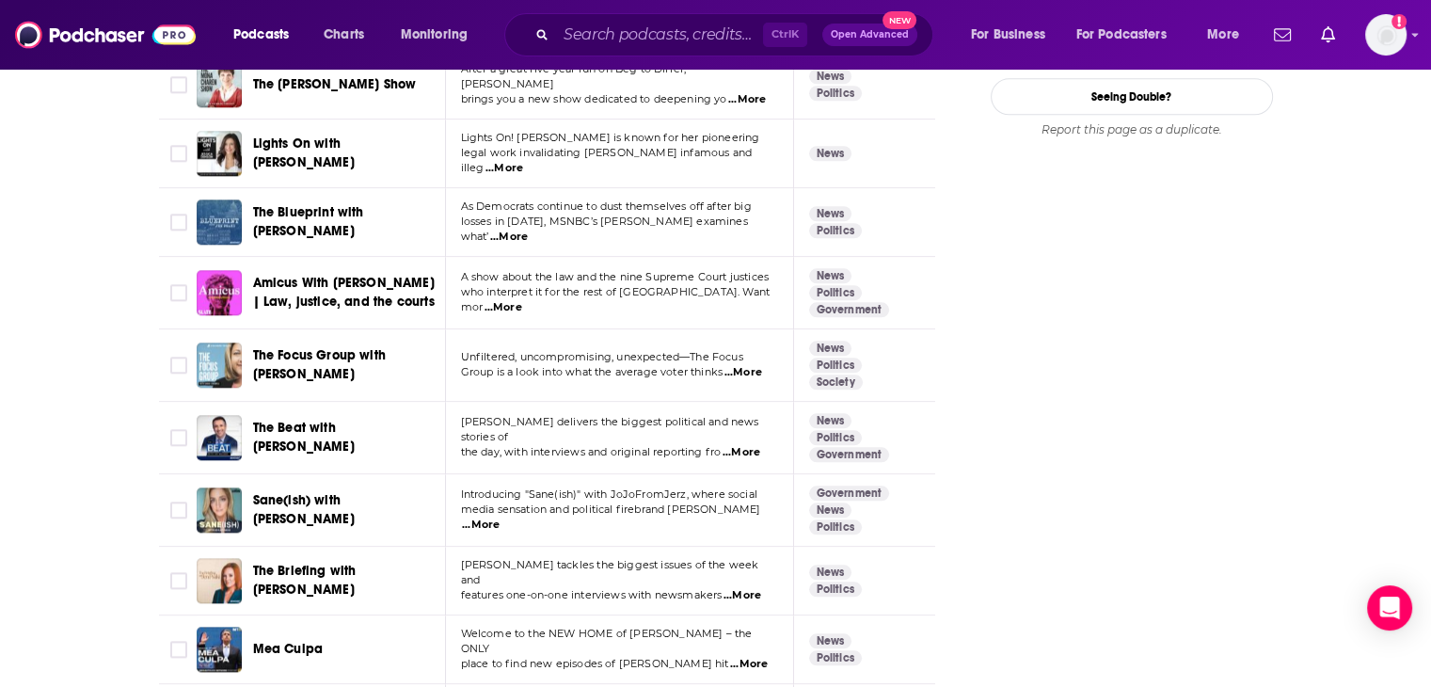
click at [499, 517] on span "...More" at bounding box center [481, 524] width 38 height 15
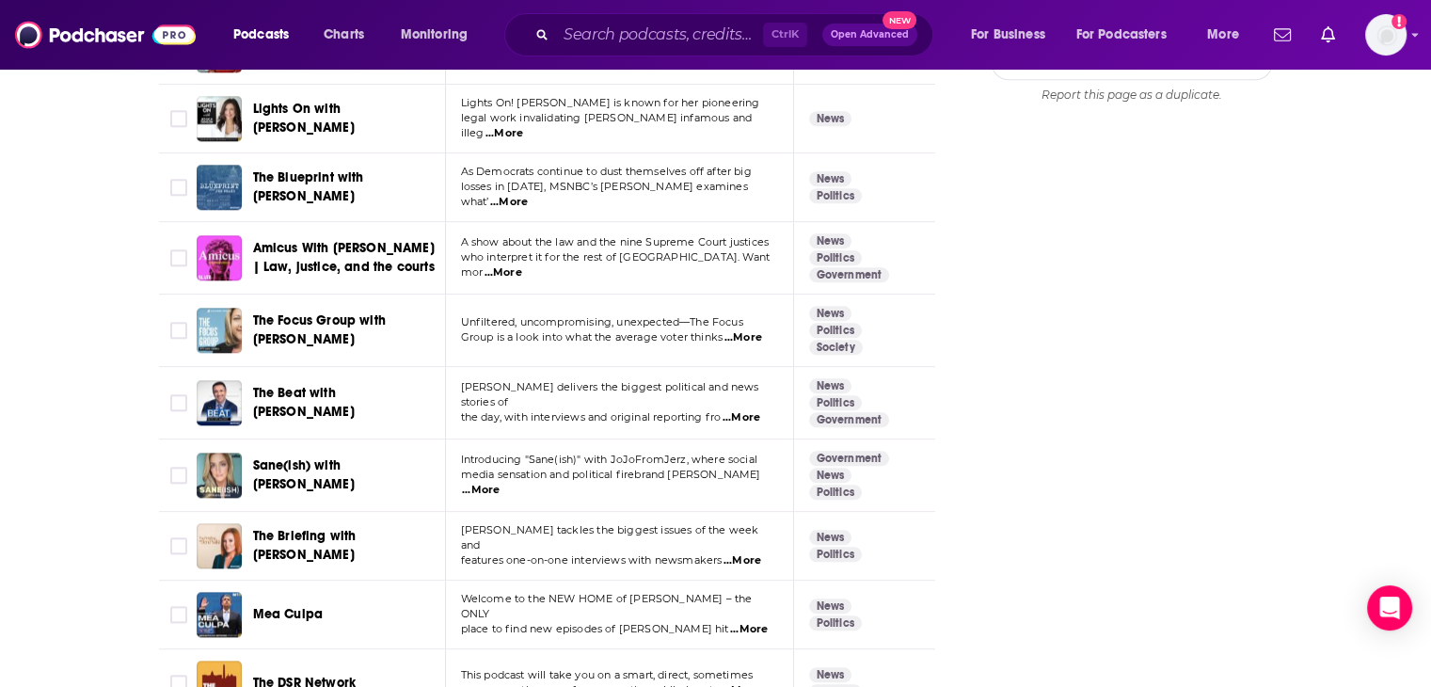
scroll to position [2633, 0]
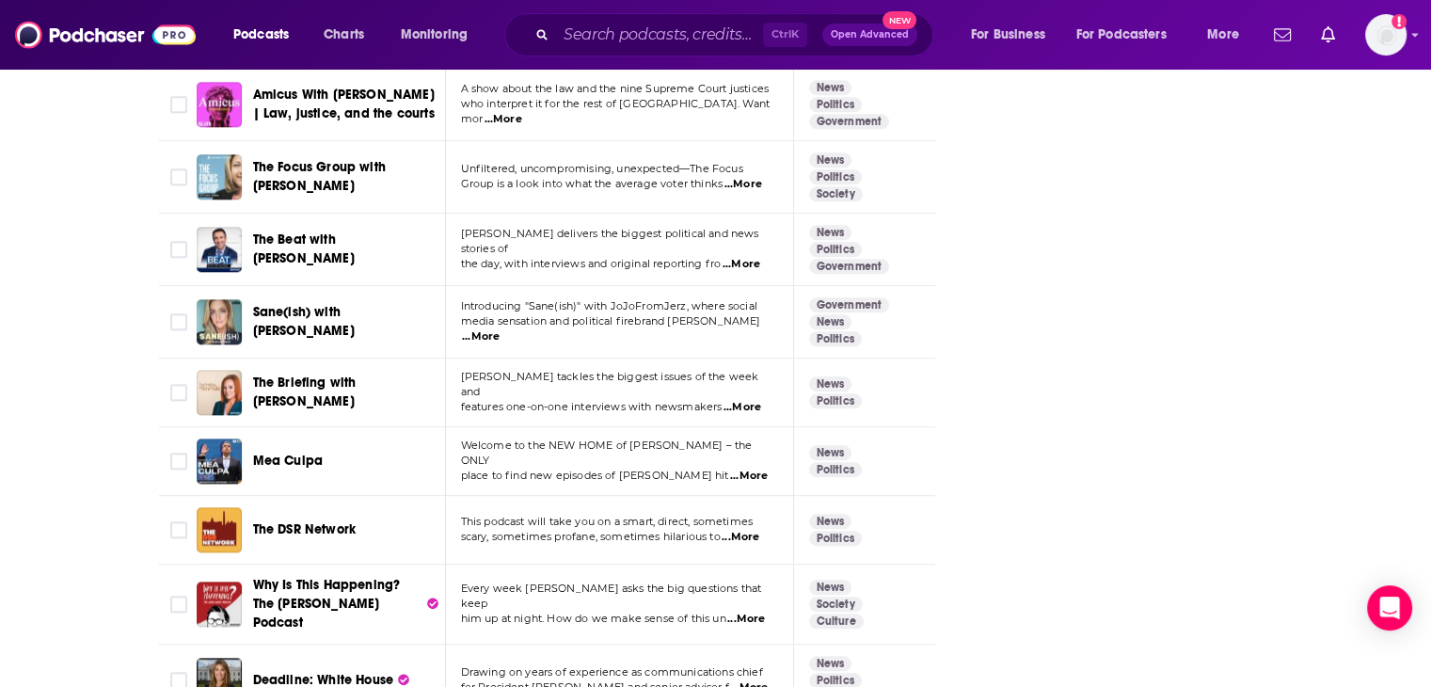
click at [745, 530] on span "...More" at bounding box center [740, 537] width 38 height 15
click at [40, 449] on div "About Insights Episodes 538 Reviews Credits 315 Lists 11 Similar Podcasts like …" at bounding box center [715, 594] width 1431 height 5842
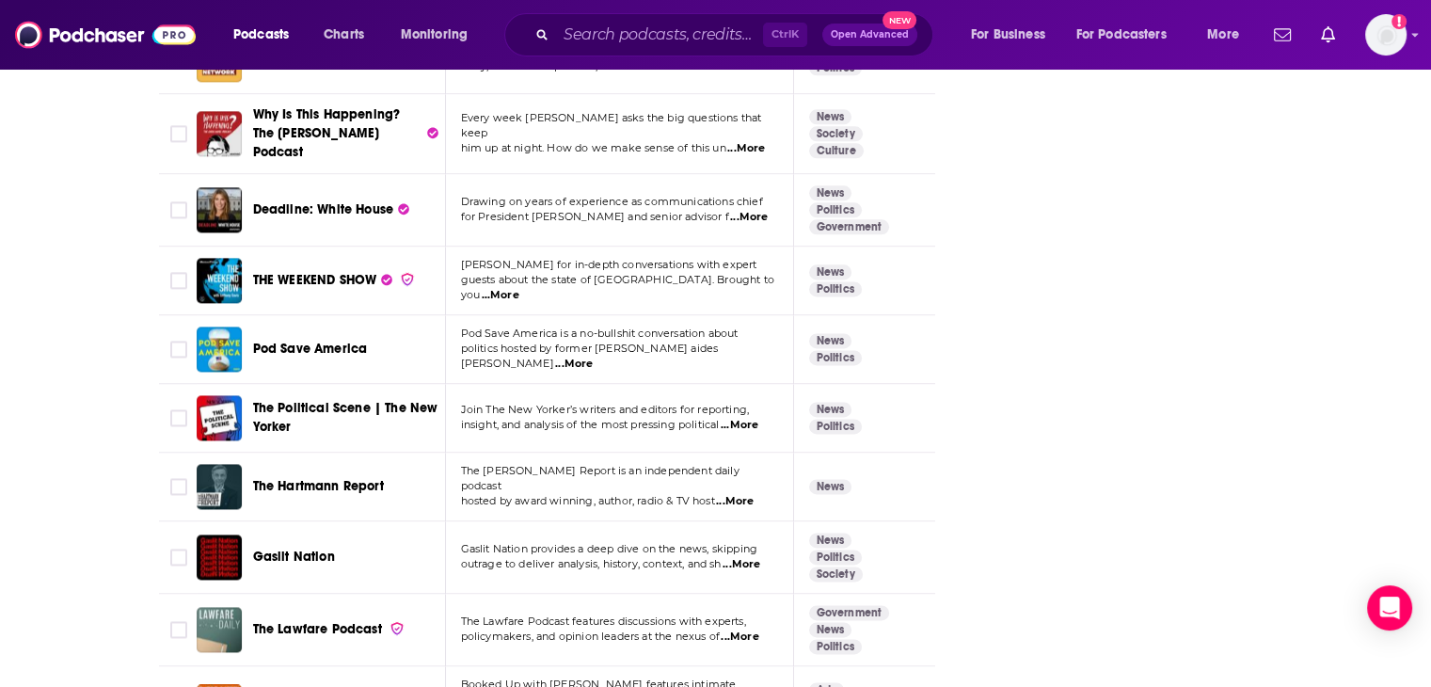
scroll to position [3198, 0]
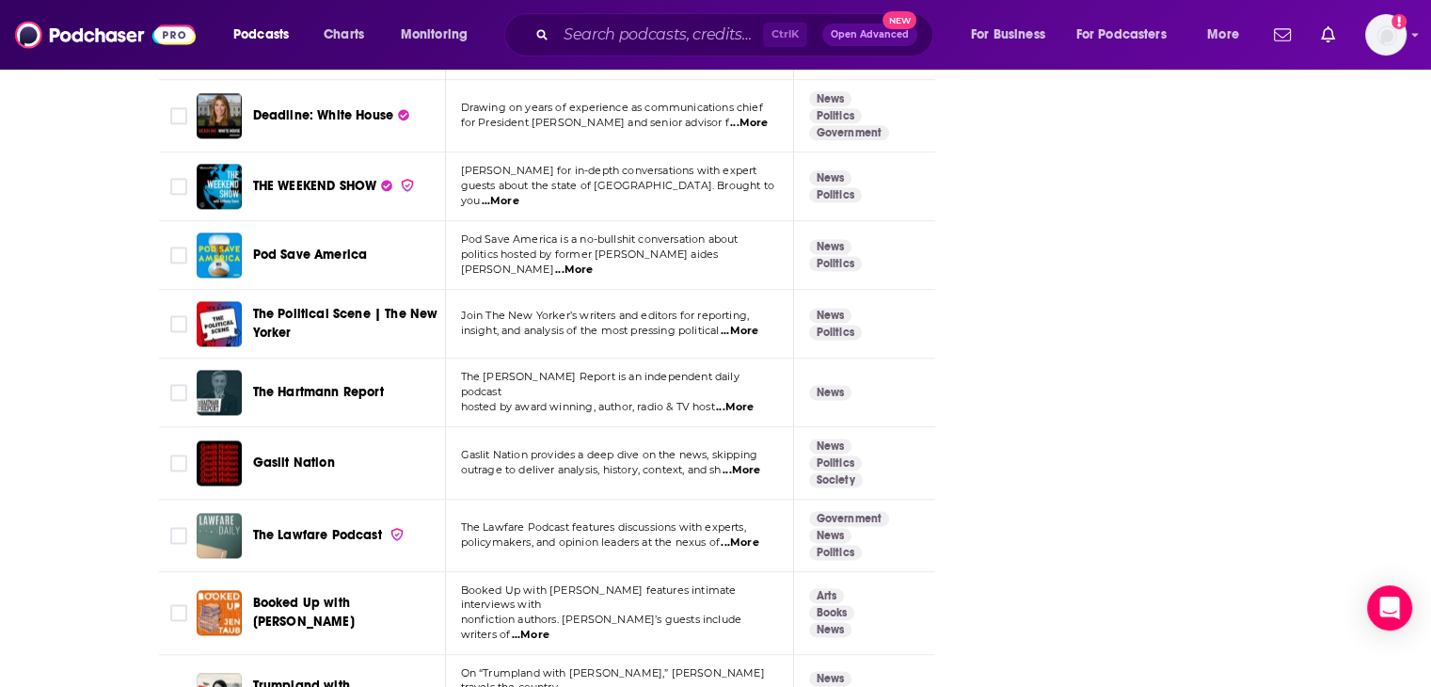
click at [736, 535] on span "...More" at bounding box center [739, 542] width 38 height 15
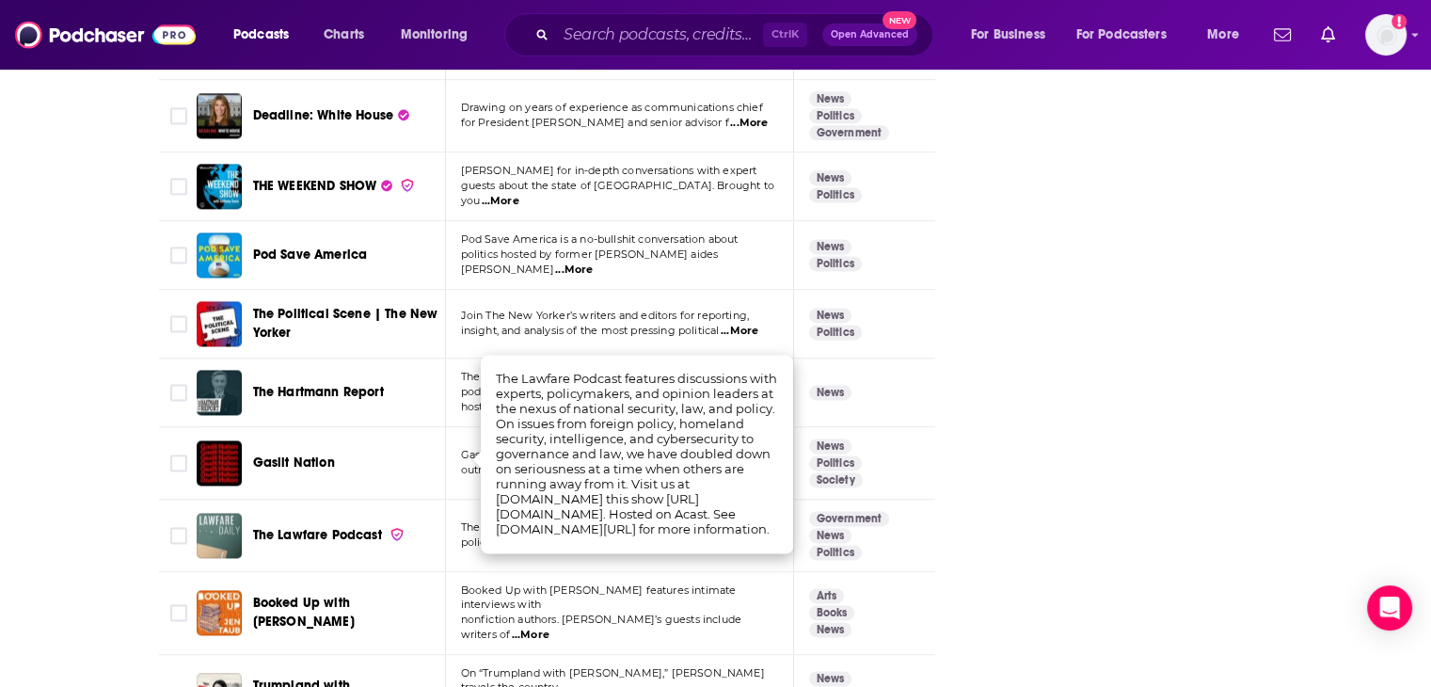
click at [0, 479] on div "About Insights Episodes 538 Reviews Credits 315 Lists 11 Similar Podcasts like …" at bounding box center [715, 30] width 1431 height 5842
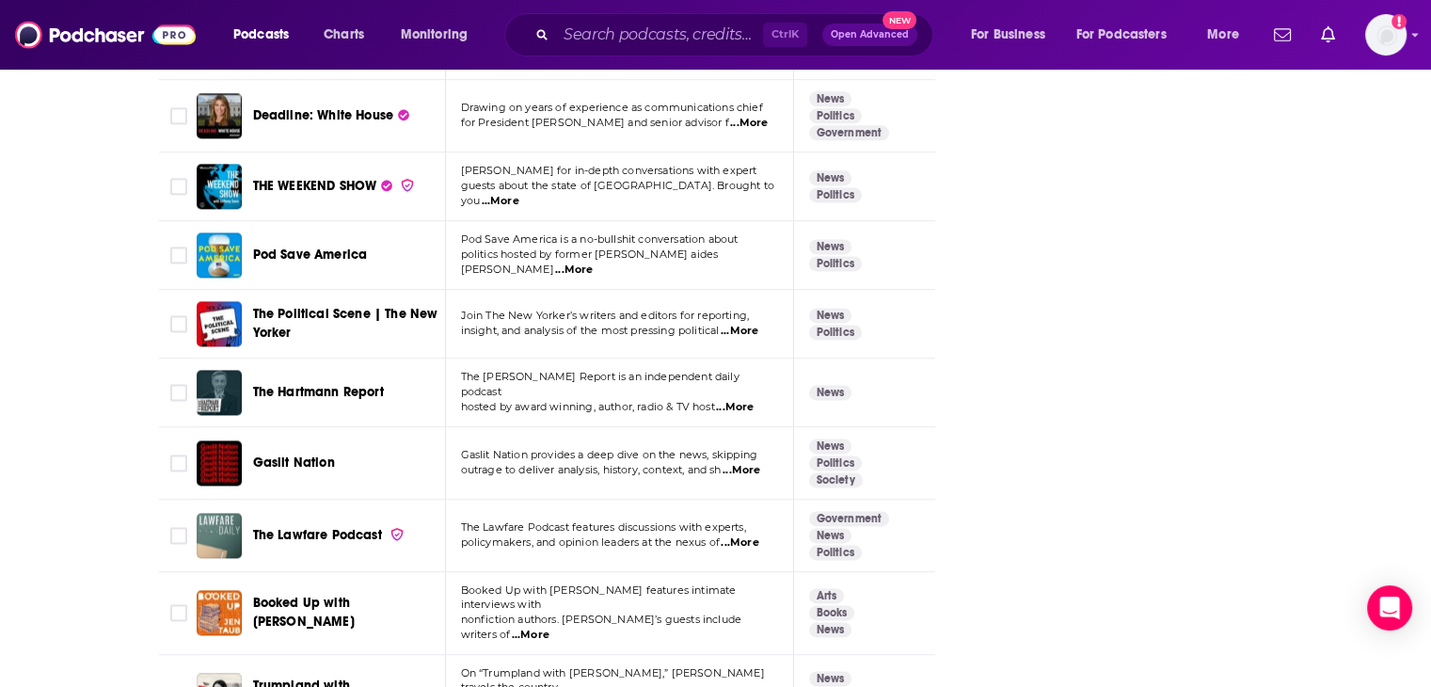
click at [549, 592] on span "...More" at bounding box center [531, 634] width 38 height 15
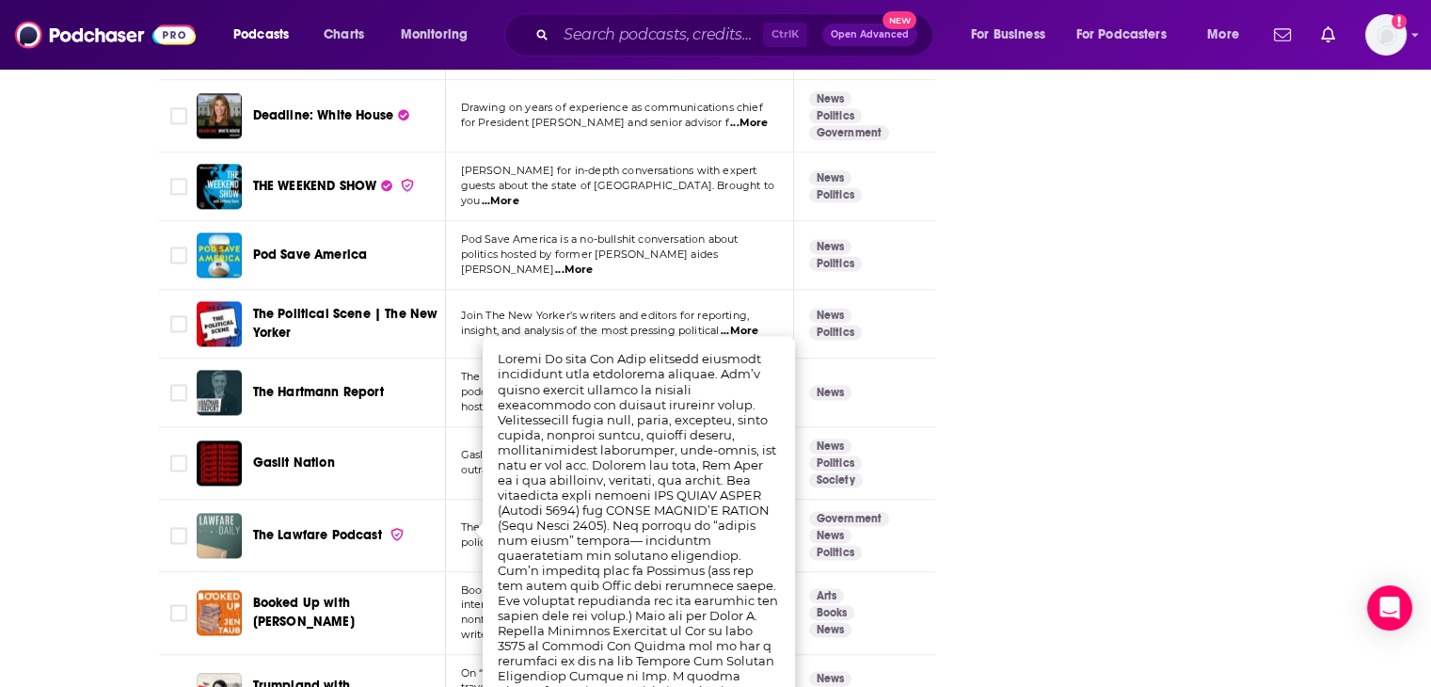
click at [0, 542] on div "About Insights Episodes 538 Reviews Credits 315 Lists 11 Similar Podcasts like …" at bounding box center [715, 30] width 1431 height 5842
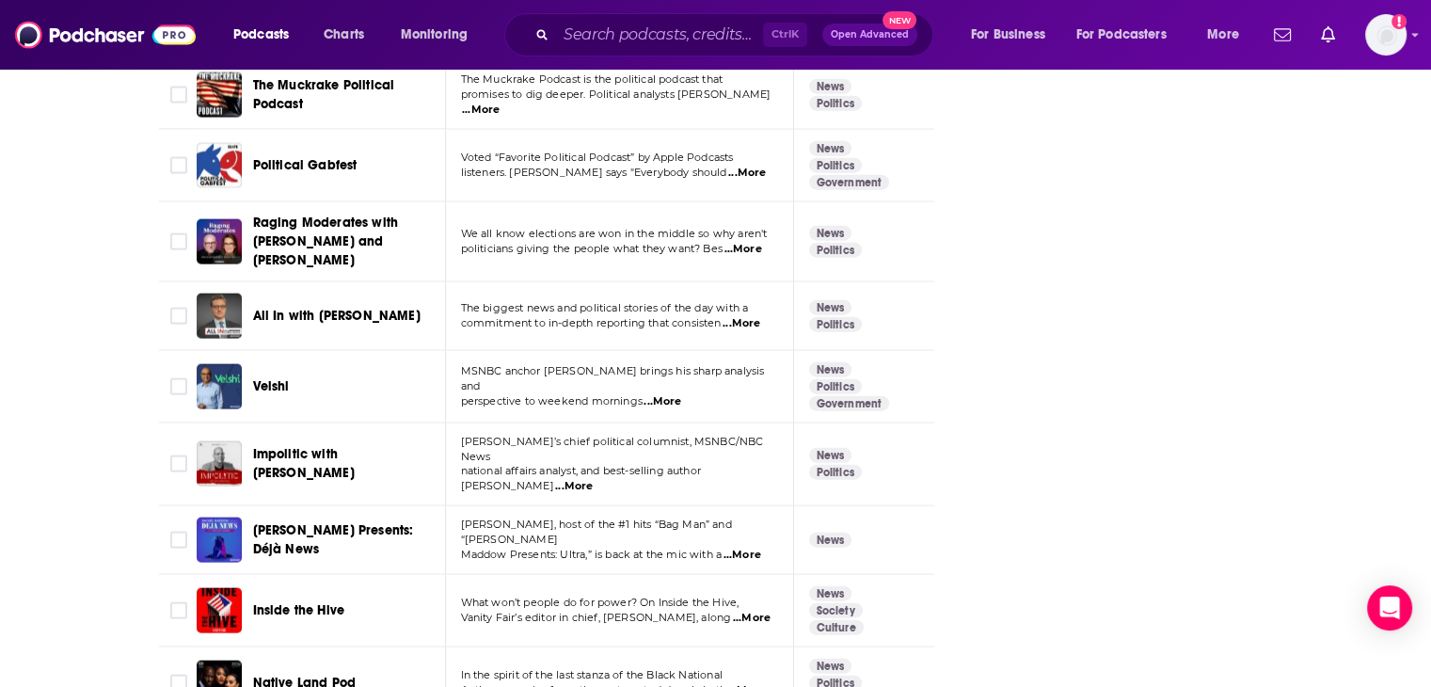
scroll to position [4609, 0]
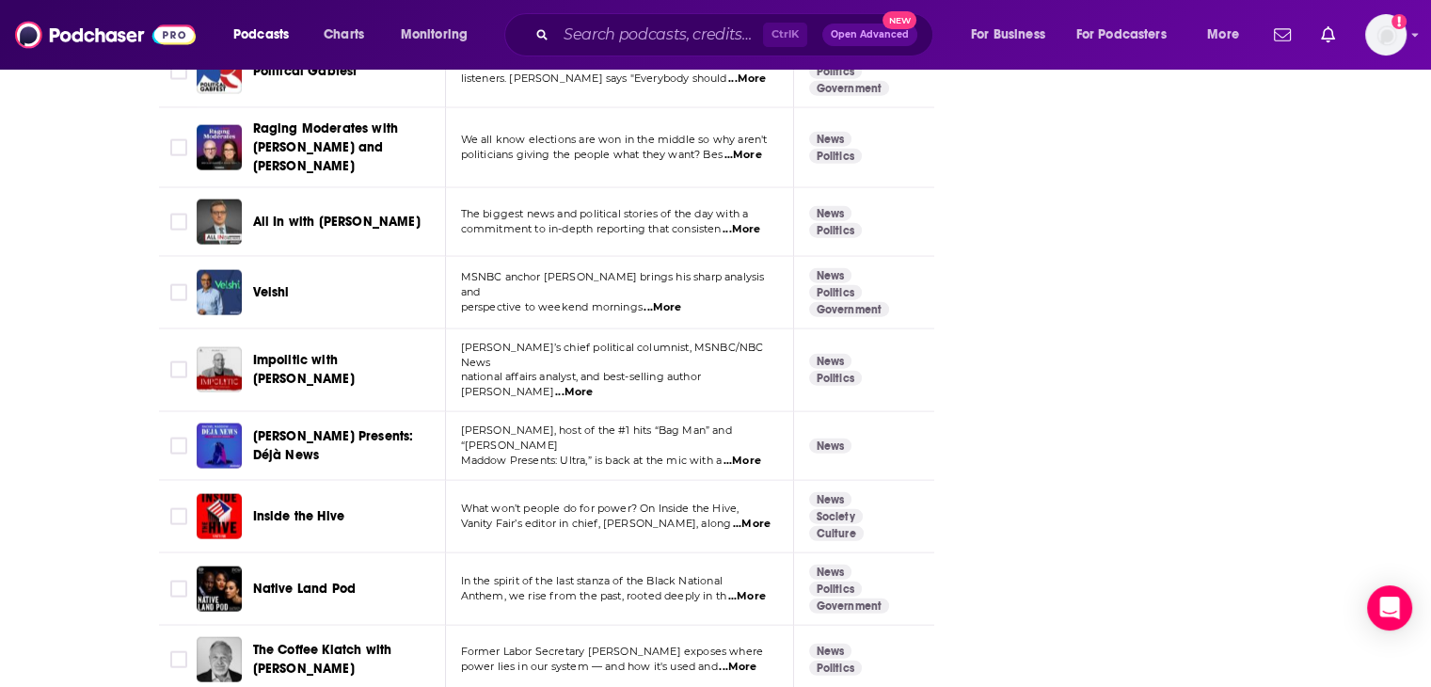
click at [741, 592] on span "...More" at bounding box center [738, 666] width 38 height 15
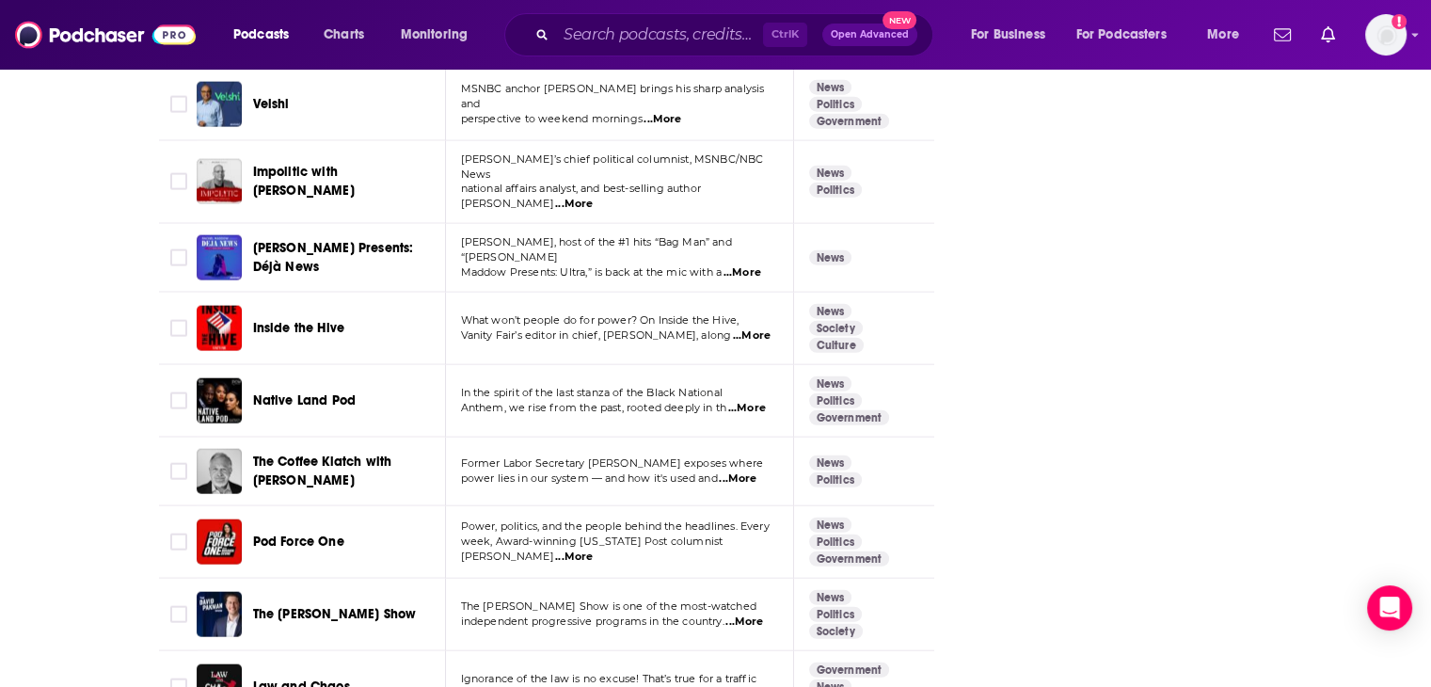
click at [751, 592] on span "...More" at bounding box center [744, 621] width 38 height 15
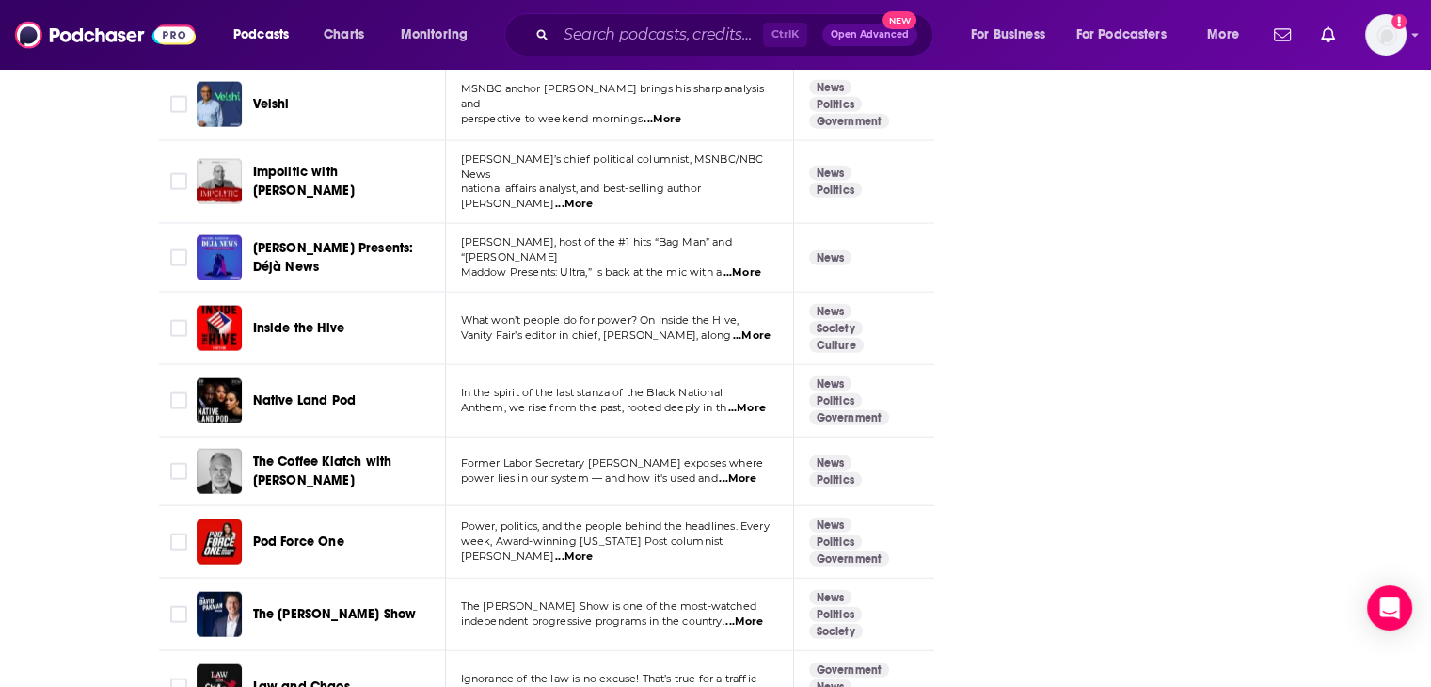
scroll to position [4891, 0]
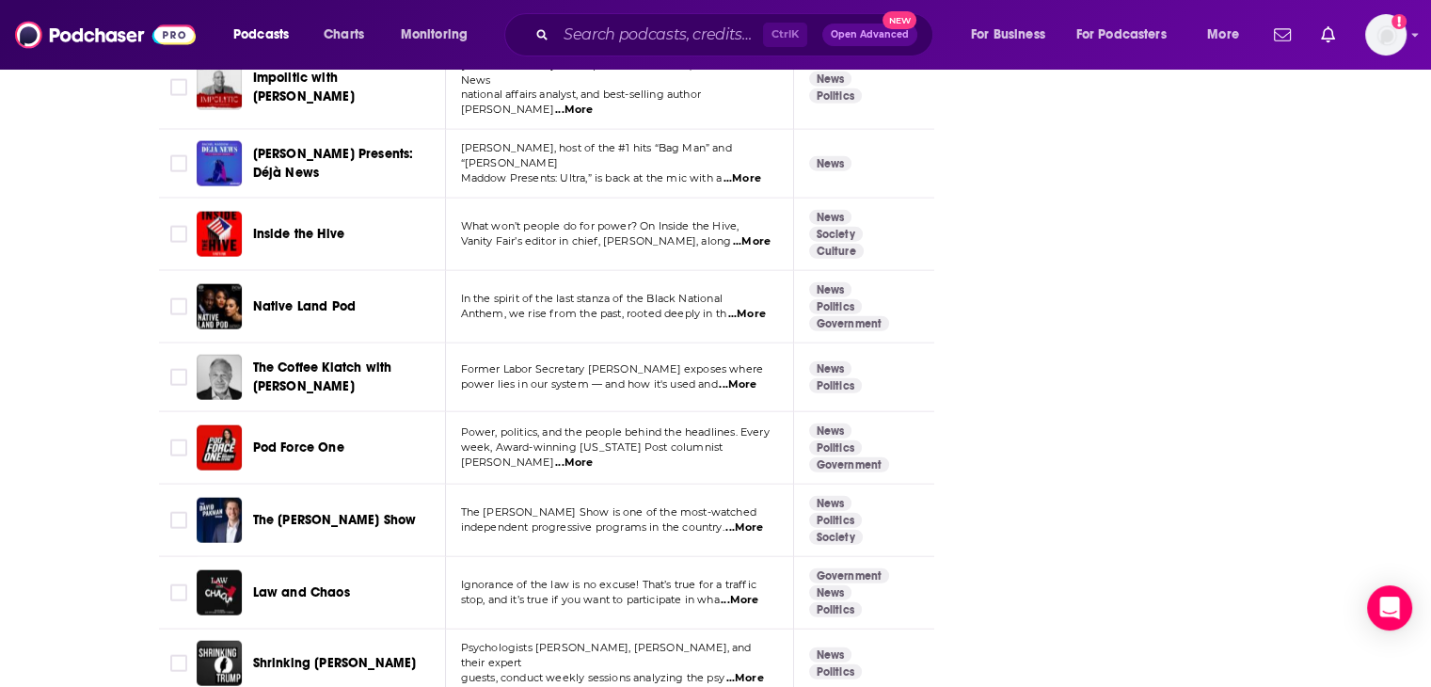
click at [751, 592] on span "...More" at bounding box center [744, 678] width 38 height 15
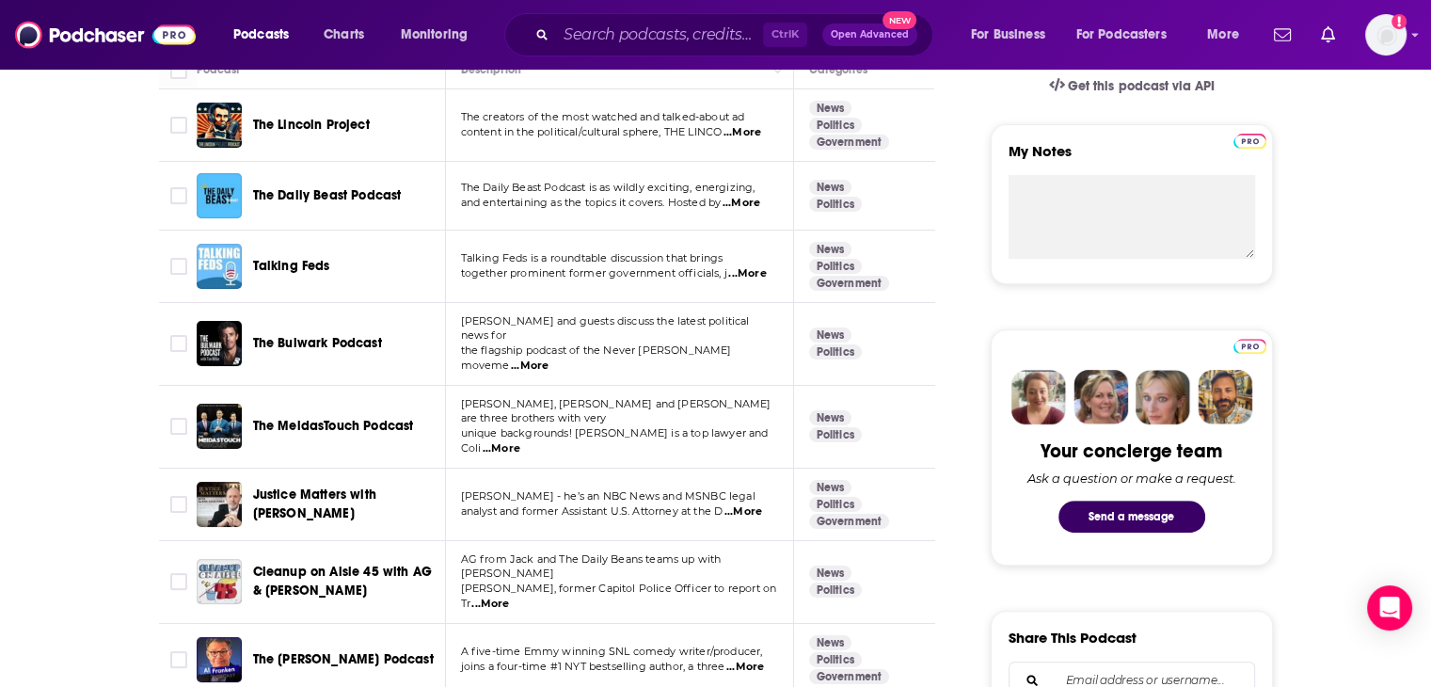
scroll to position [0, 0]
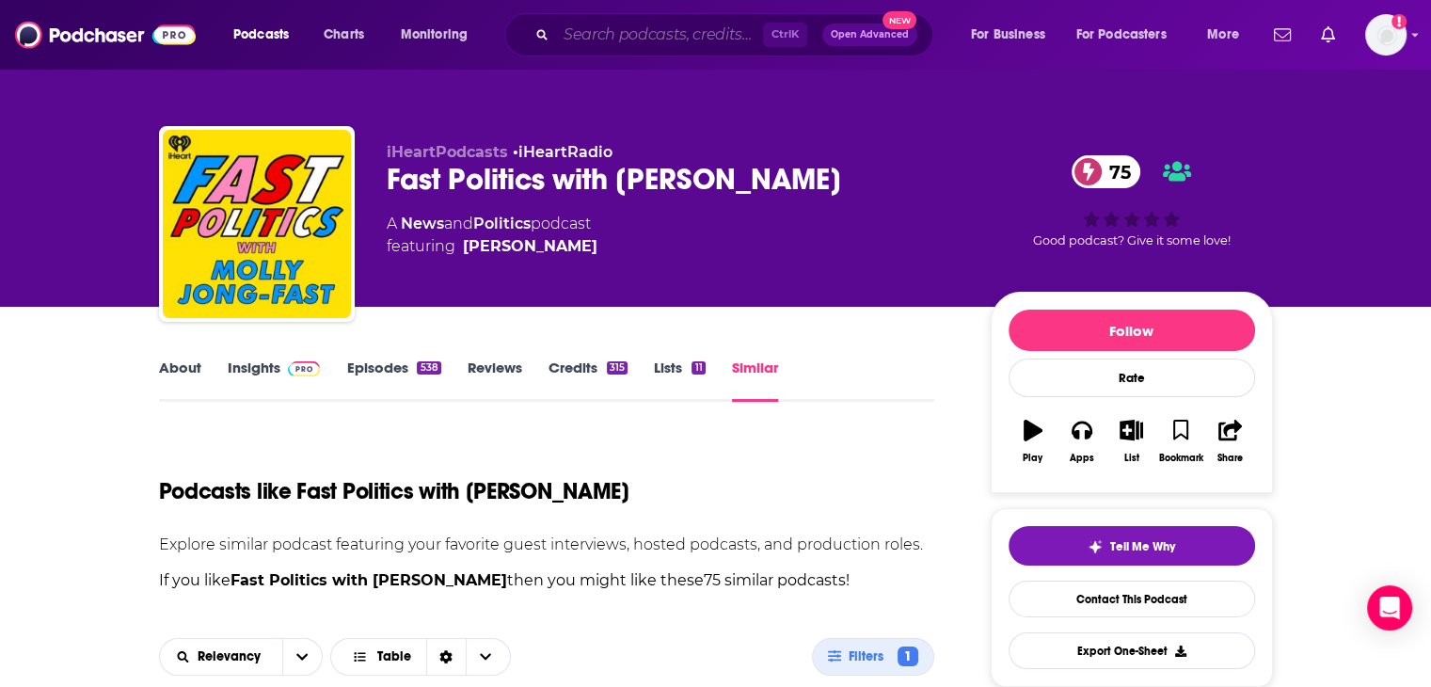
click at [647, 37] on input "Search podcasts, credits, & more..." at bounding box center [659, 35] width 207 height 30
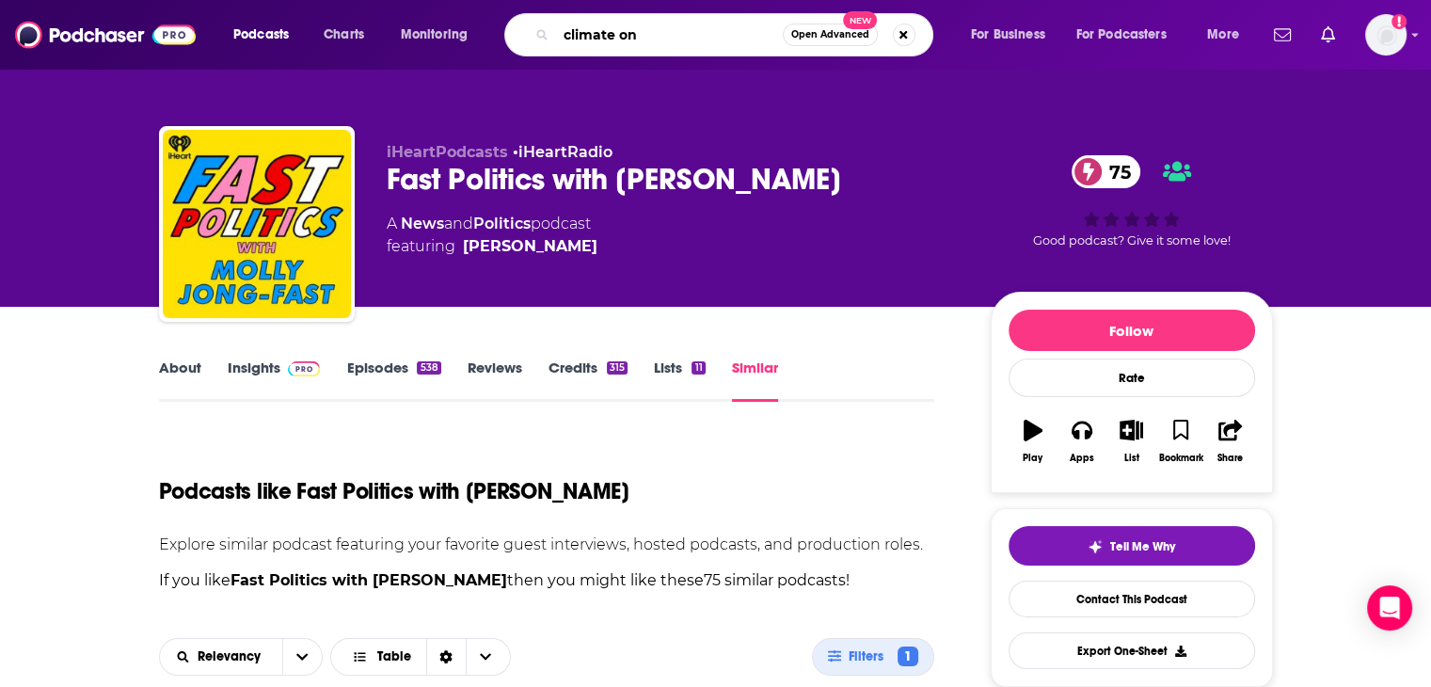
type input "climate one"
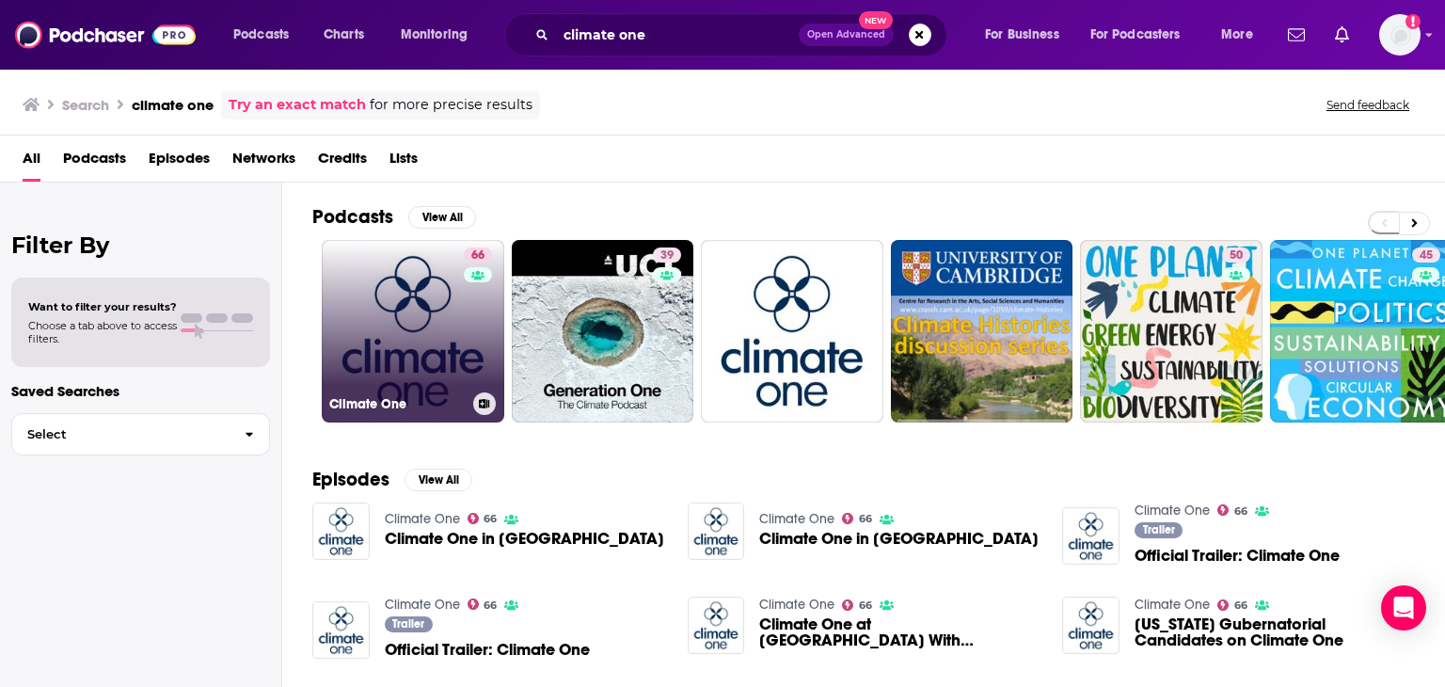
click at [380, 352] on link "66 Climate One" at bounding box center [413, 331] width 182 height 182
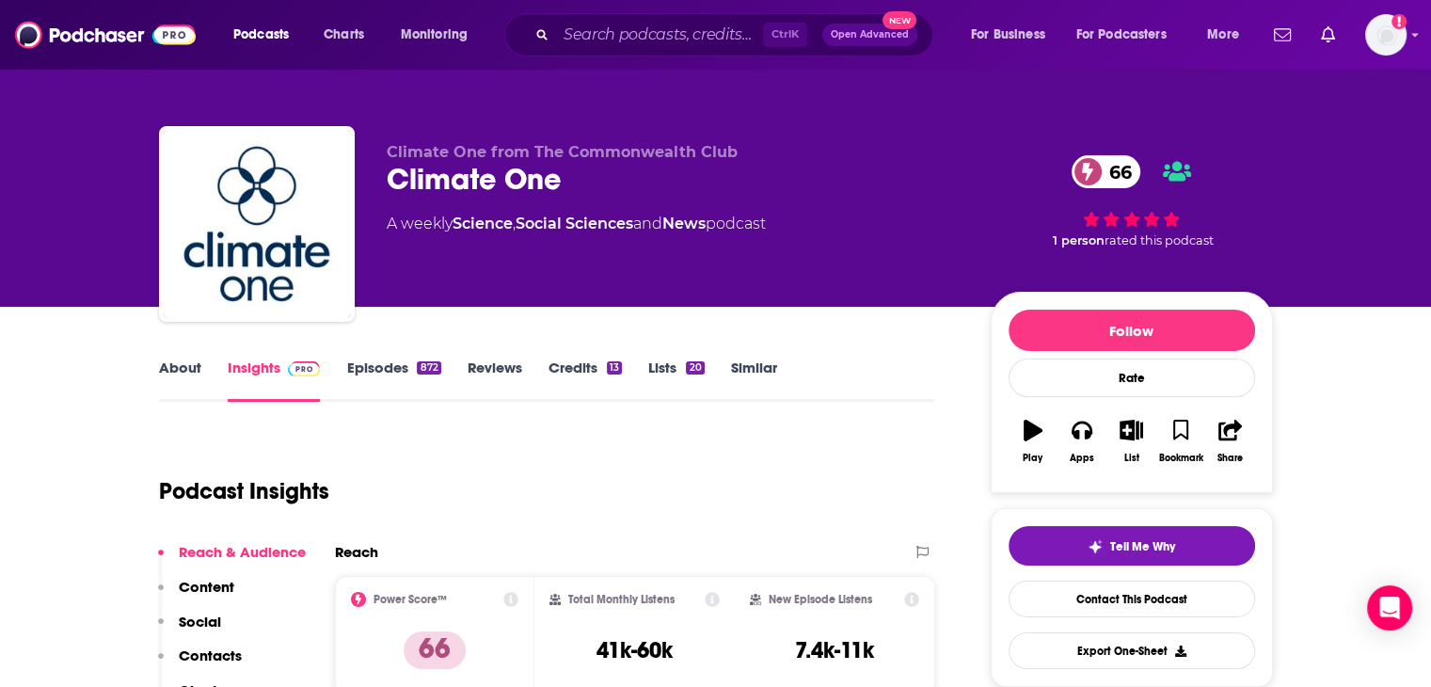
click at [762, 366] on link "Similar" at bounding box center [754, 379] width 46 height 43
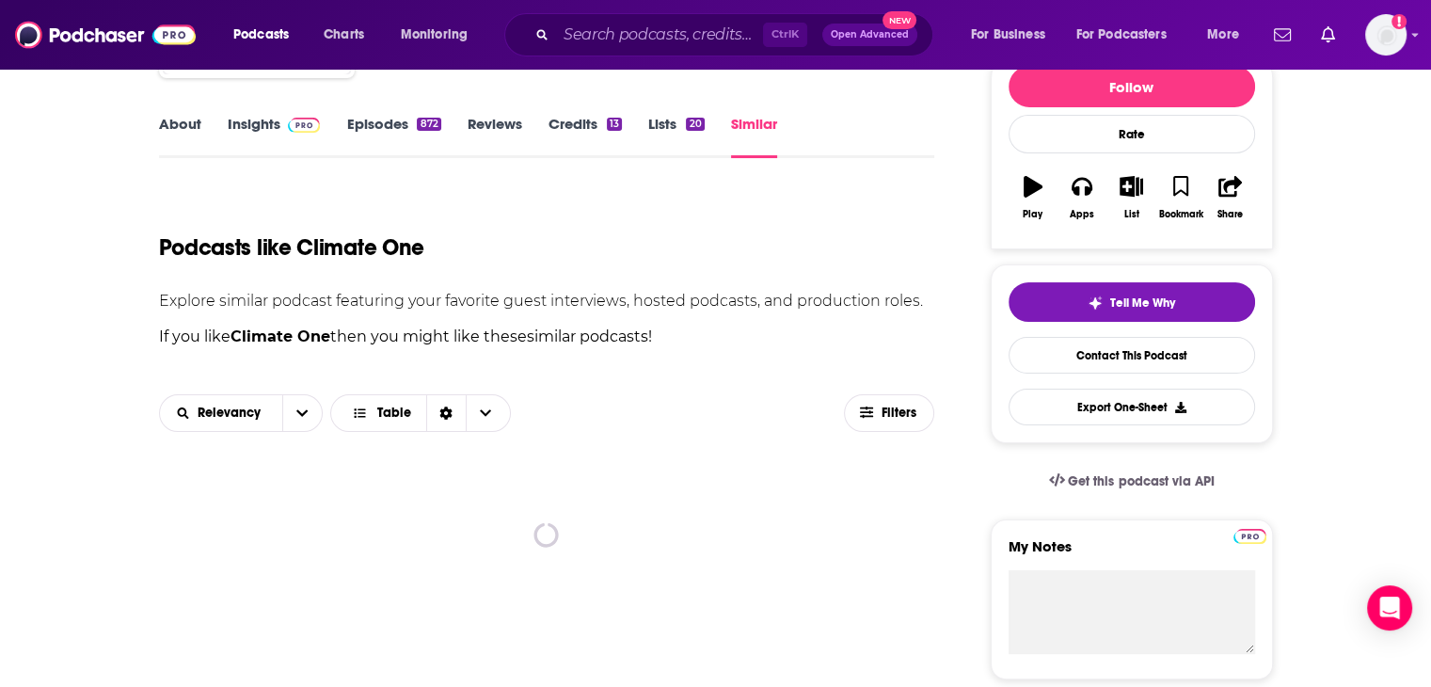
scroll to position [282, 0]
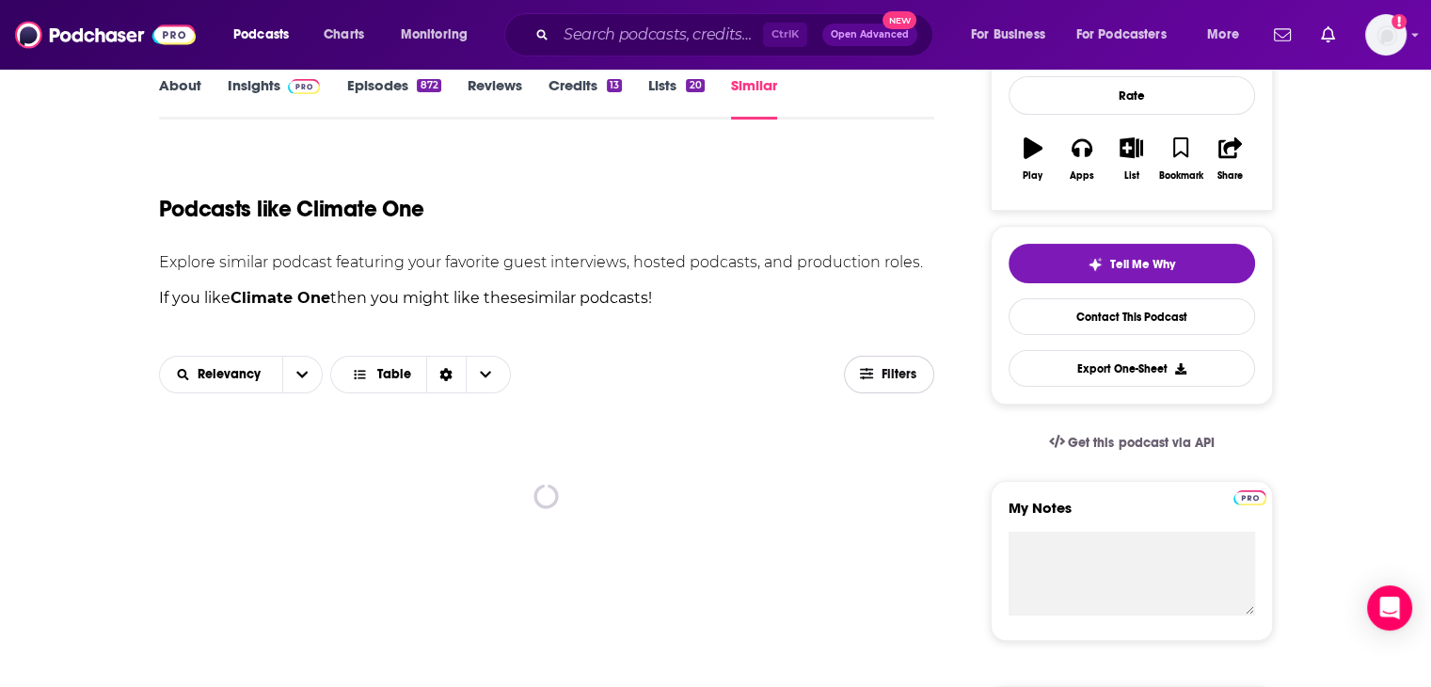
click at [784, 380] on span "Filters" at bounding box center [899, 374] width 38 height 13
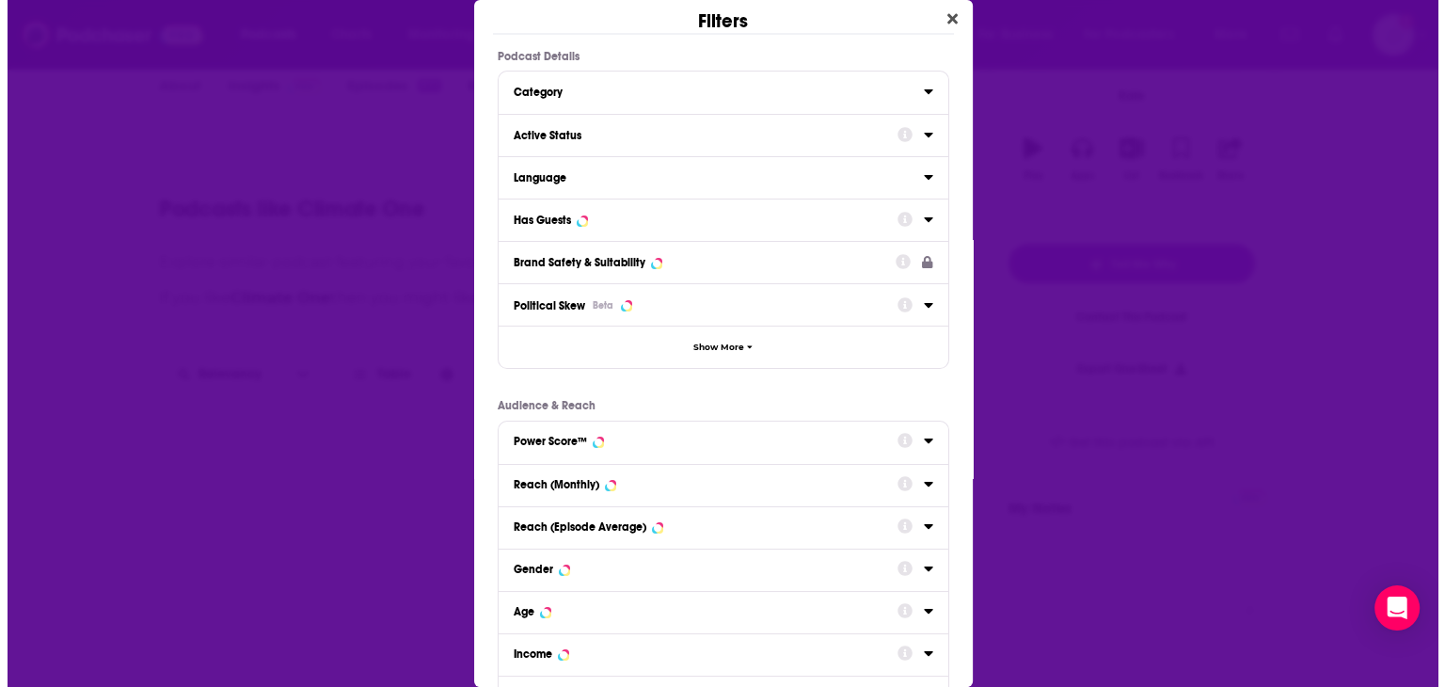
scroll to position [0, 0]
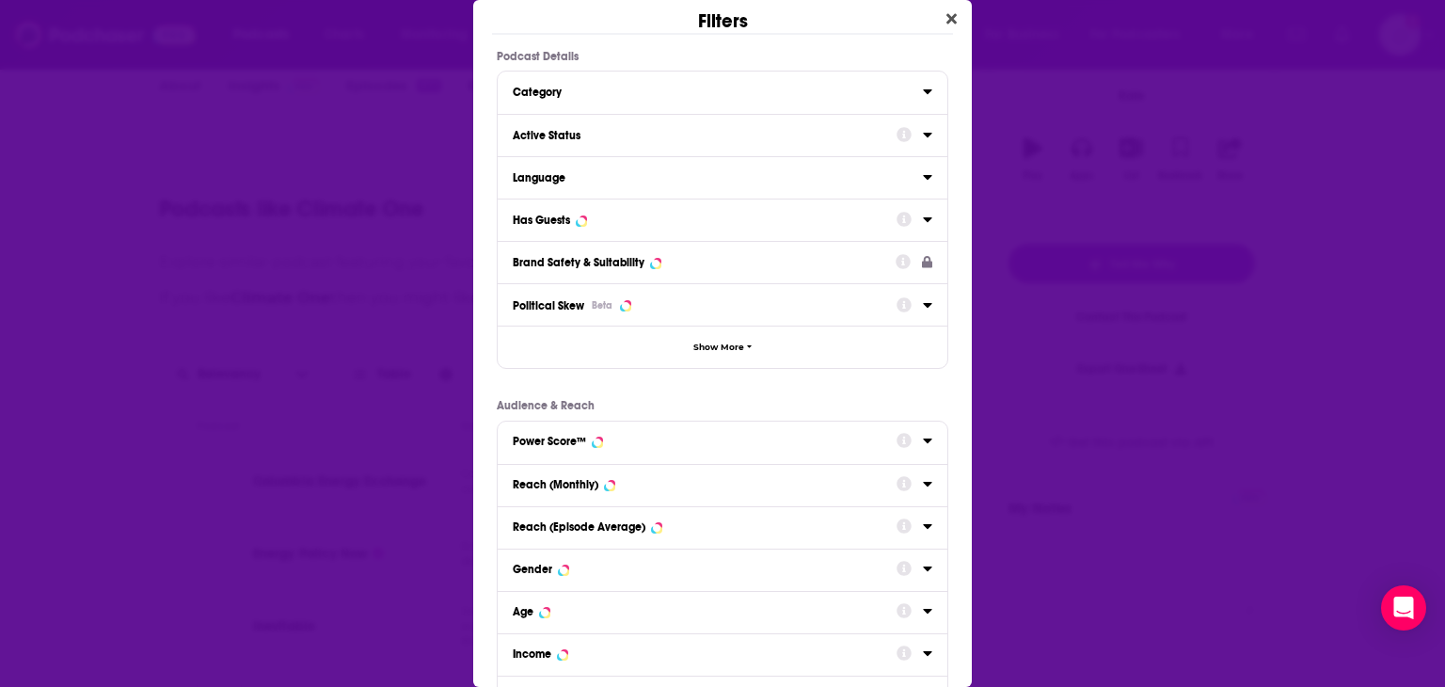
click at [745, 219] on div "Has Guests" at bounding box center [699, 219] width 372 height 13
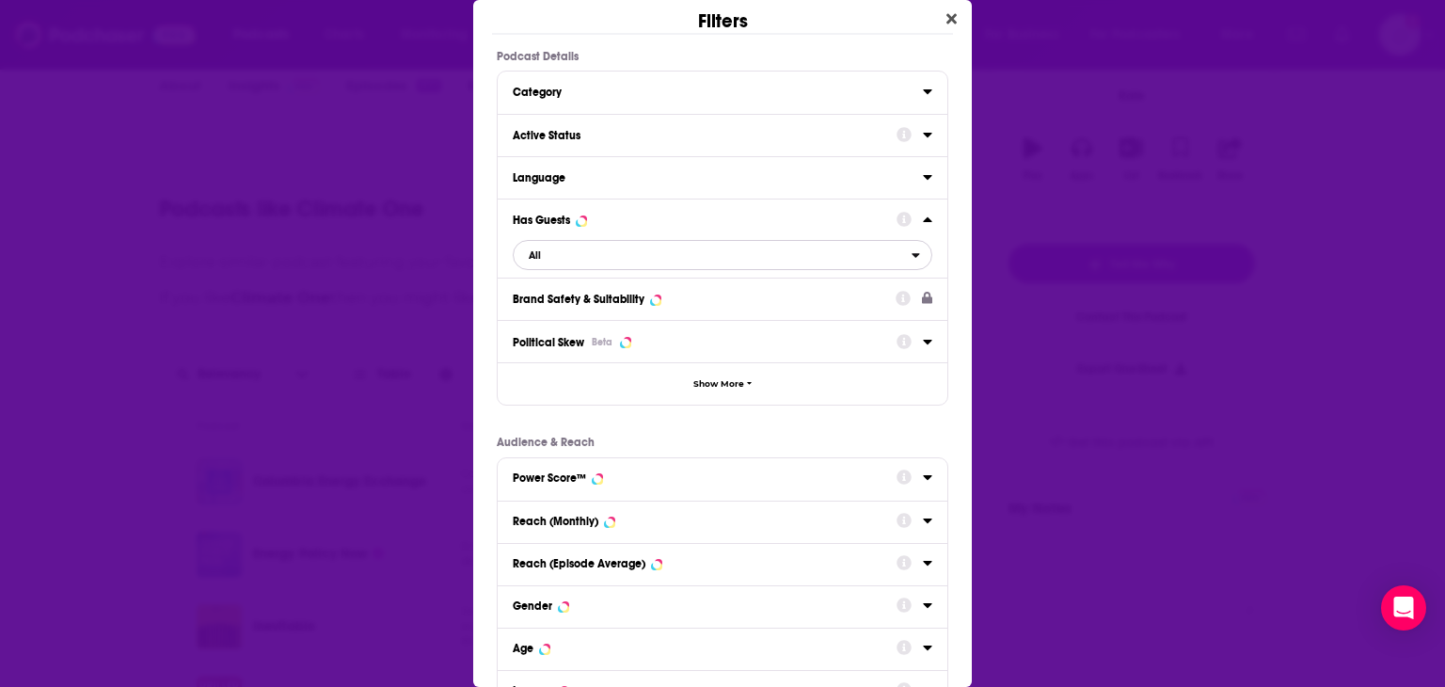
click at [715, 243] on span "All" at bounding box center [713, 255] width 398 height 24
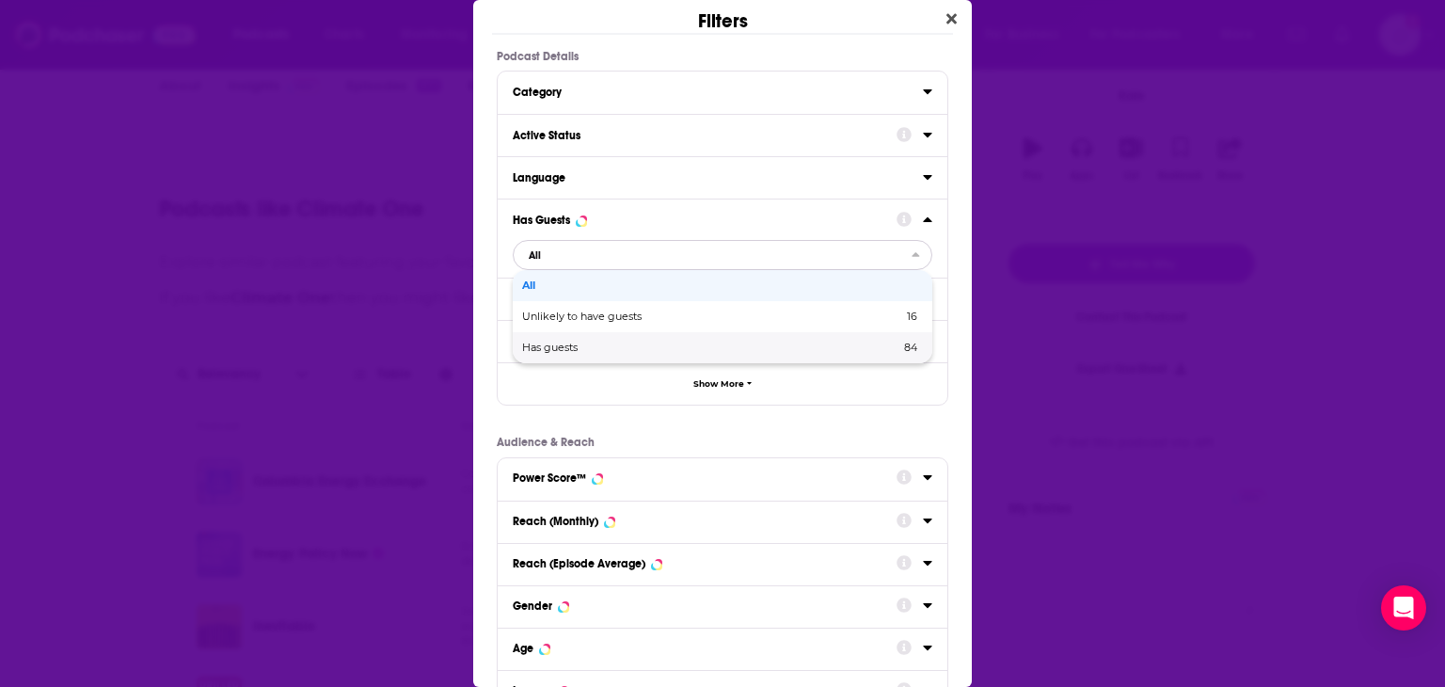
click at [561, 340] on div "Has guests 84" at bounding box center [722, 347] width 419 height 31
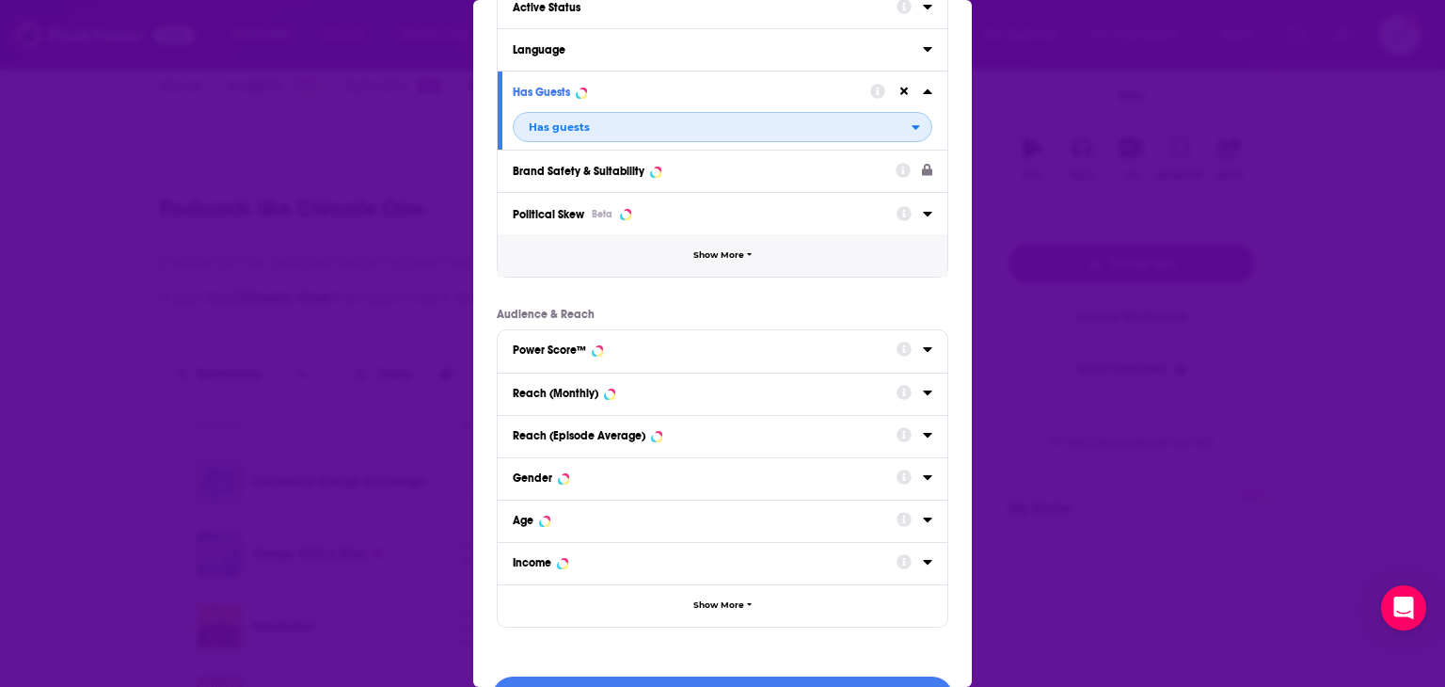
scroll to position [177, 0]
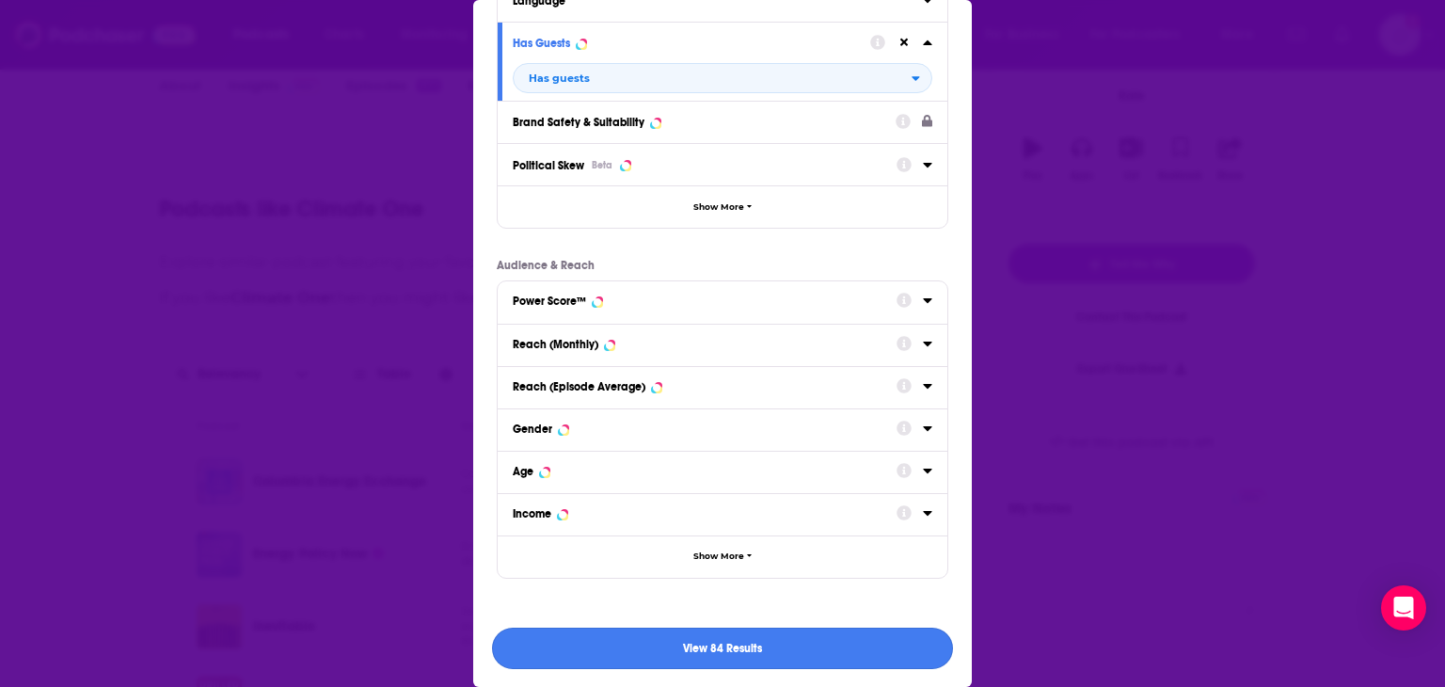
click at [692, 592] on button "View 84 Results" at bounding box center [722, 648] width 461 height 42
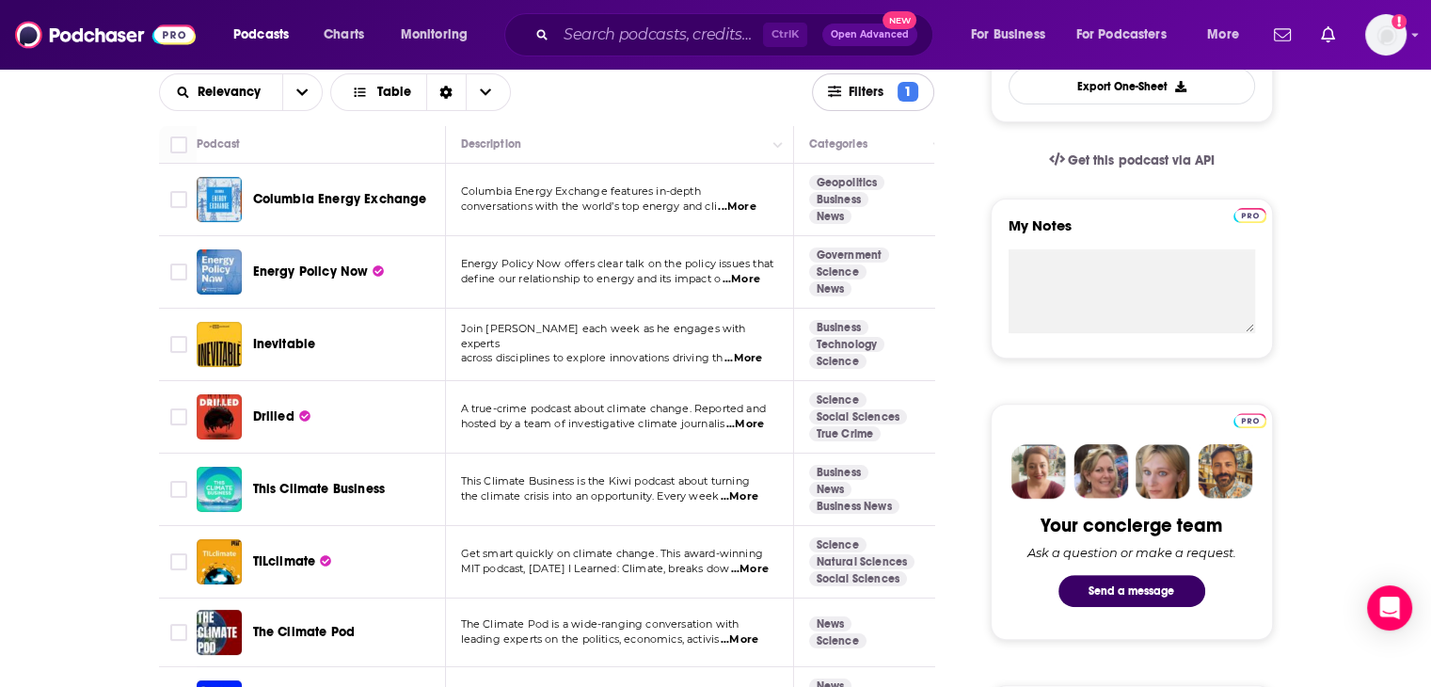
scroll to position [658, 0]
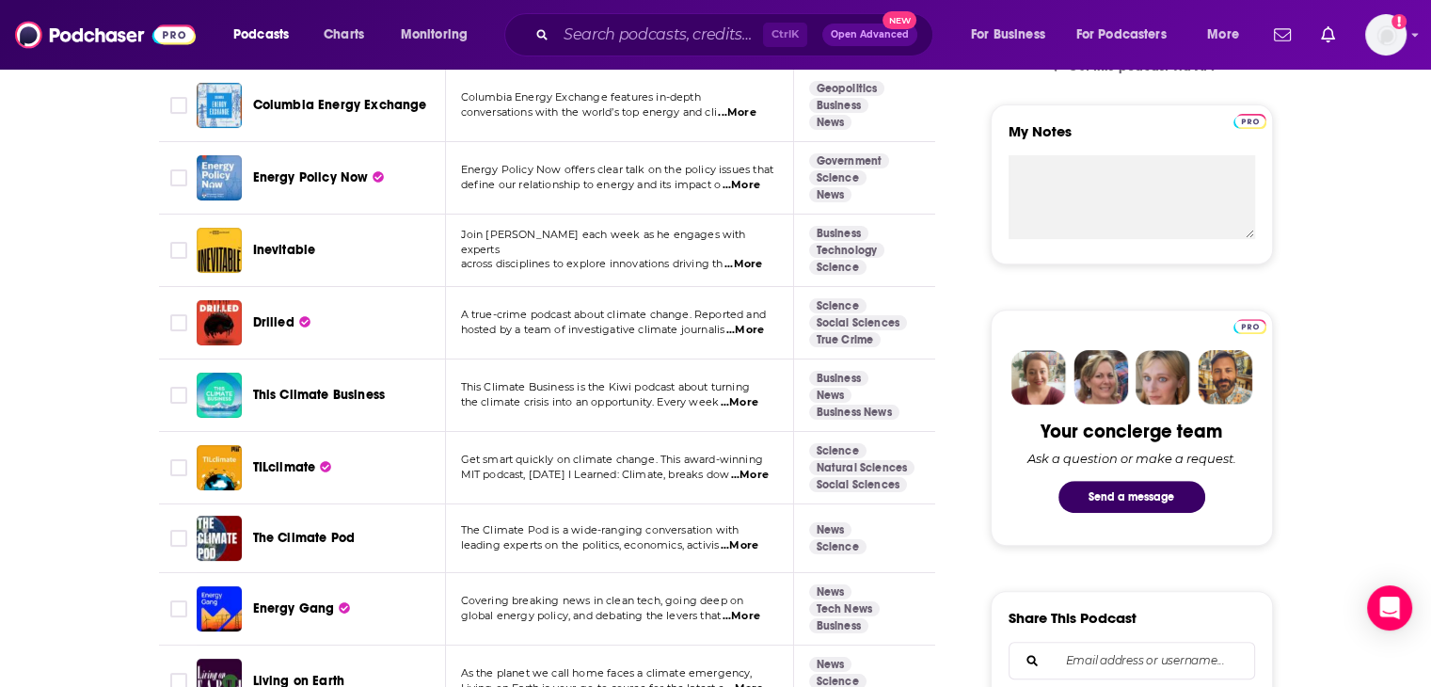
click at [744, 402] on span "...More" at bounding box center [739, 402] width 38 height 15
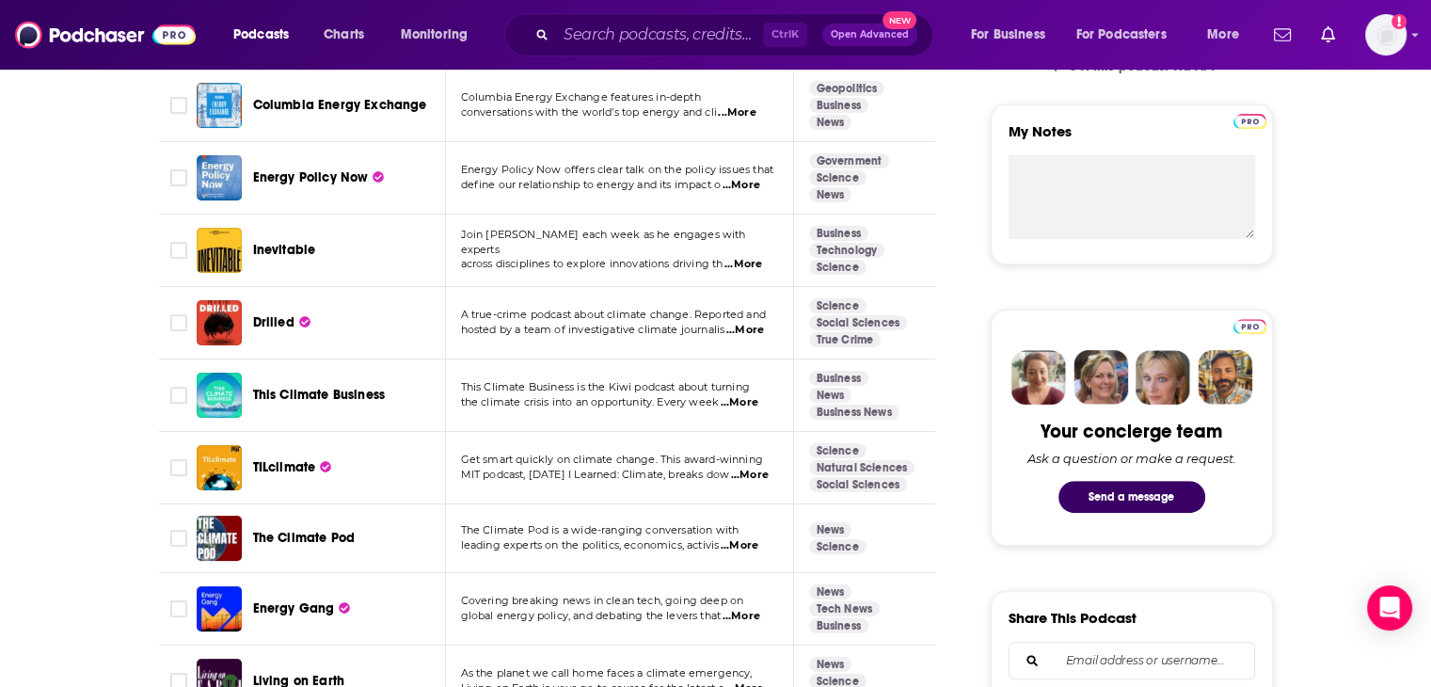
click at [741, 541] on span "...More" at bounding box center [739, 545] width 38 height 15
click at [753, 471] on span "...More" at bounding box center [750, 474] width 38 height 15
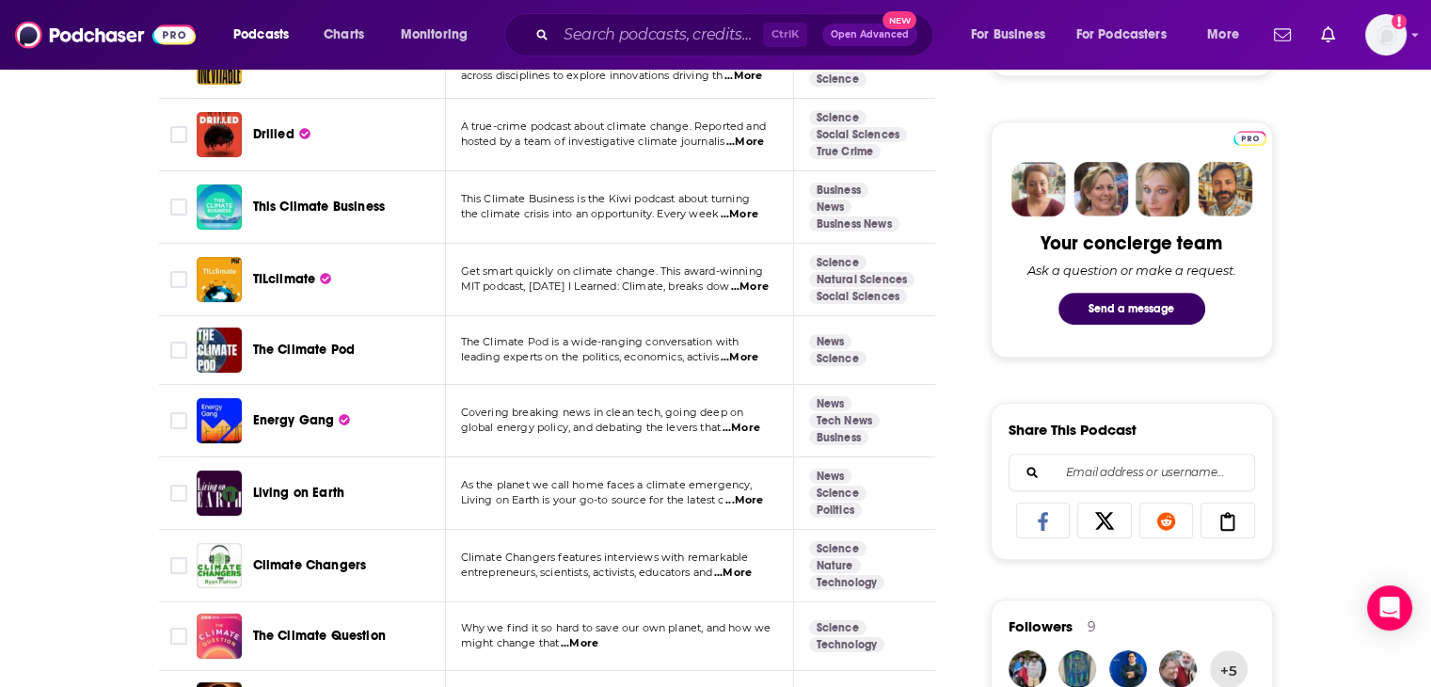
scroll to position [941, 0]
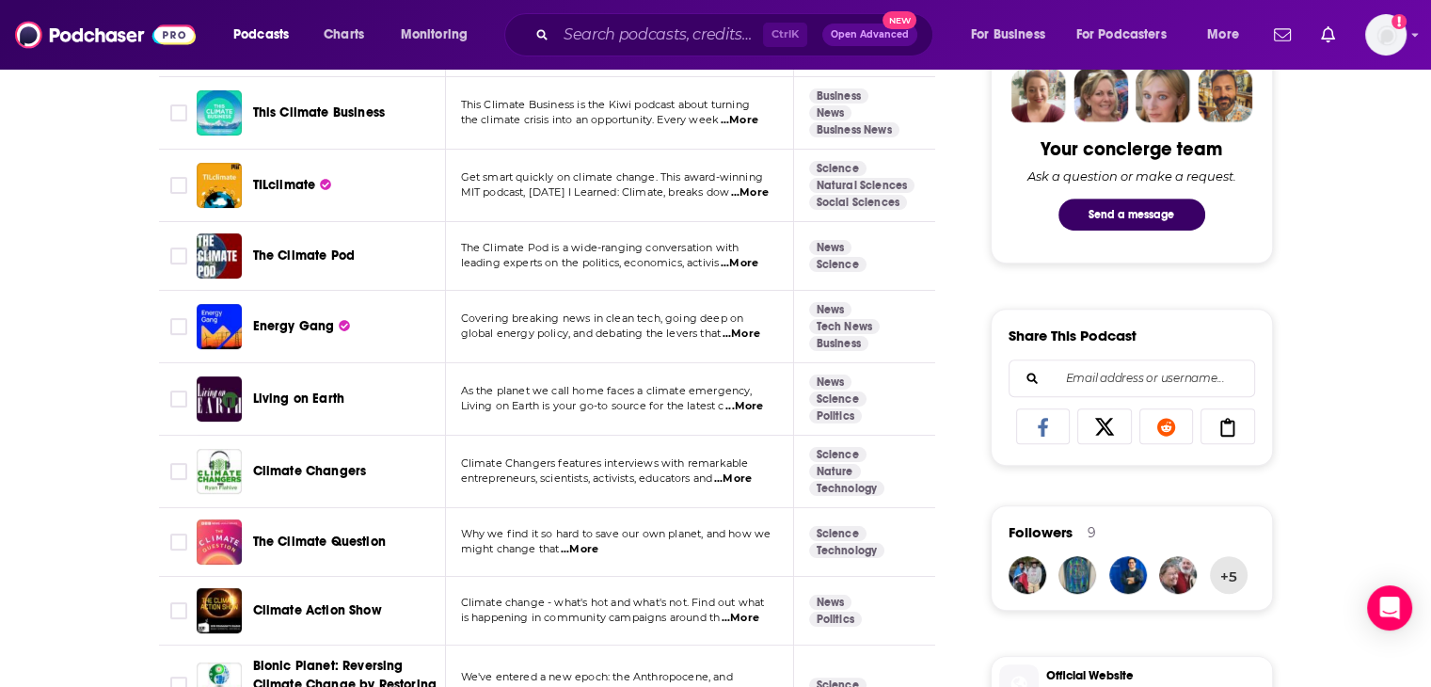
click at [745, 477] on span "...More" at bounding box center [733, 478] width 38 height 15
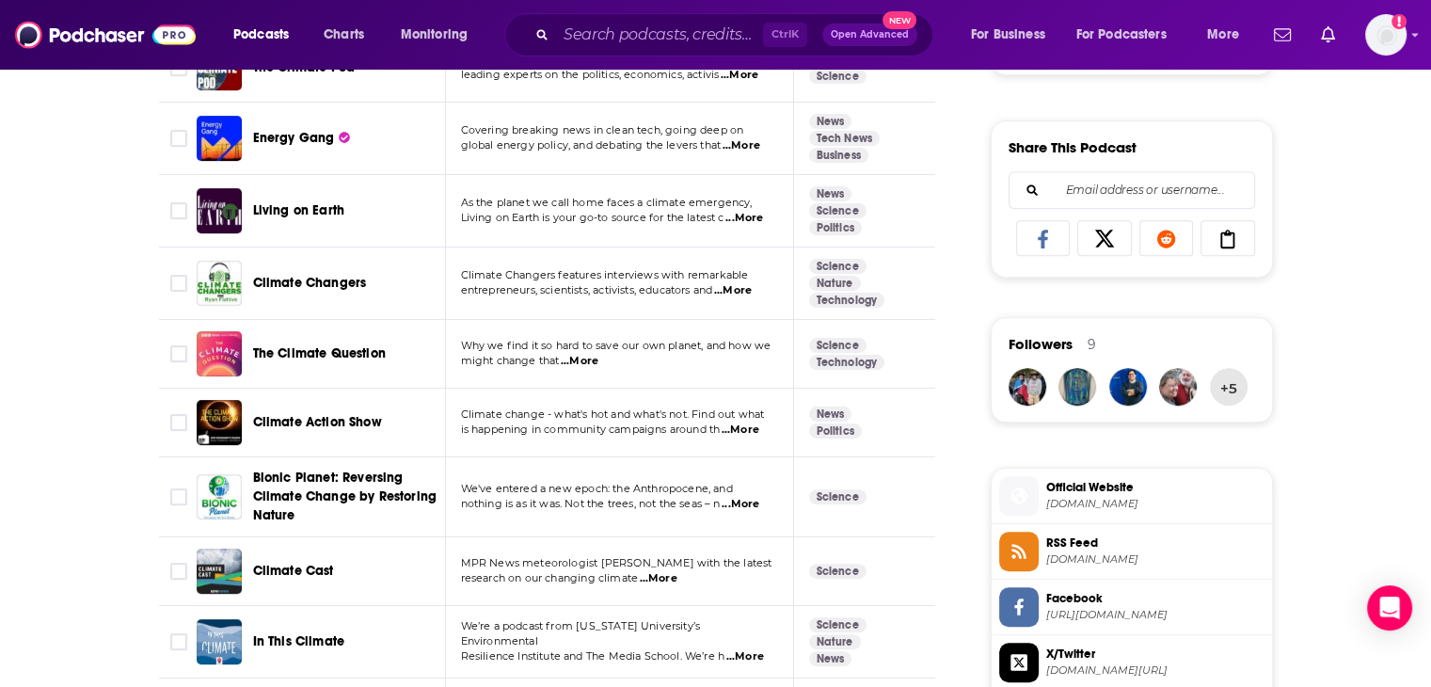
click at [755, 502] on span "...More" at bounding box center [740, 504] width 38 height 15
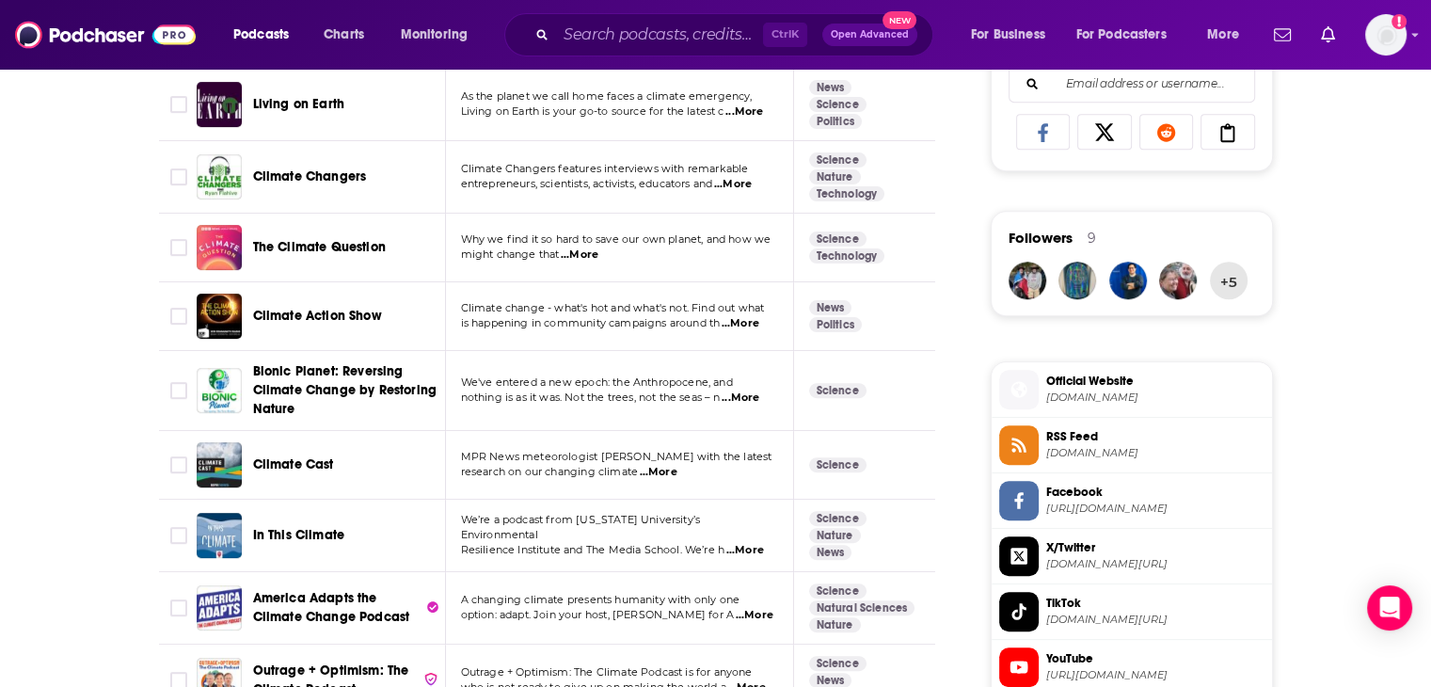
scroll to position [1317, 0]
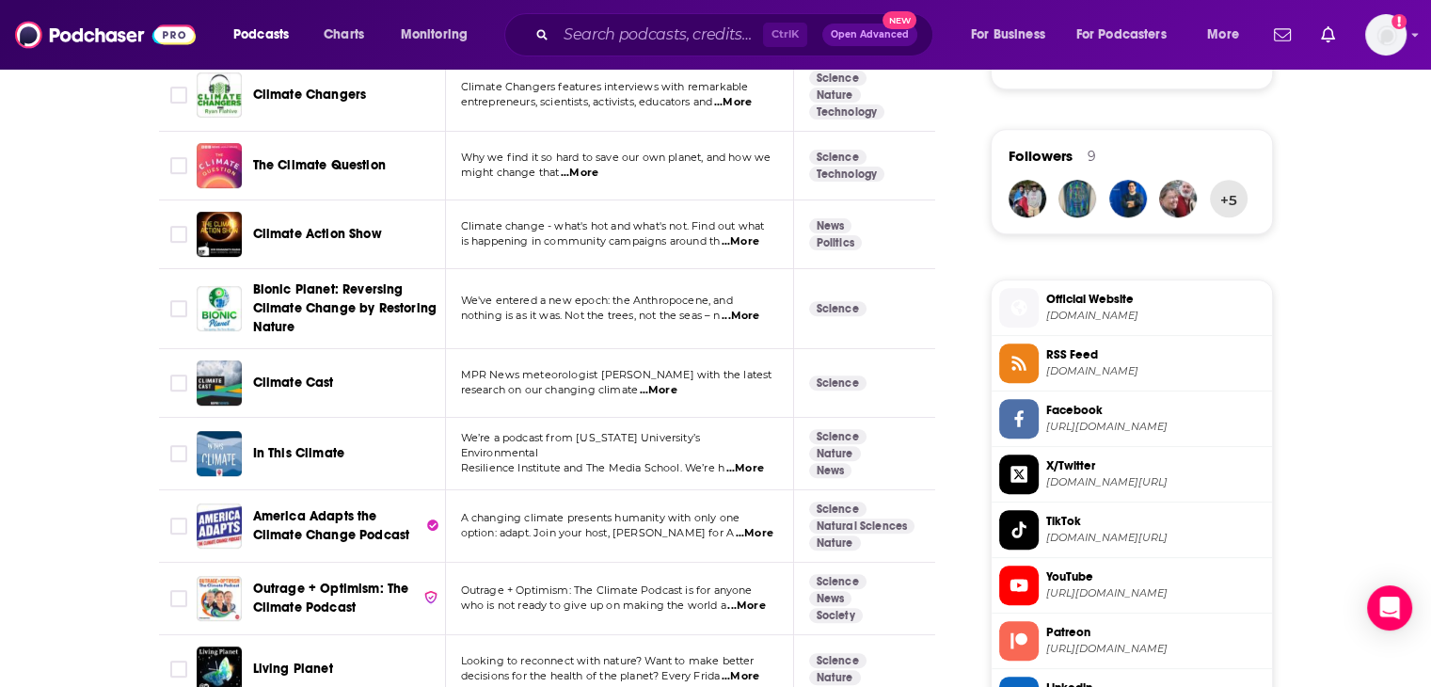
click at [674, 386] on span "...More" at bounding box center [658, 390] width 38 height 15
click at [752, 461] on span "...More" at bounding box center [745, 468] width 38 height 15
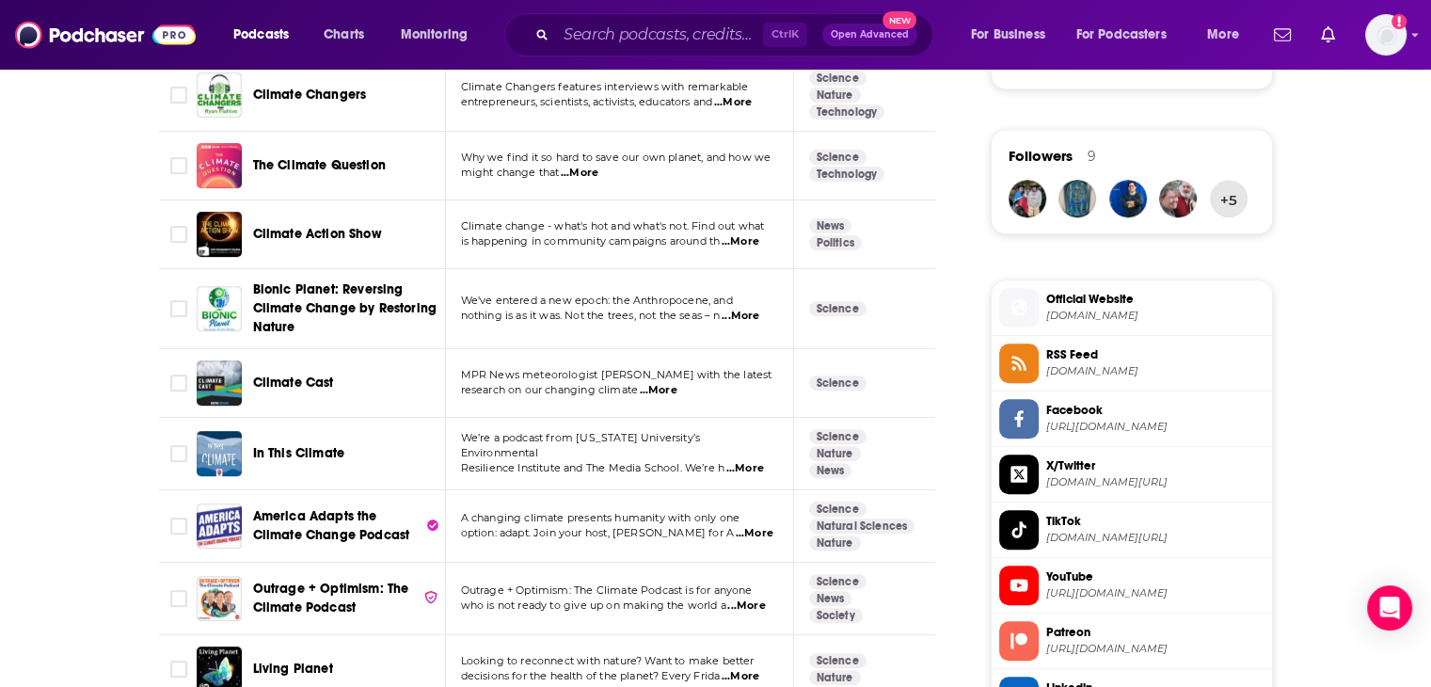
scroll to position [1505, 0]
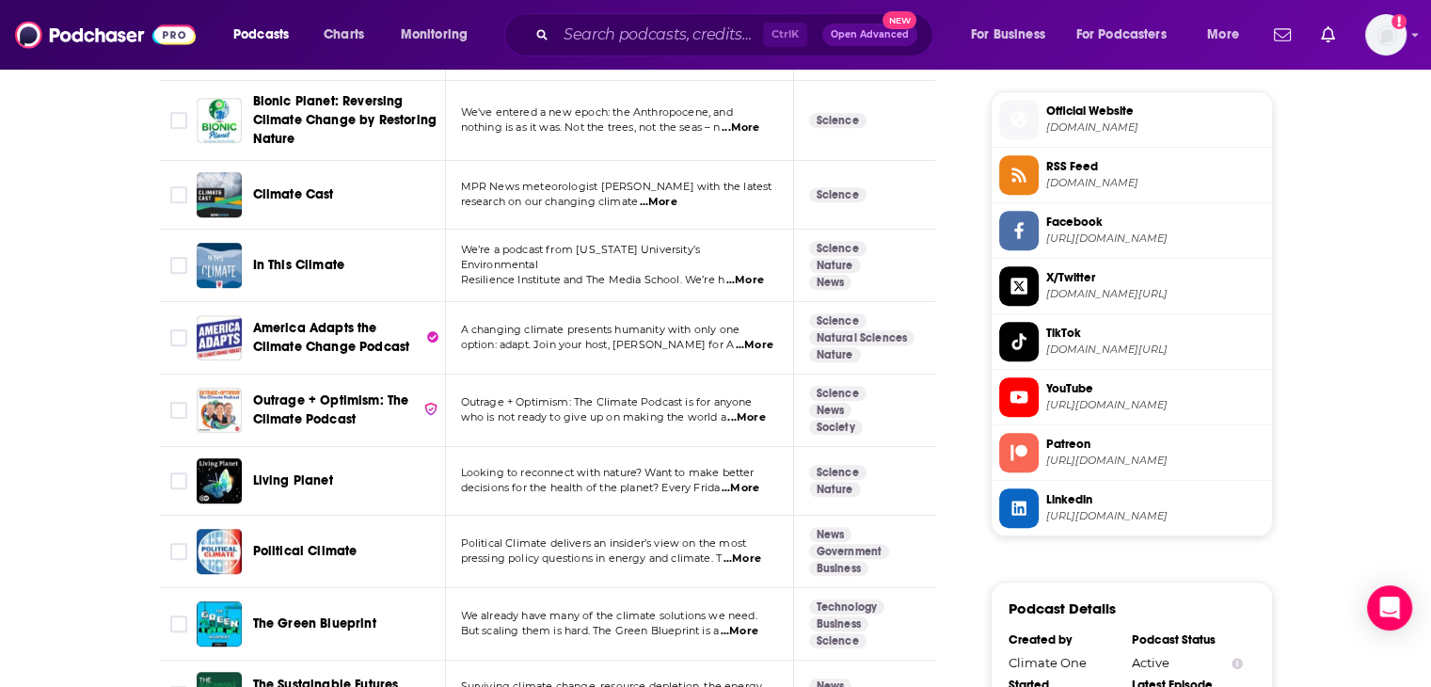
click at [742, 482] on span "...More" at bounding box center [740, 488] width 38 height 15
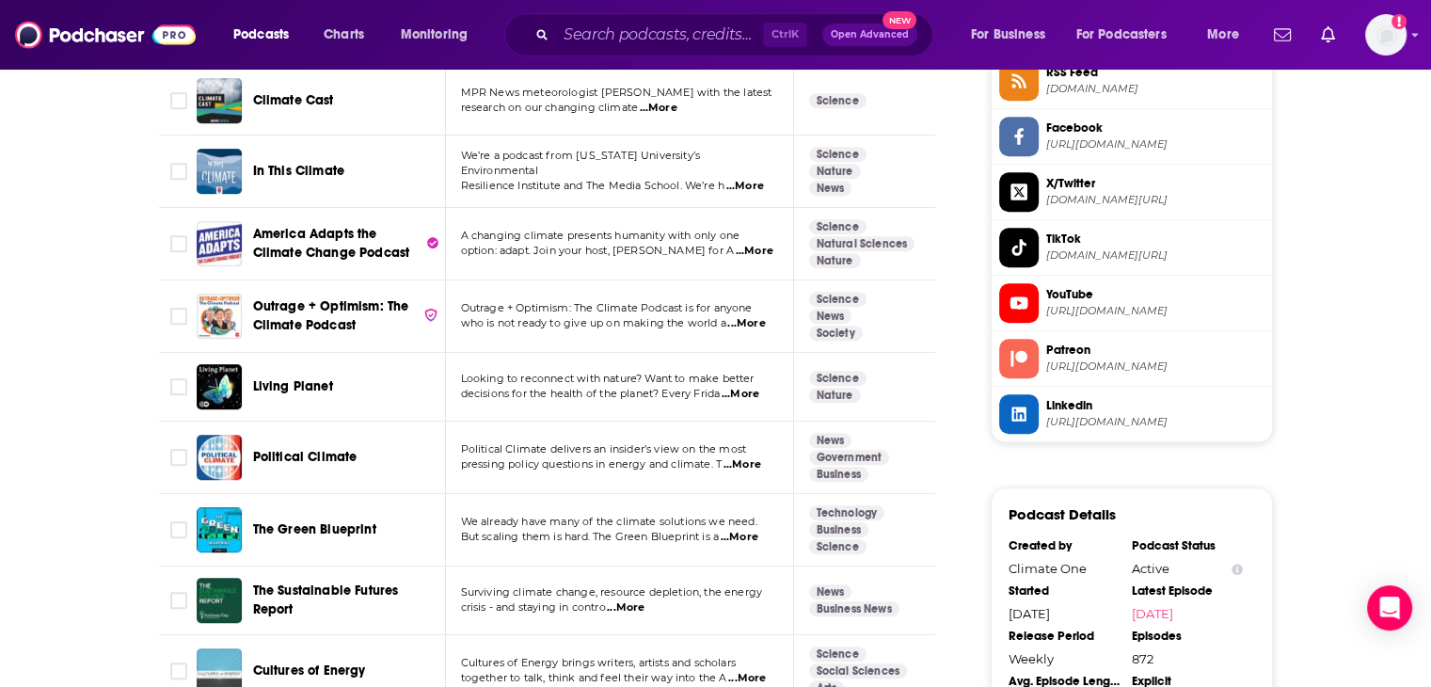
click at [743, 459] on span "...More" at bounding box center [742, 464] width 38 height 15
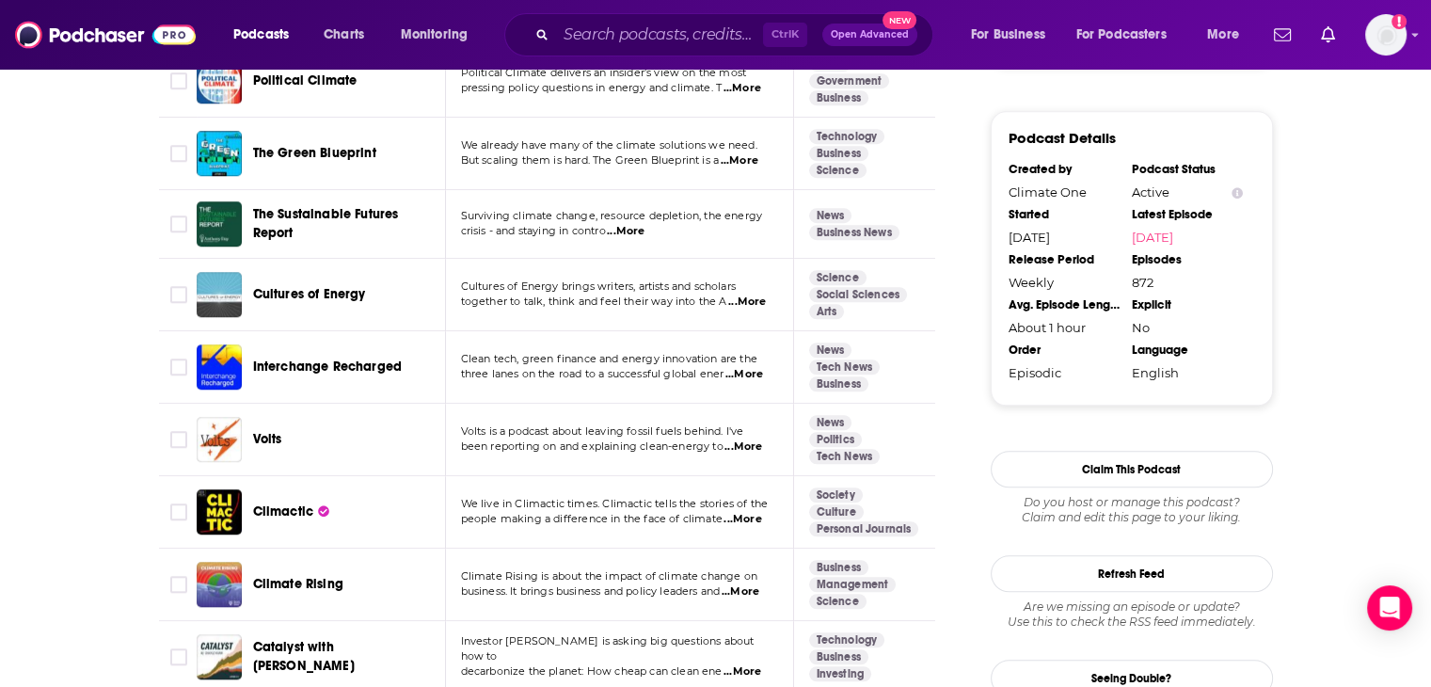
scroll to position [2069, 0]
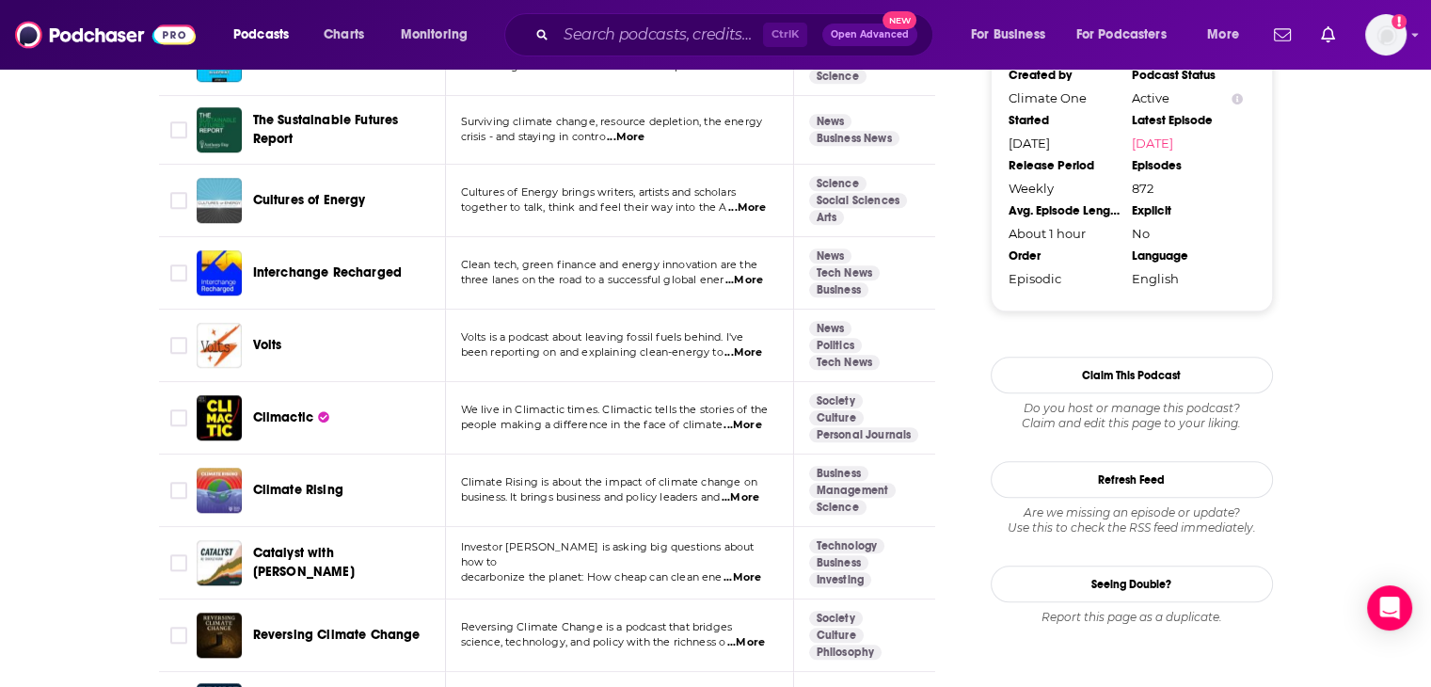
click at [755, 418] on span "...More" at bounding box center [742, 425] width 38 height 15
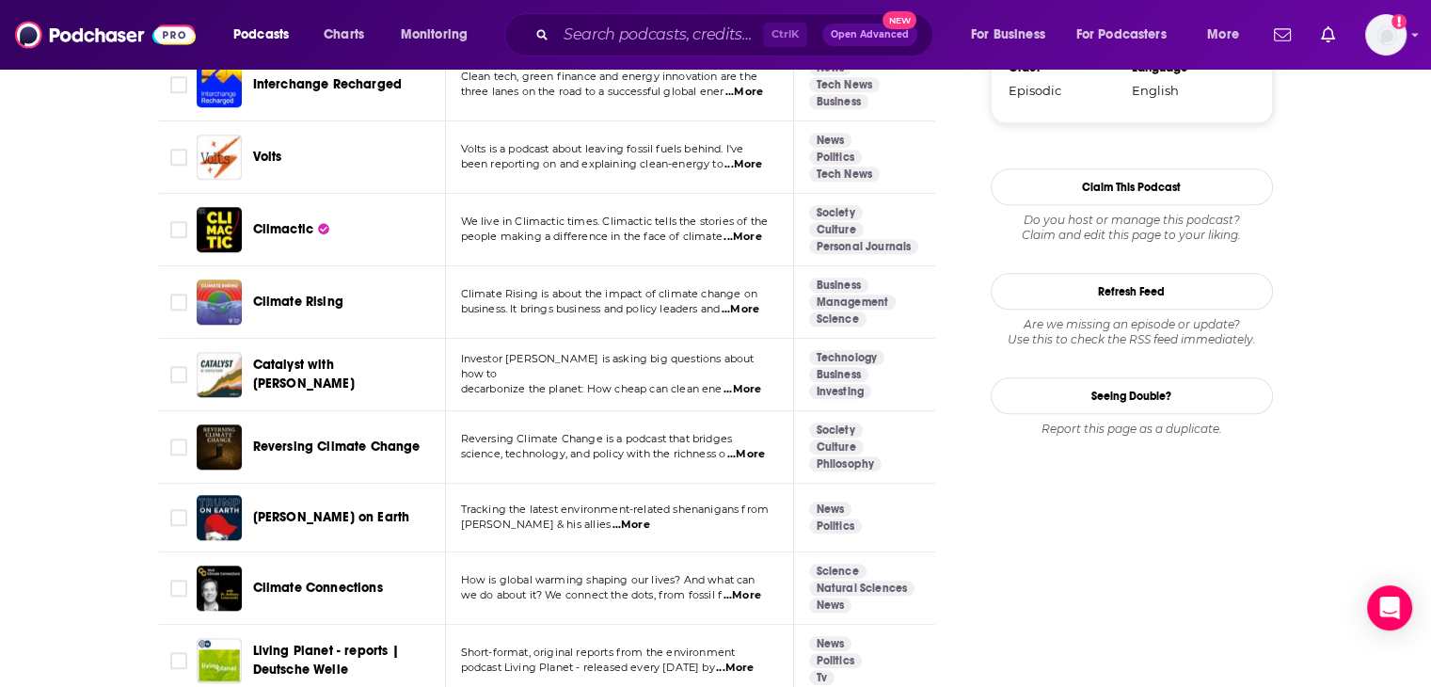
scroll to position [2351, 0]
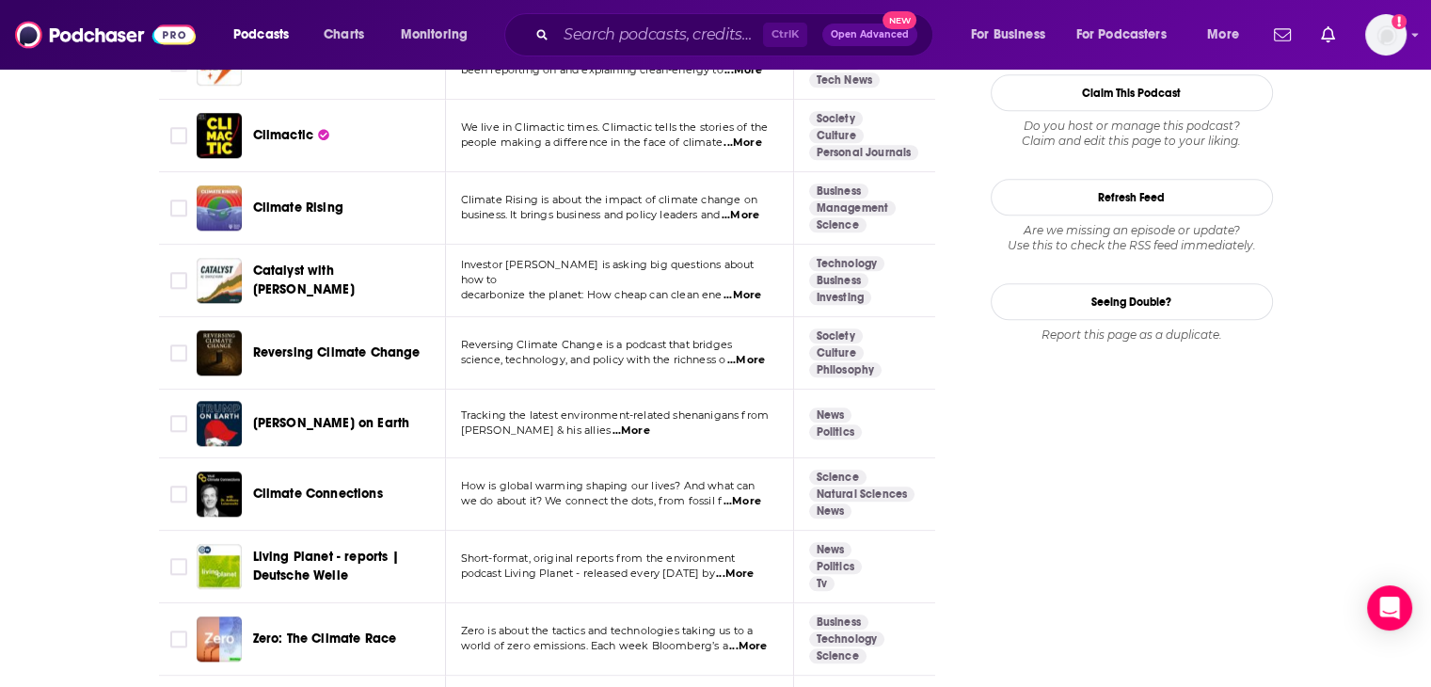
click at [611, 428] on span "...More" at bounding box center [630, 430] width 38 height 15
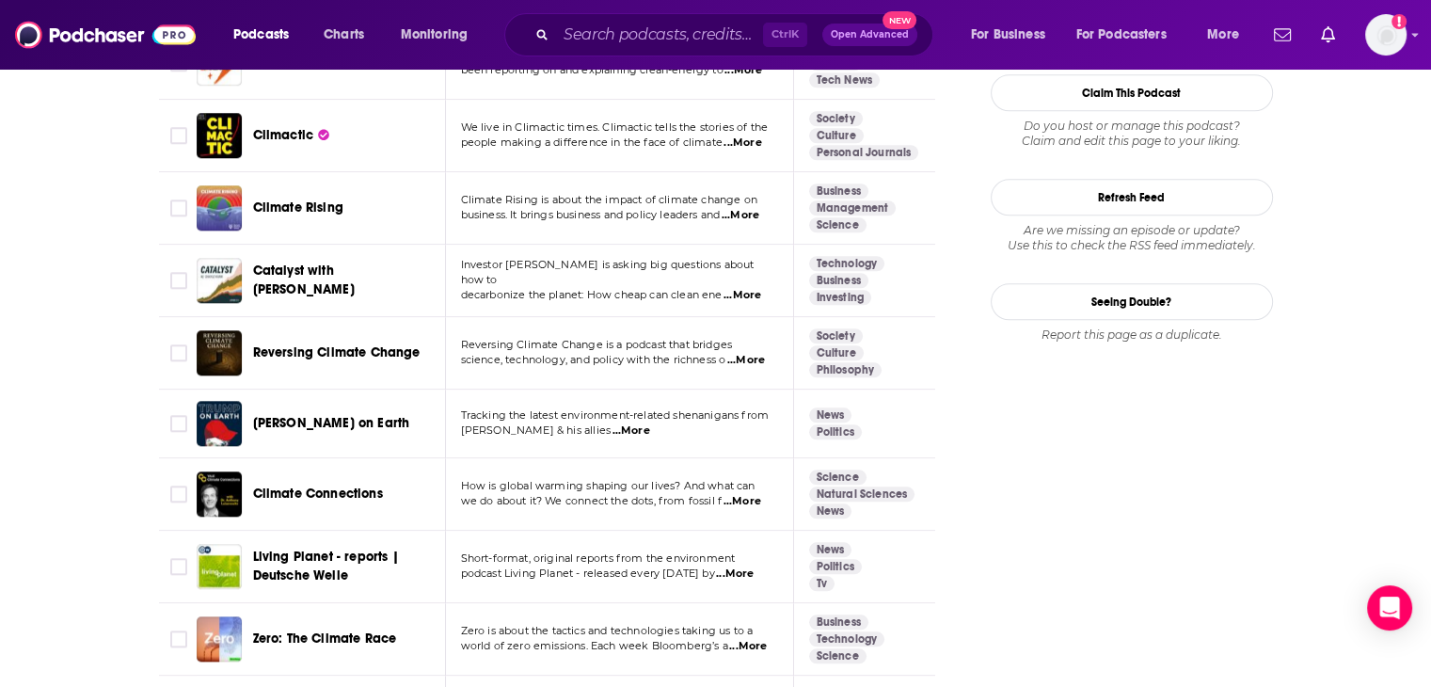
scroll to position [2539, 0]
